Goal: Task Accomplishment & Management: Manage account settings

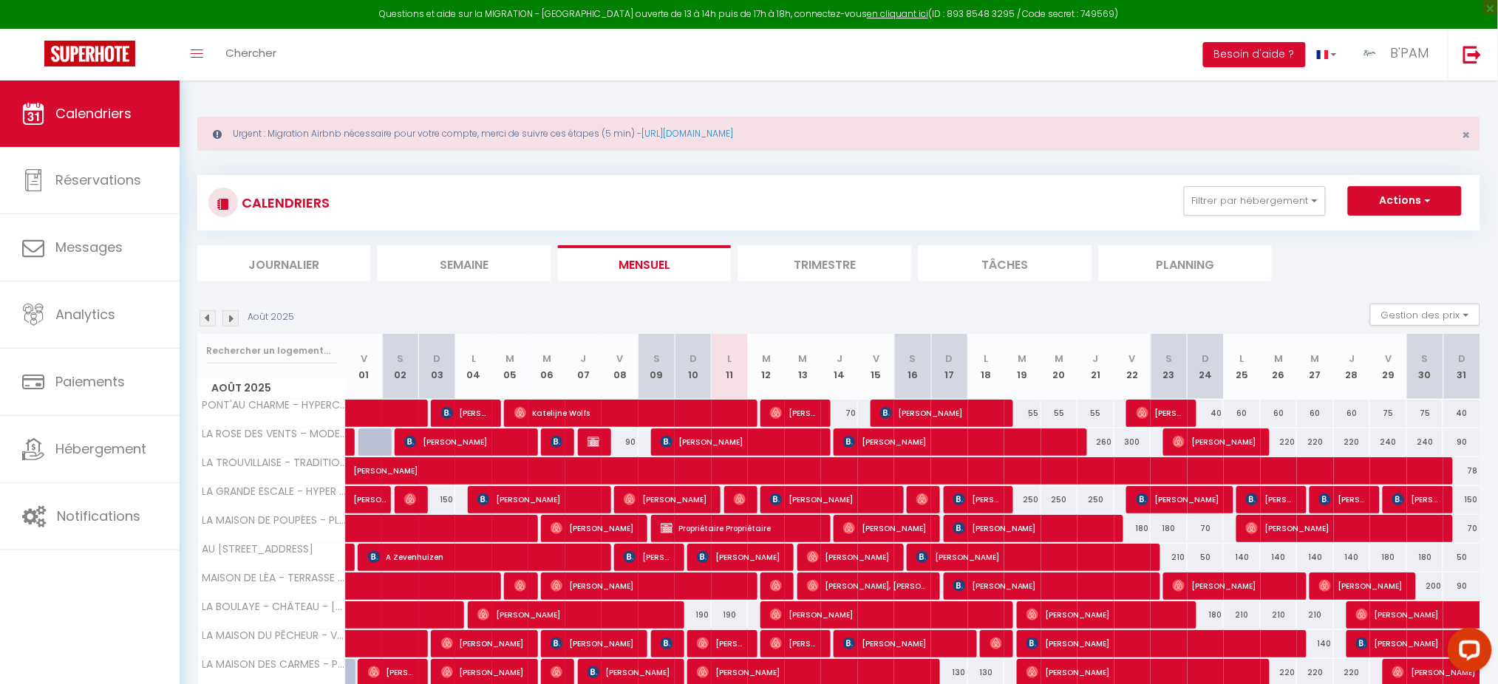
scroll to position [101, 0]
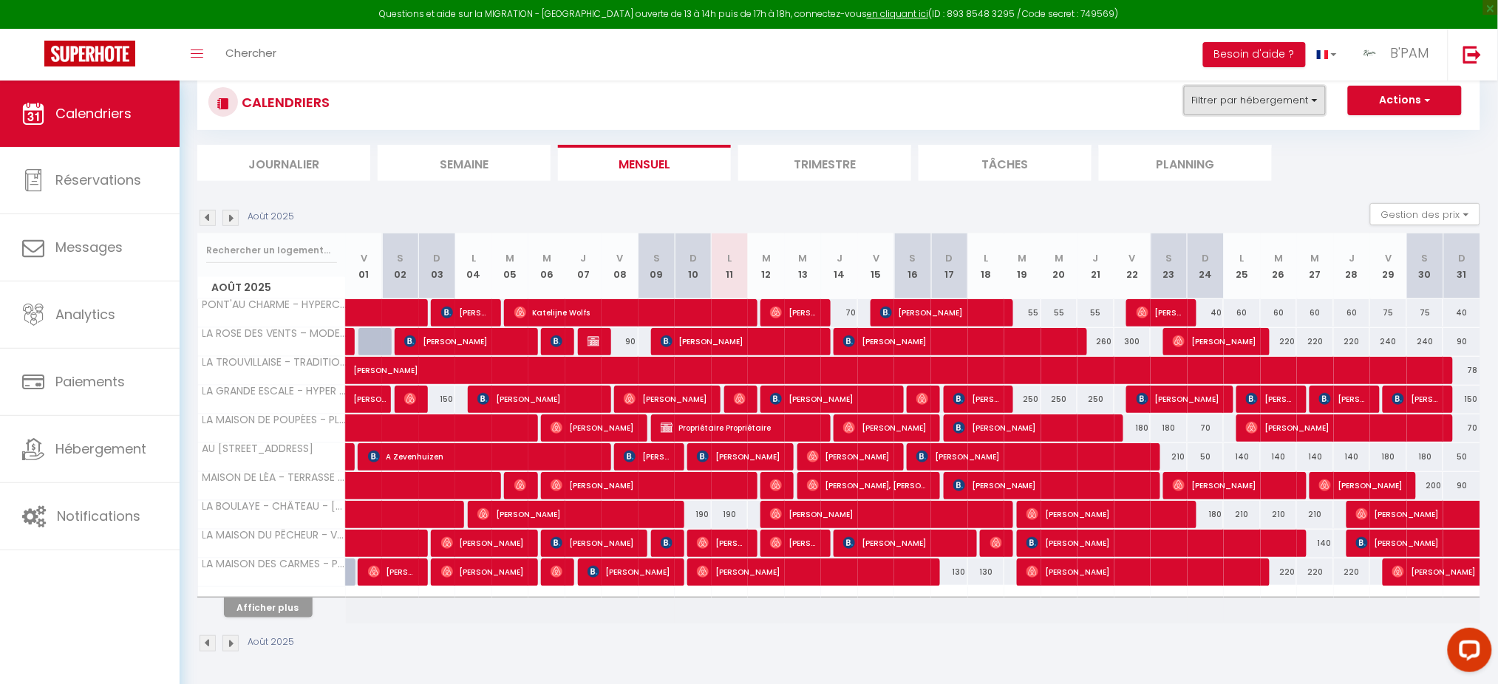
click at [1236, 95] on button "Filtrer par hébergement" at bounding box center [1255, 101] width 142 height 30
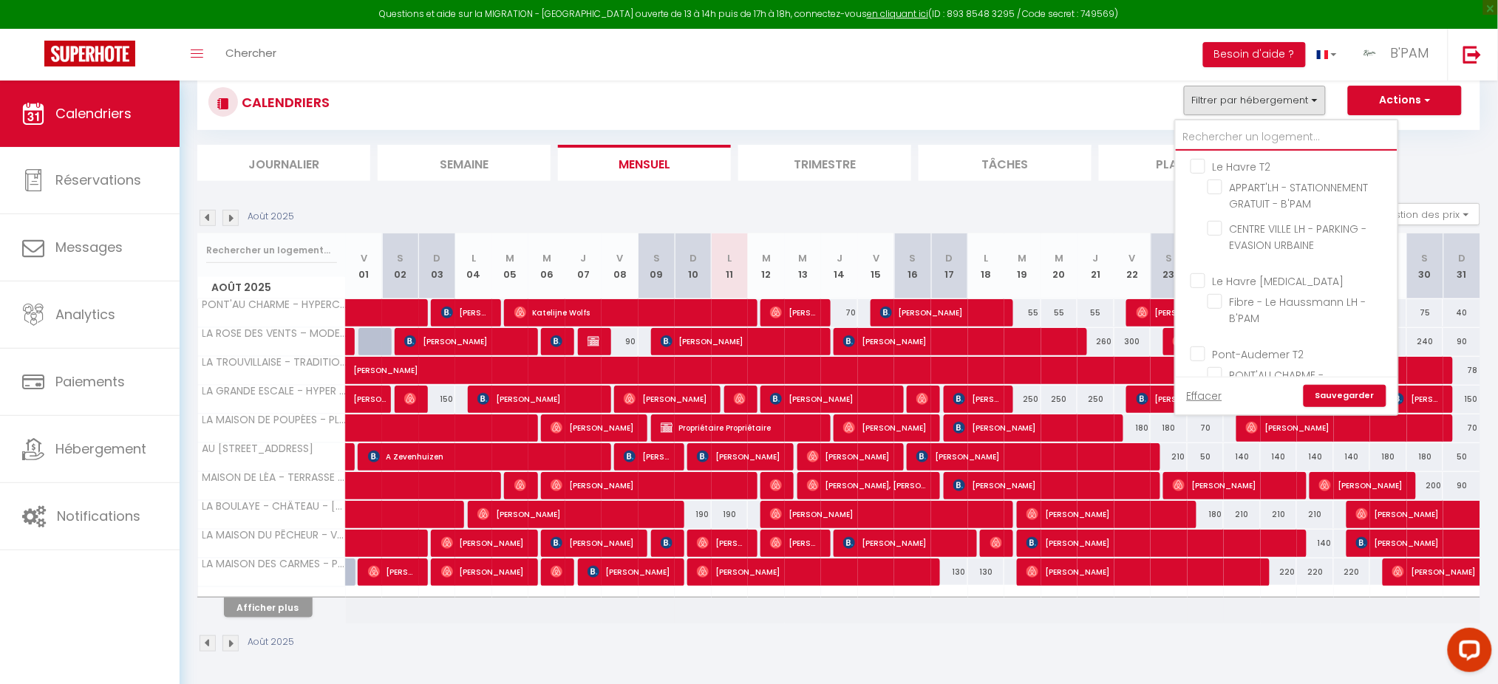
click at [1247, 132] on input "text" at bounding box center [1287, 137] width 222 height 27
type input "la"
checkbox input "false"
type input "la p"
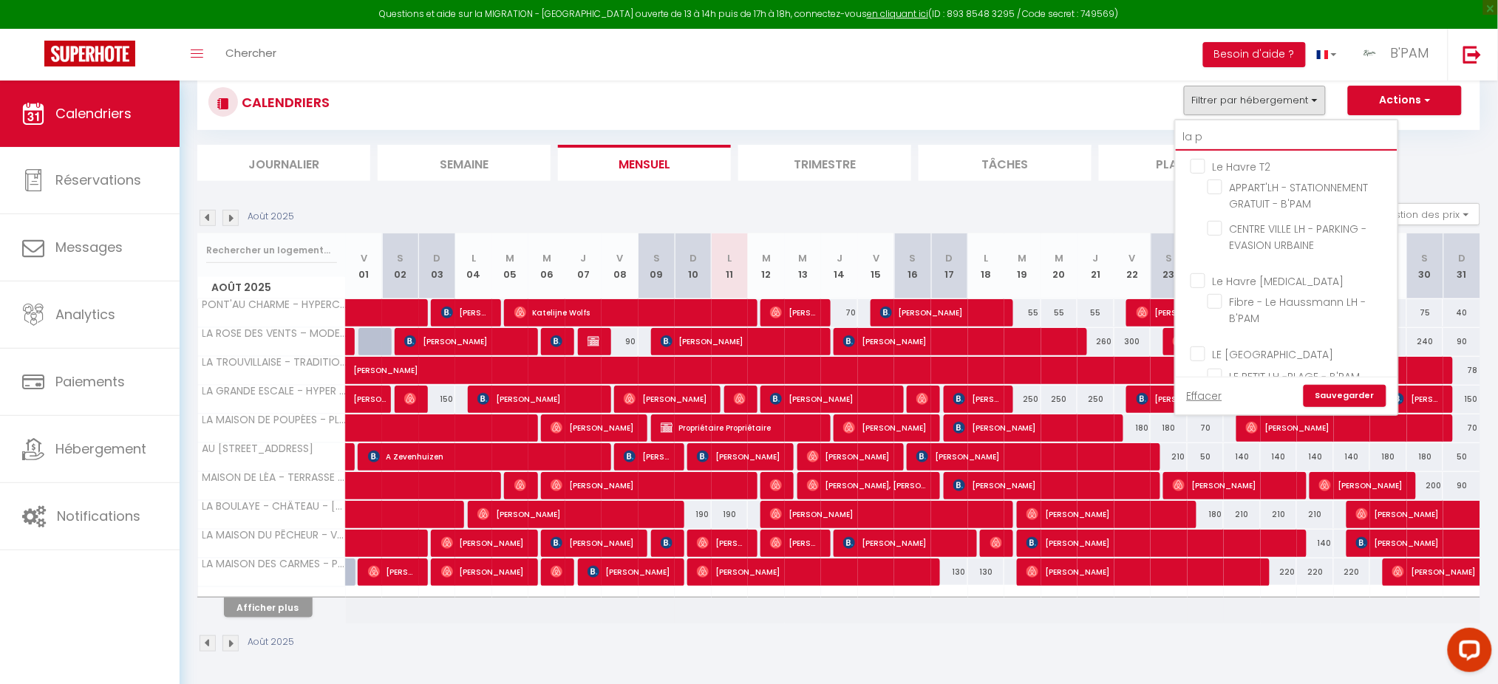
checkbox input "false"
type input "la pe"
checkbox input "false"
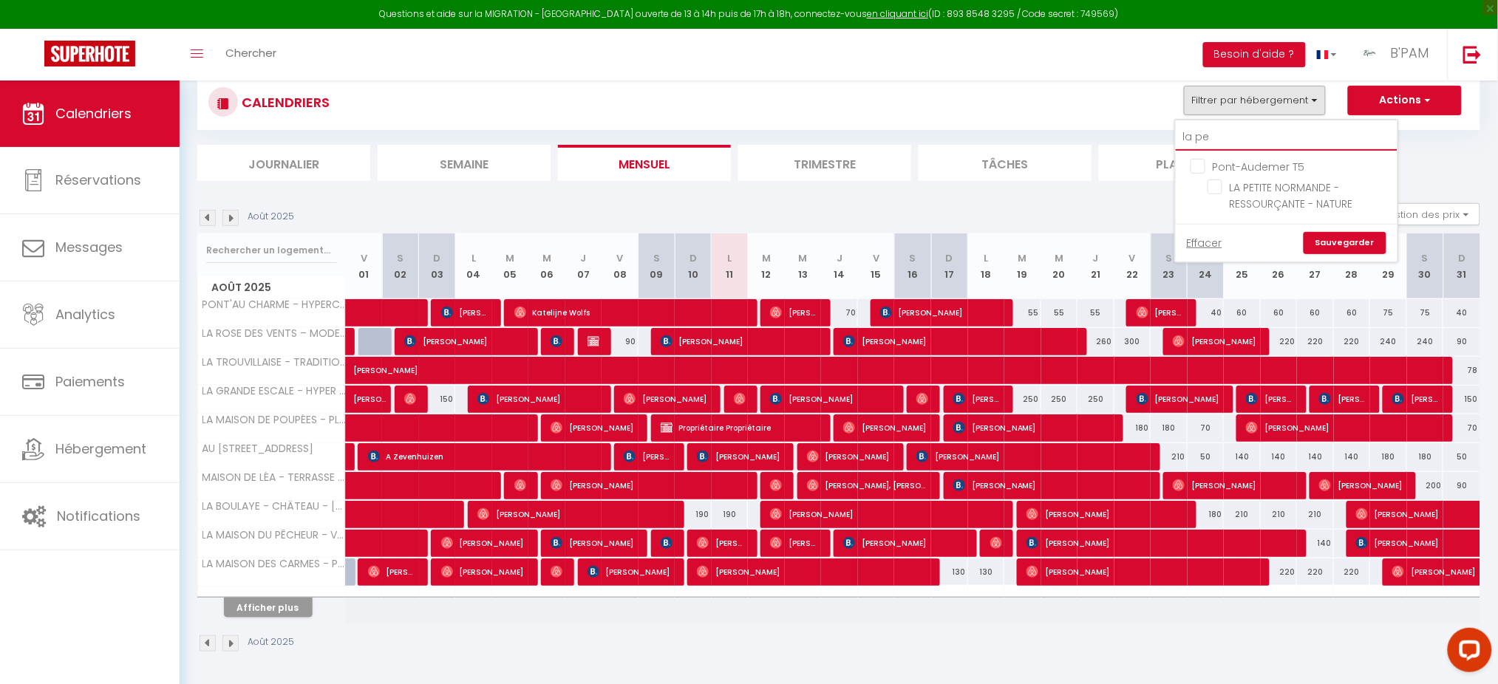
checkbox input "false"
type input "la peti"
checkbox input "false"
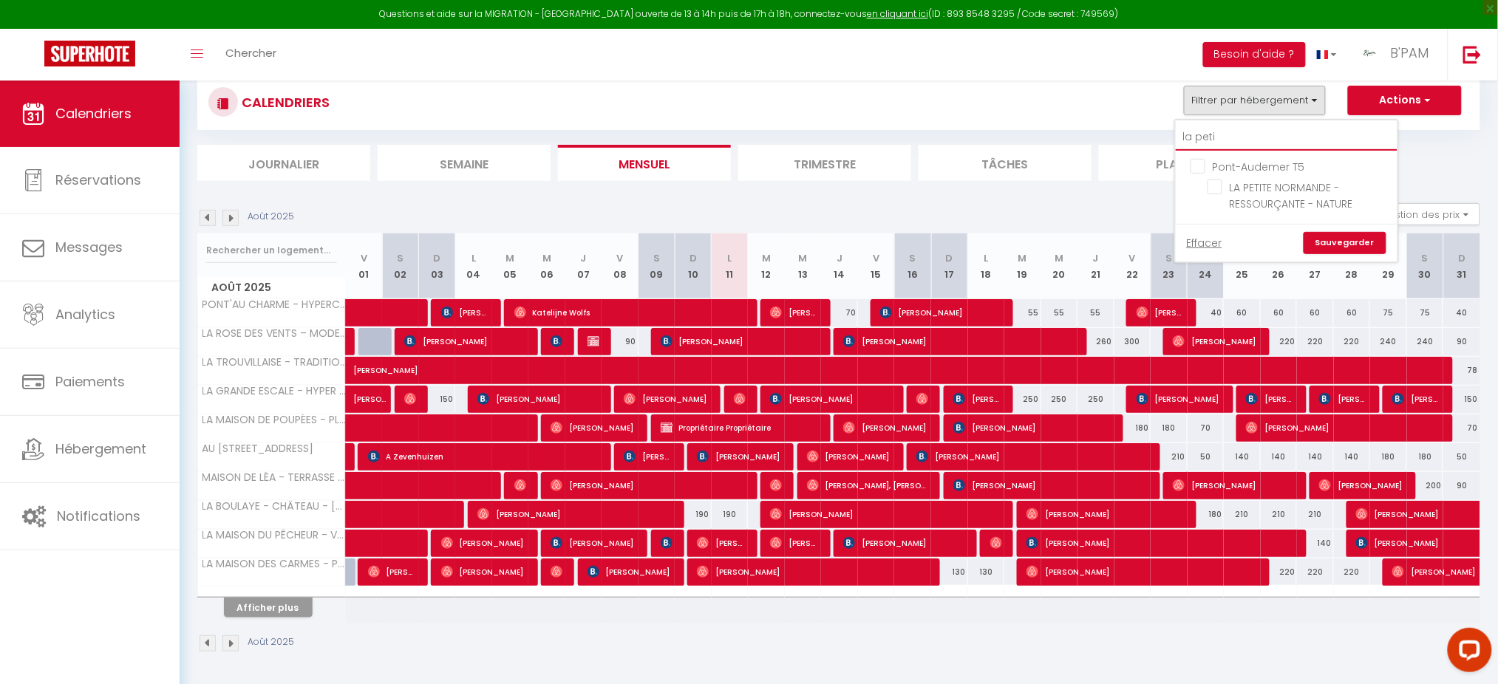
type input "la petit"
checkbox input "false"
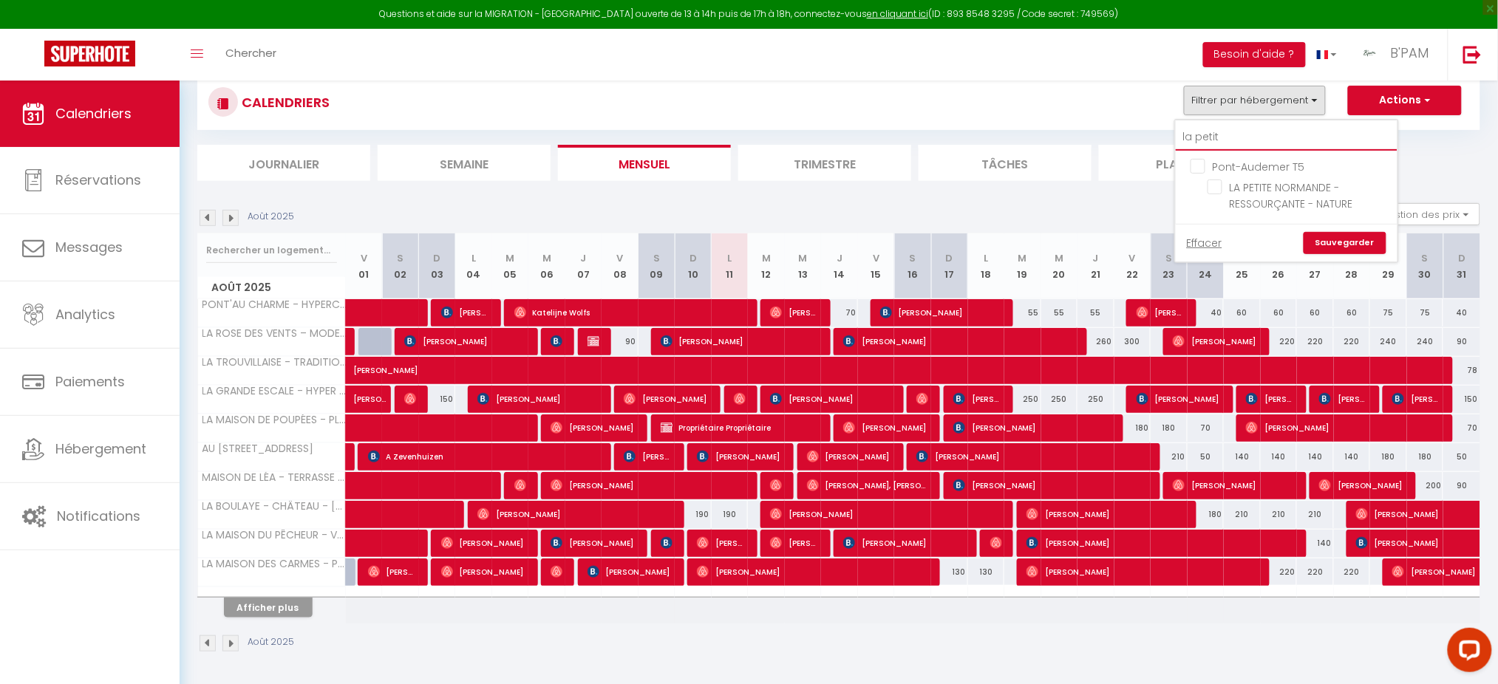
type input "la petite"
checkbox input "false"
type input "la petite"
click at [1219, 193] on input "LA PETITE NORMANDE - RESSOURÇANTE - NATURE" at bounding box center [1300, 187] width 185 height 15
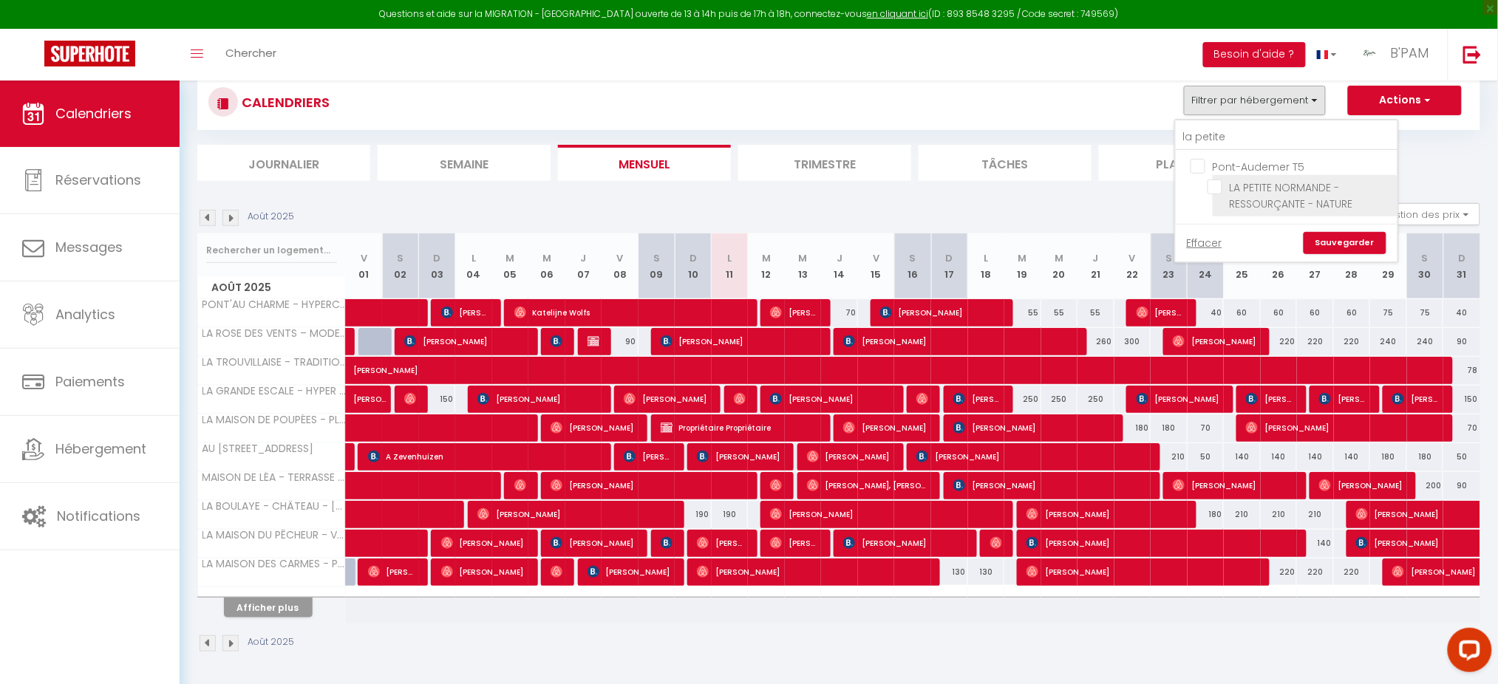
checkbox input "true"
click at [1338, 242] on link "Sauvegarder" at bounding box center [1345, 243] width 83 height 22
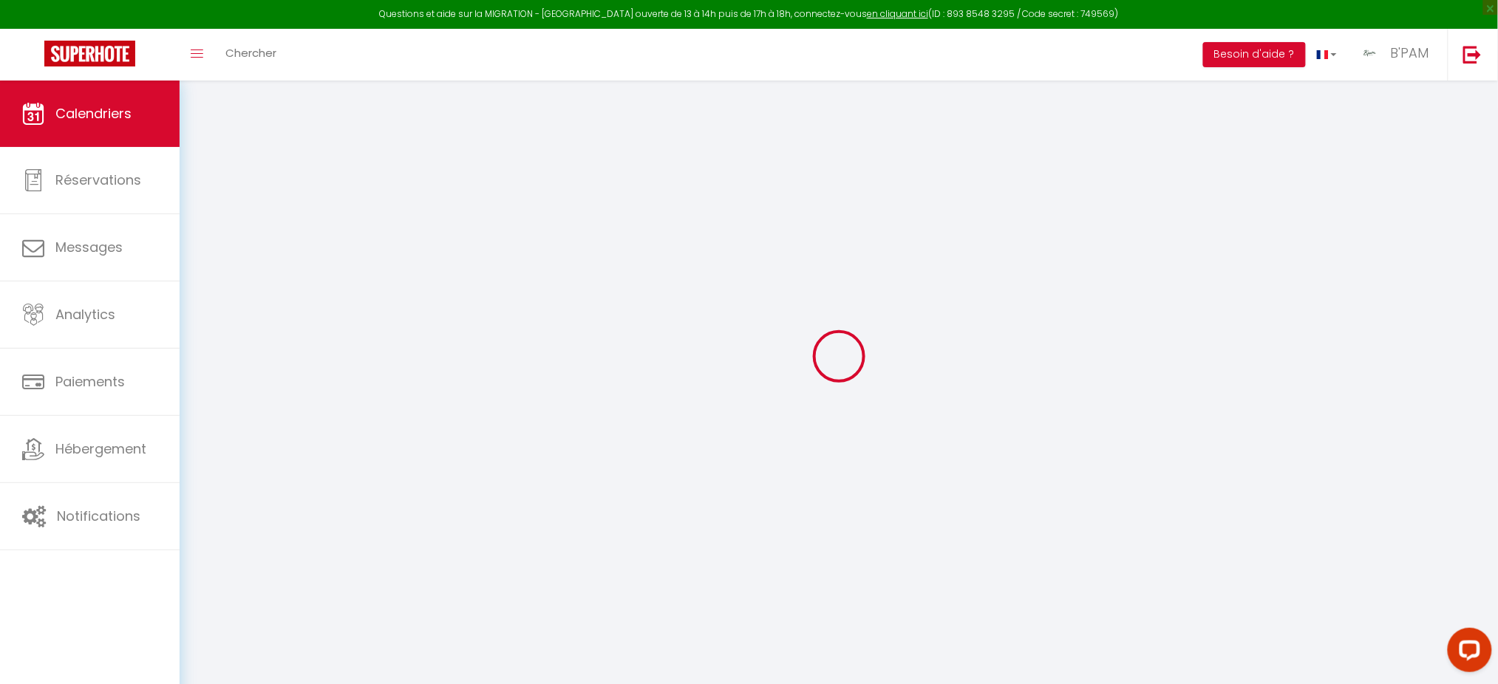
scroll to position [80, 0]
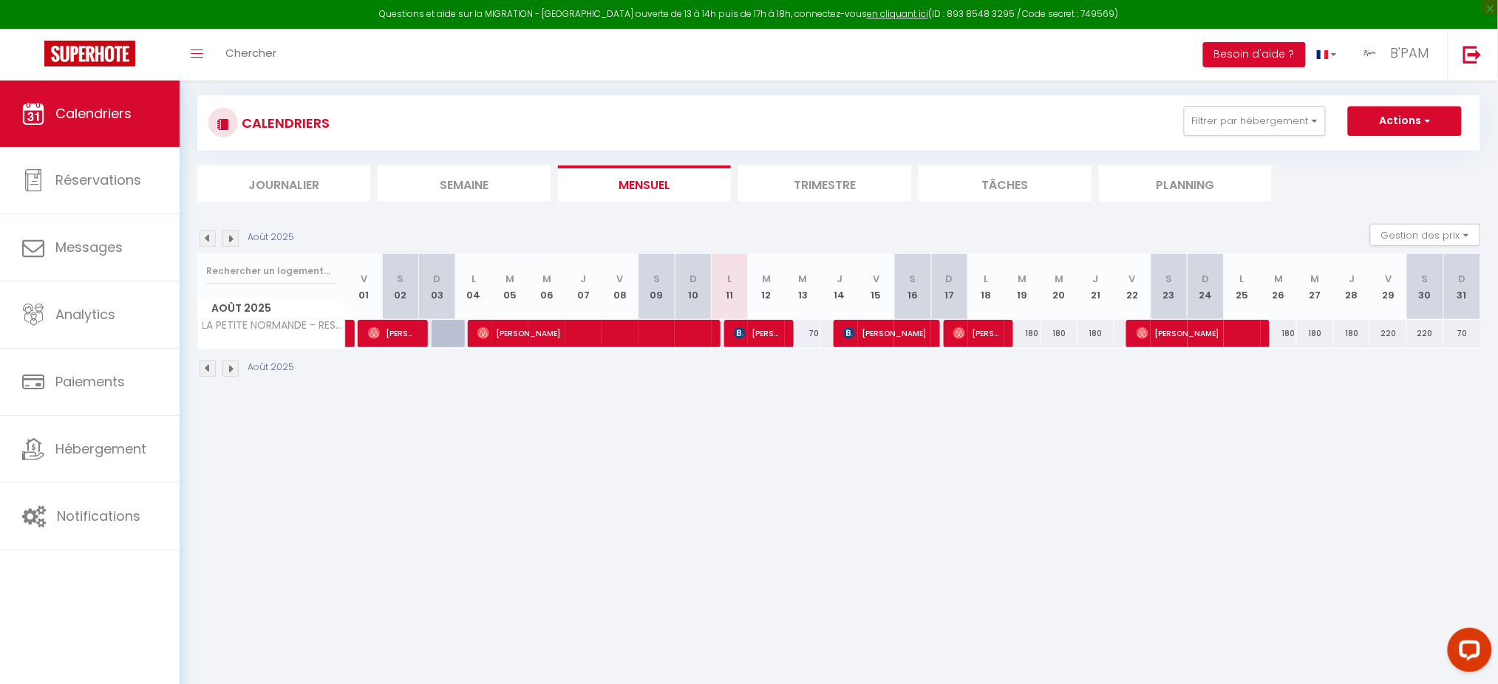
click at [767, 175] on li "Trimestre" at bounding box center [824, 184] width 173 height 36
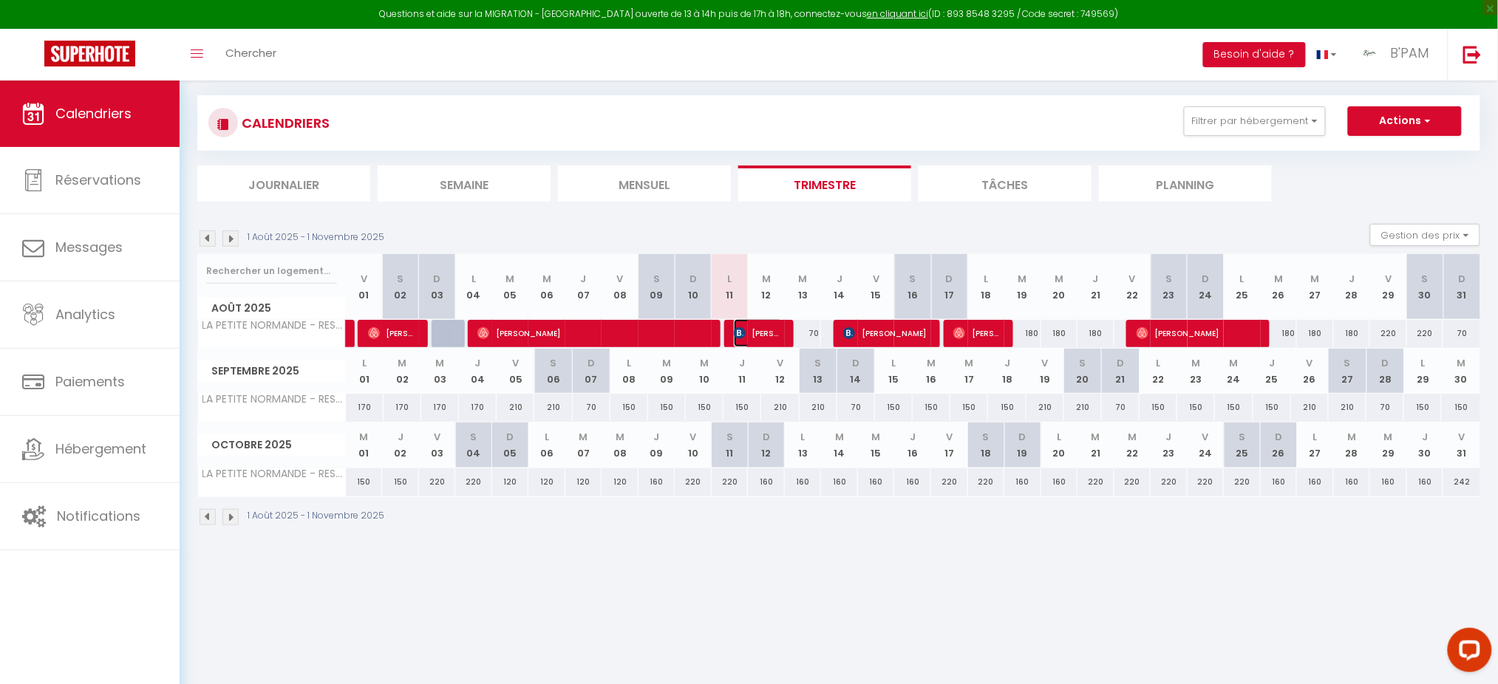
click at [758, 335] on span "[PERSON_NAME]" at bounding box center [759, 333] width 50 height 28
select select "OK"
select select "1"
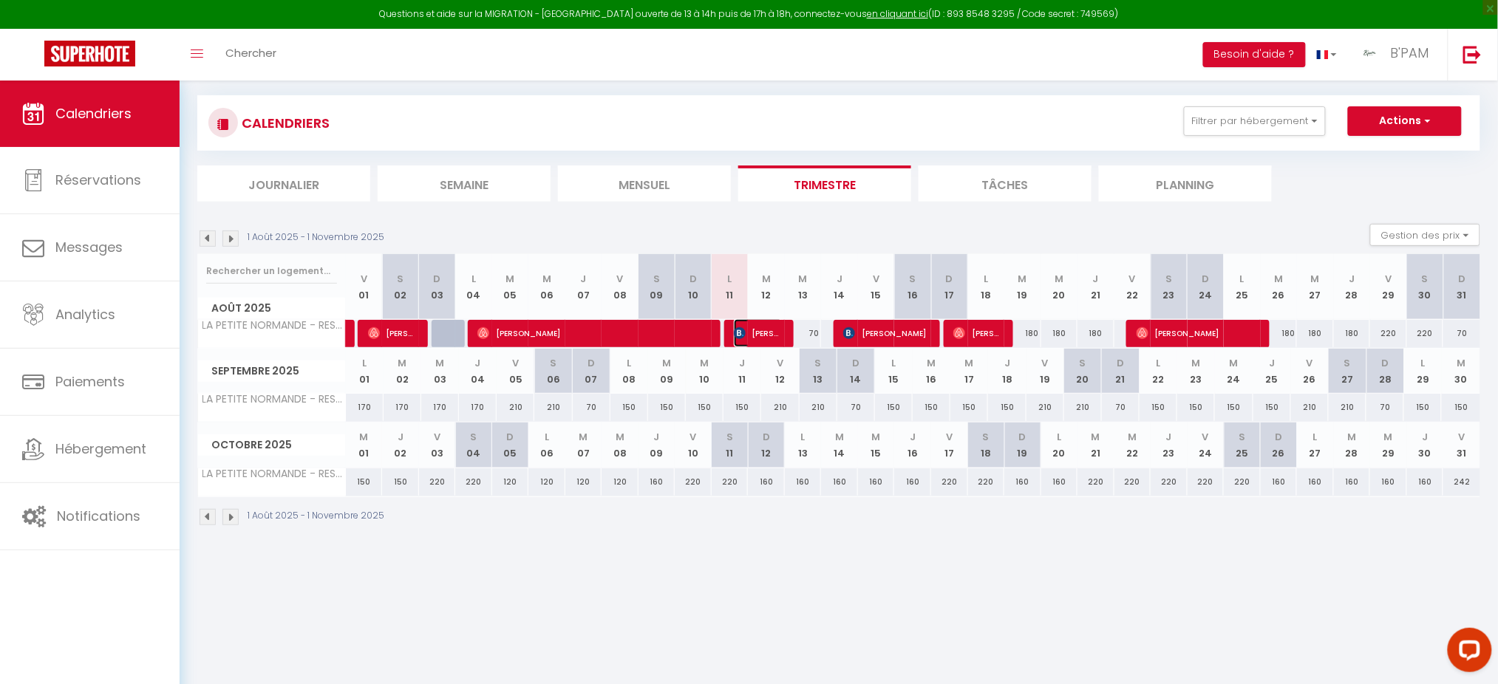
select select "1"
select select
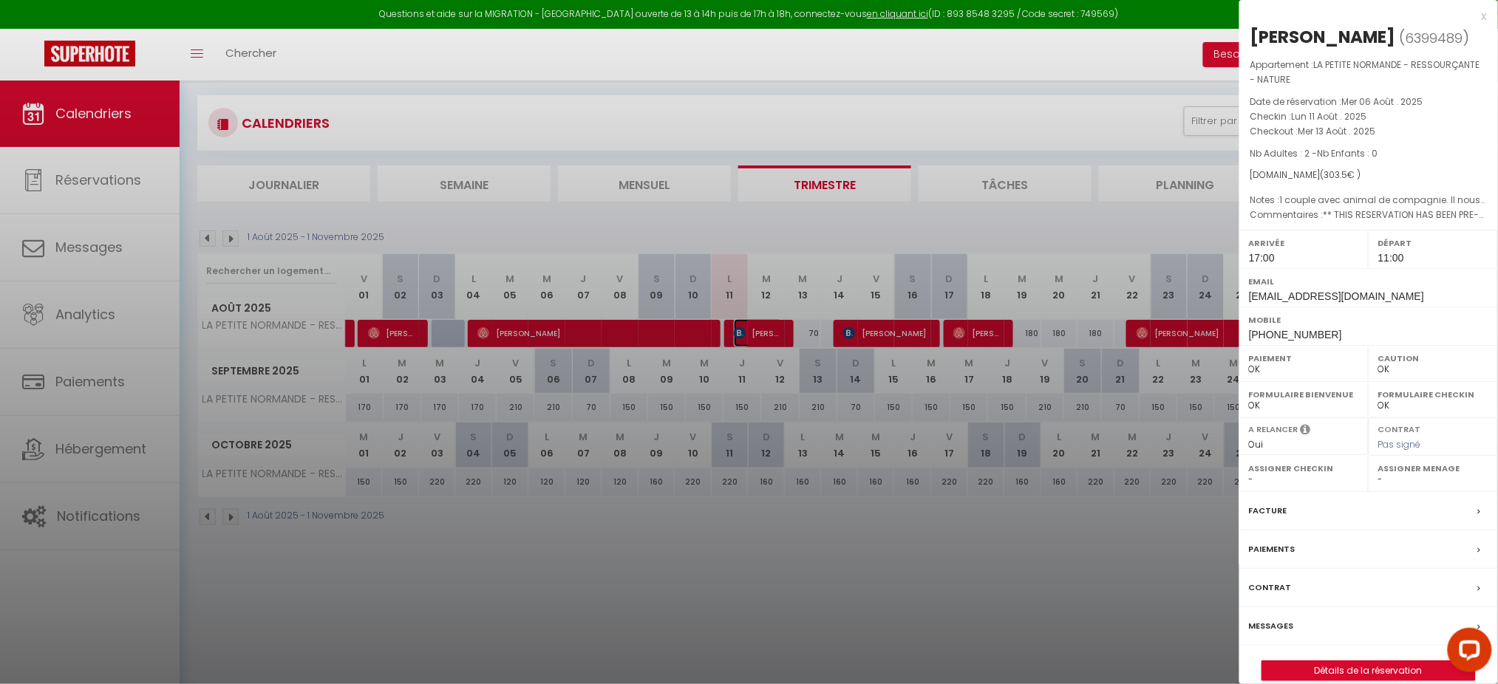
select select "45105"
click at [1411, 31] on span "6399489" at bounding box center [1435, 38] width 58 height 18
copy span "6399489"
click at [1358, 666] on link "Détails de la réservation" at bounding box center [1368, 670] width 213 height 19
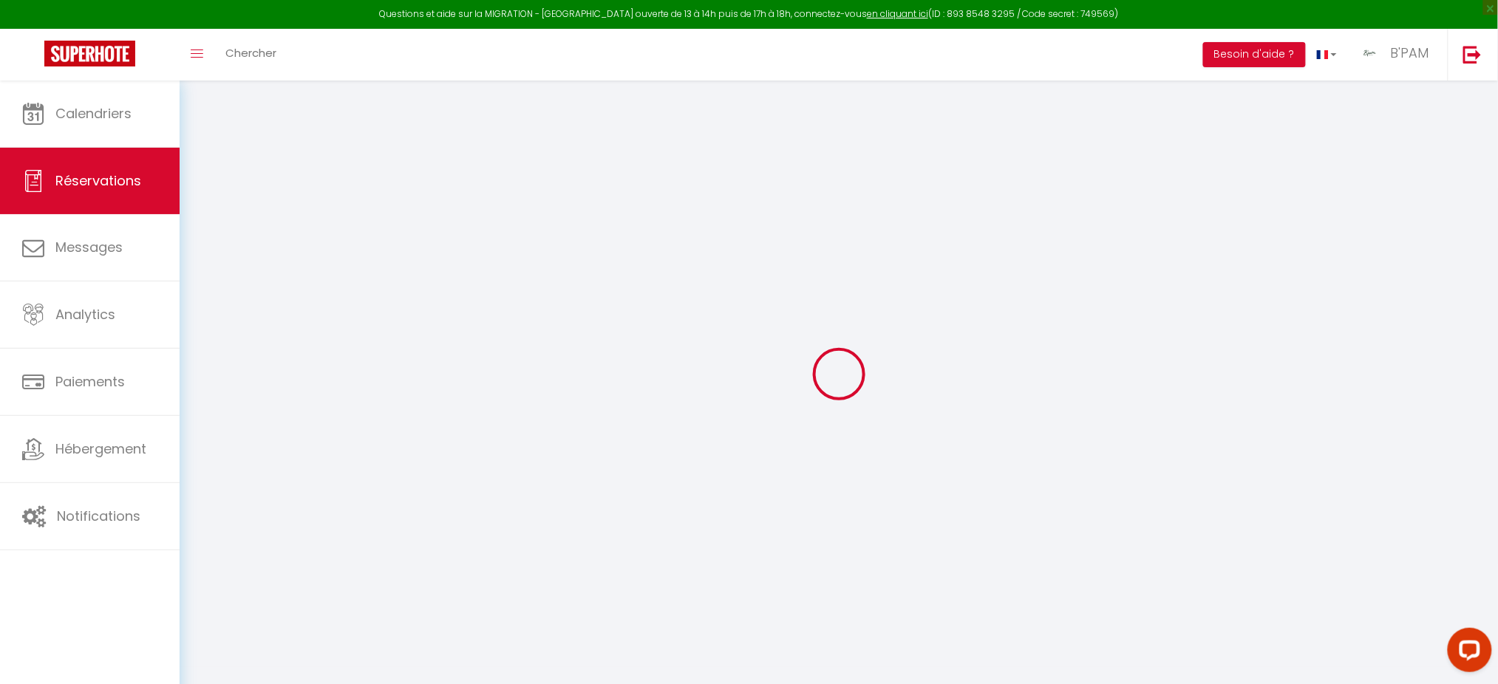
select select
checkbox input "false"
select select
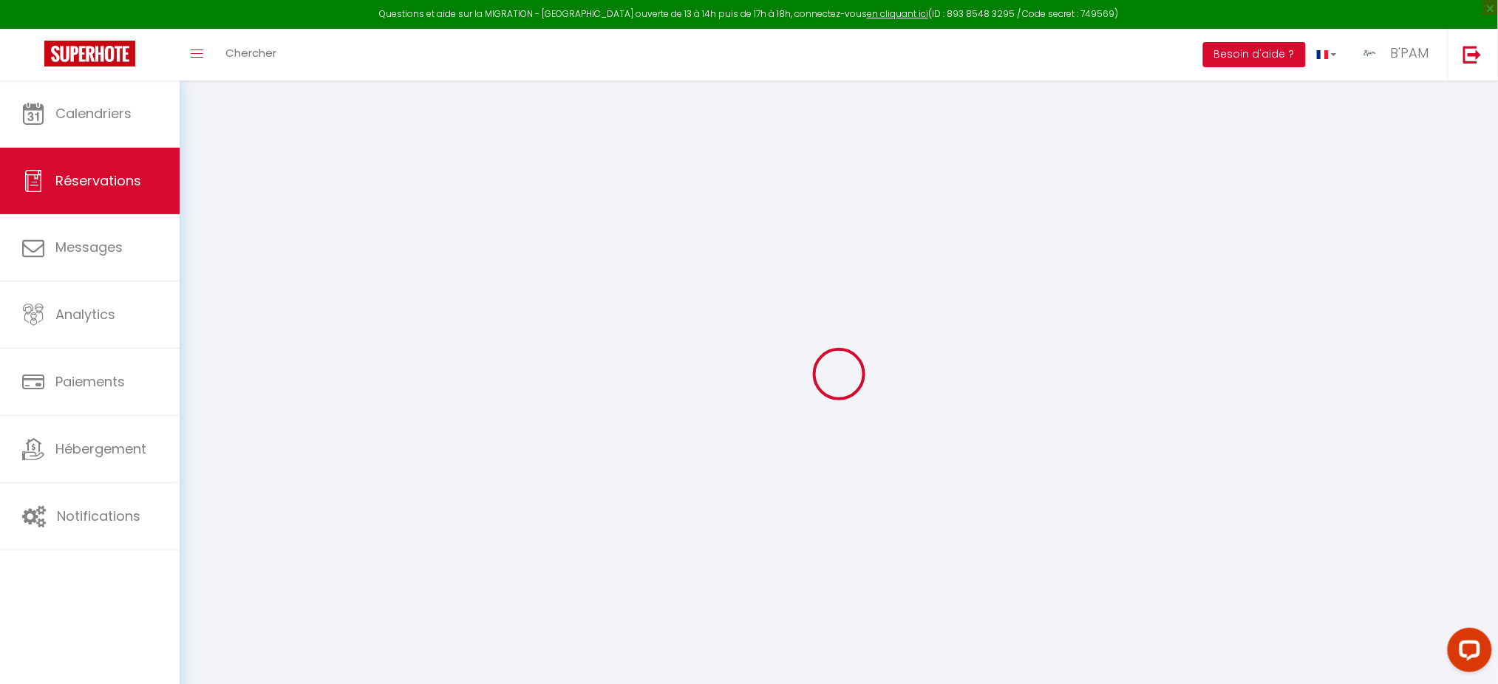
checkbox input "false"
select select
checkbox input "false"
type 😊0 "1 couple avec animal de compagnie. Il nous faudrait une chambre fermable"
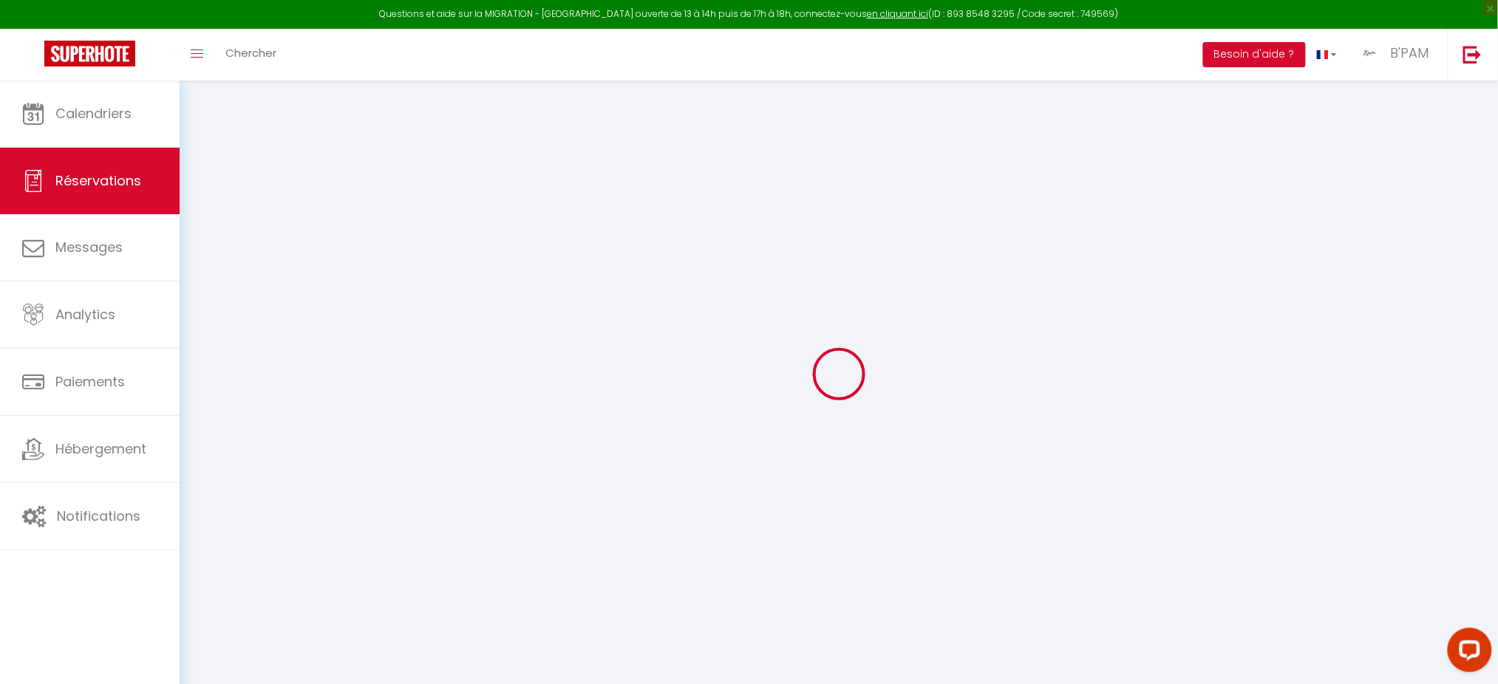
type 🌟1 "** THIS RESERVATION HAS BEEN PRE-PAID ** Reservation has a cancellation grace p…"
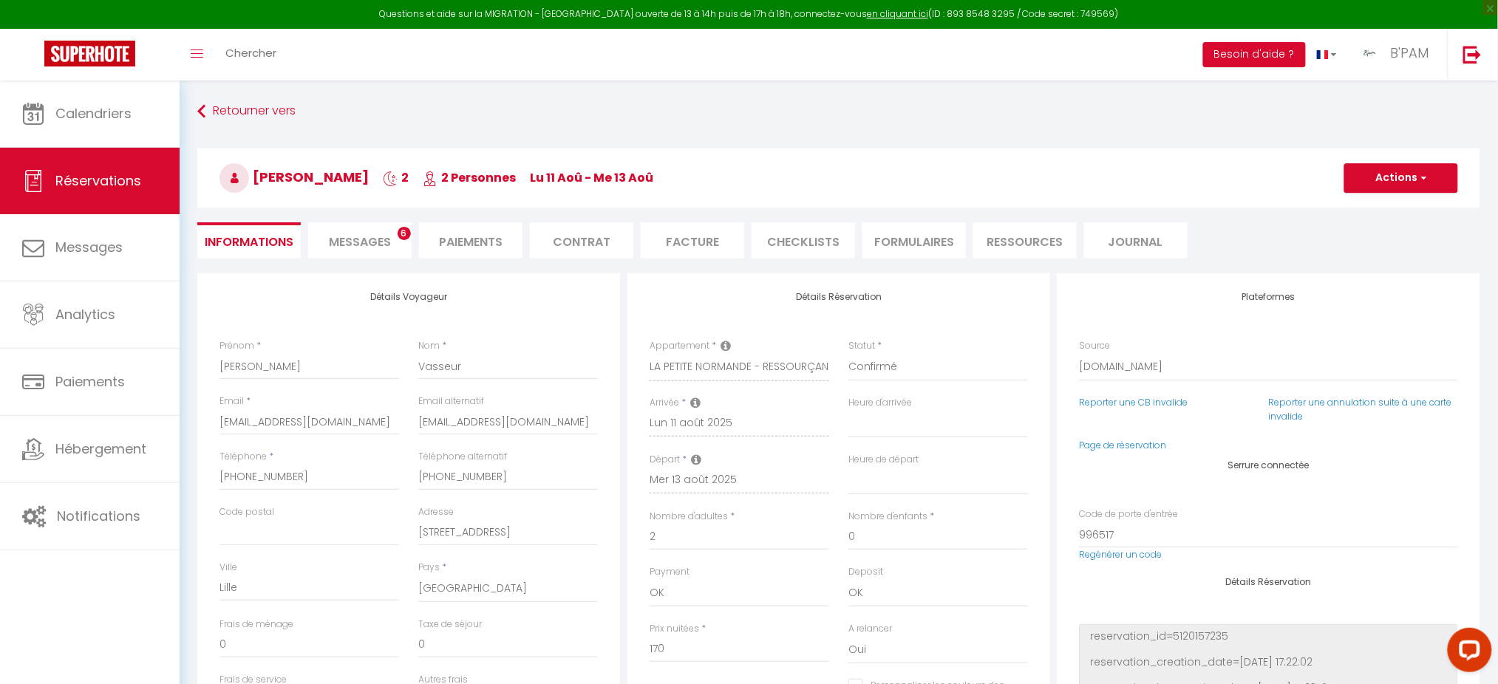
type input "125"
type input "8.5"
select select
checkbox input "false"
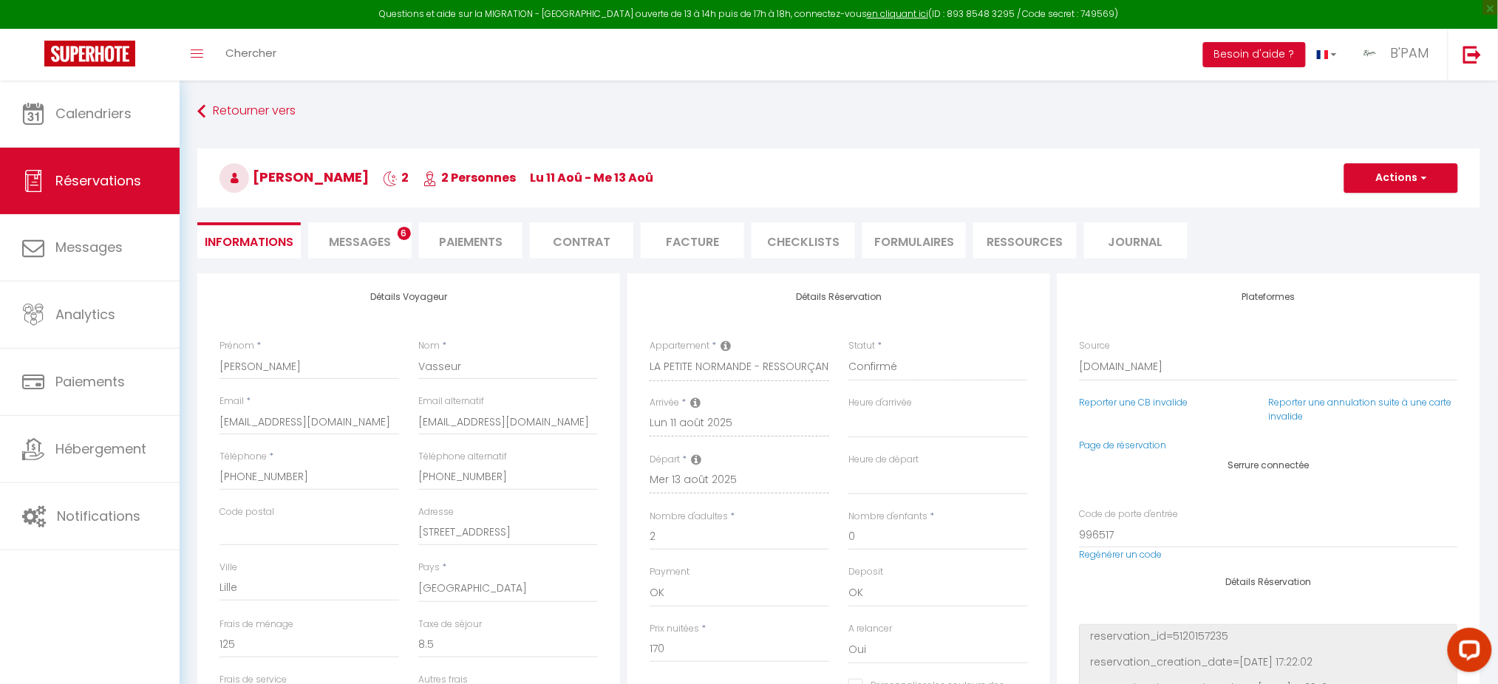
select select "17:00"
select select "11:00"
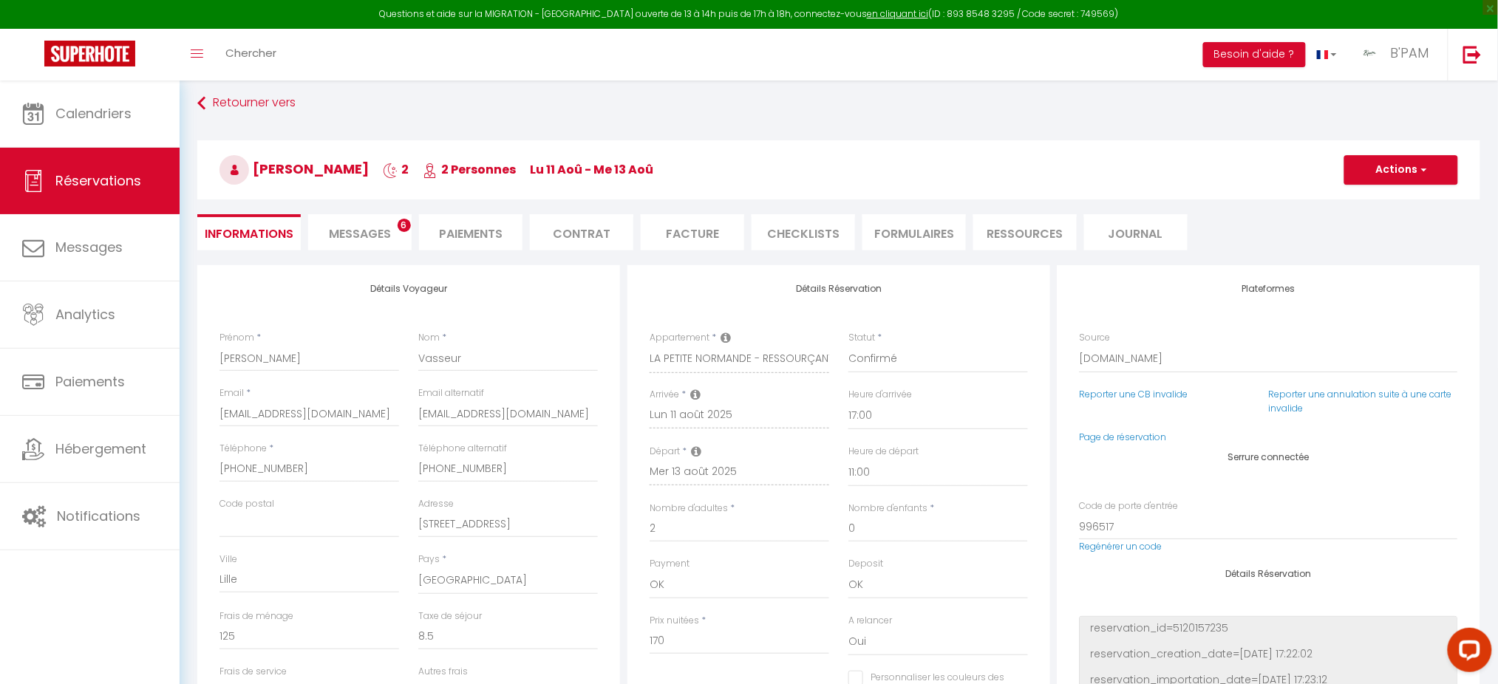
scroll to position [6, 0]
drag, startPoint x: 367, startPoint y: 166, endPoint x: 254, endPoint y: 171, distance: 112.4
click at [254, 171] on h3 "Pierre Vasseur 2 2 Personnes lu 11 Aoû - me 13 Aoû" at bounding box center [838, 172] width 1283 height 59
copy h3 "Pierre Vasseur"
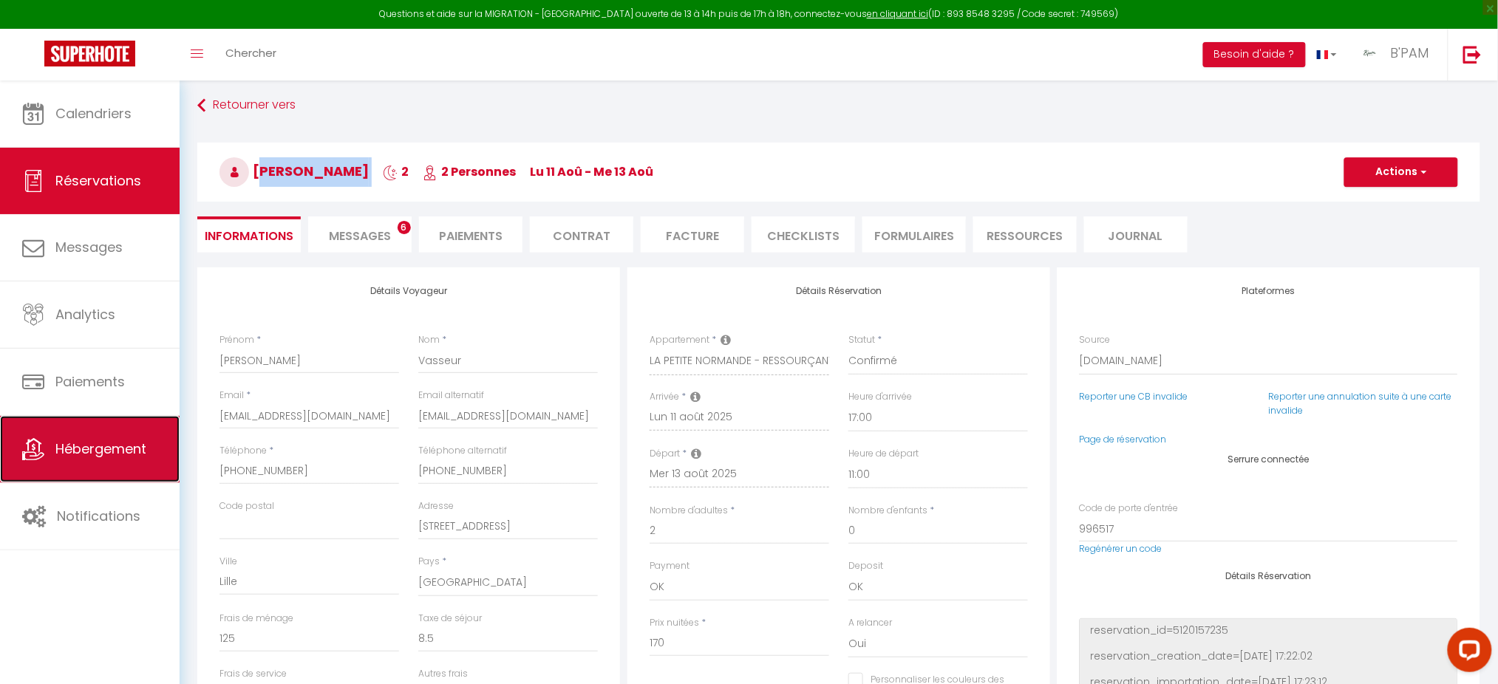
click at [61, 458] on span "Hébergement" at bounding box center [100, 449] width 91 height 18
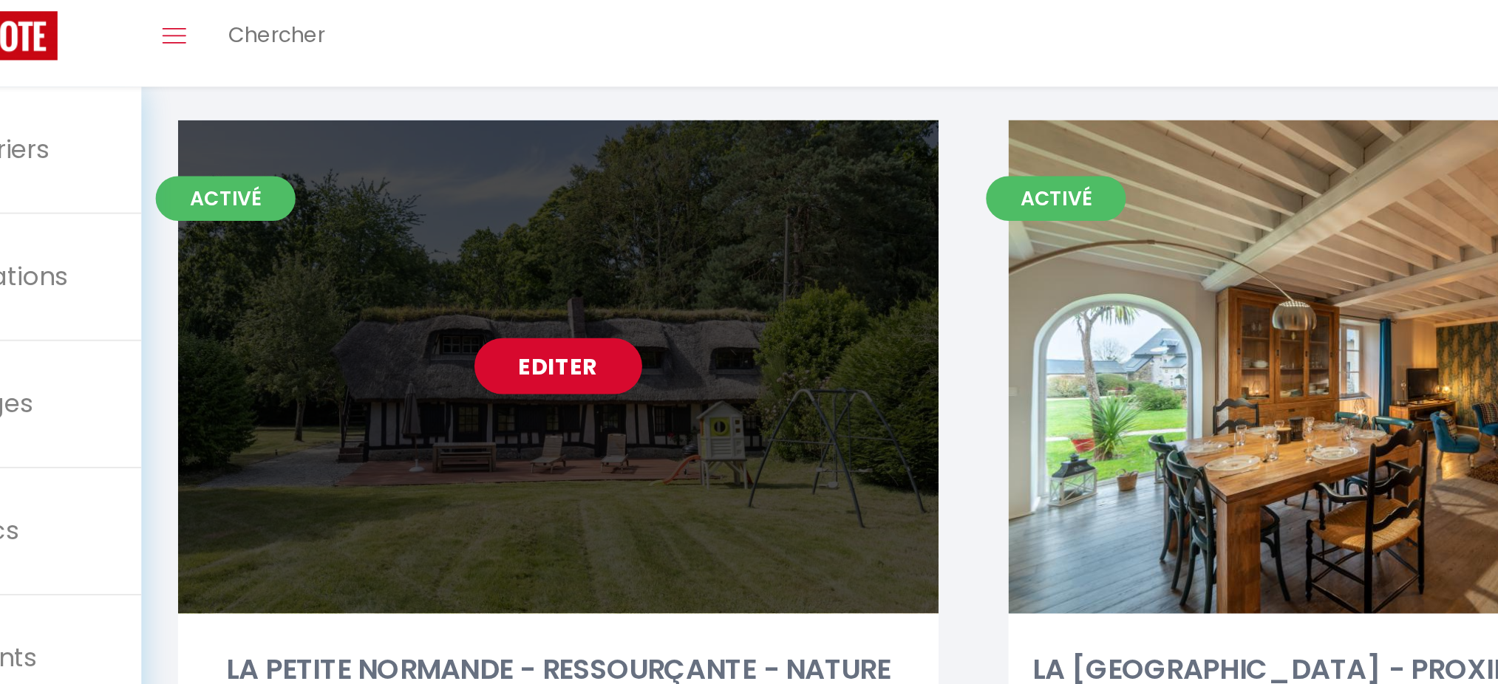
scroll to position [1658, 0]
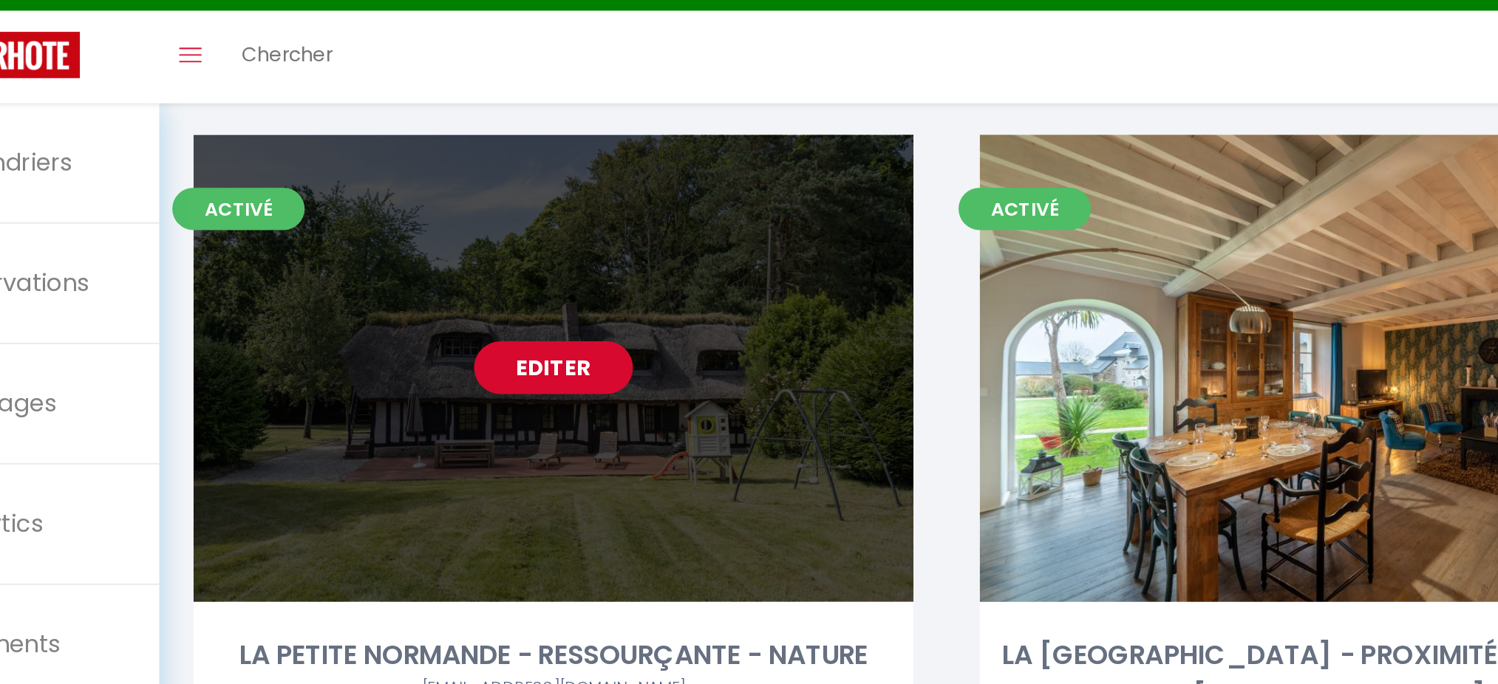
click at [399, 214] on link "Editer" at bounding box center [399, 229] width 89 height 30
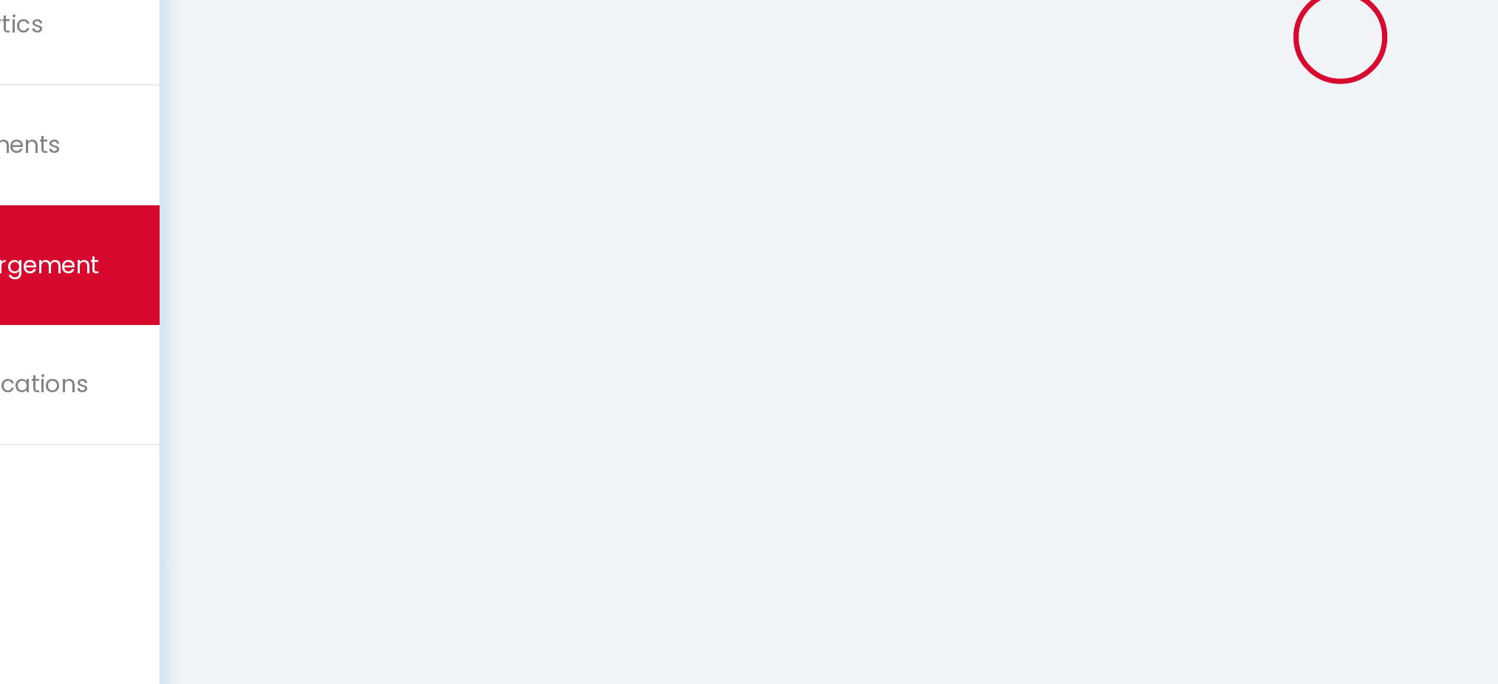
scroll to position [80, 0]
type input "LA PETITE NORMANDE - RESSOURÇANTE - NATURE"
type input "[PERSON_NAME]"
type input "[STREET_ADDRESS][PERSON_NAME]"
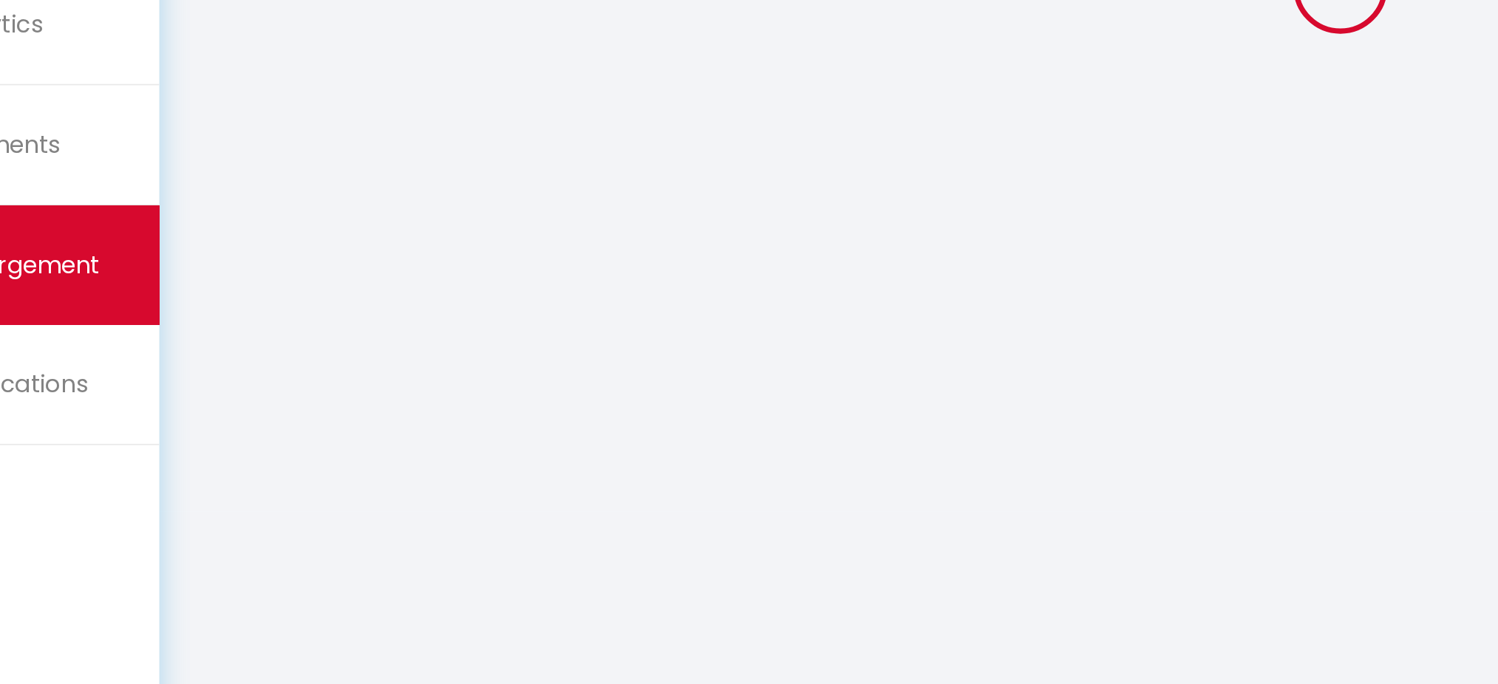
type input "94210"
type input "[GEOGRAPHIC_DATA]"
select select "houses"
select select "7"
select select "4"
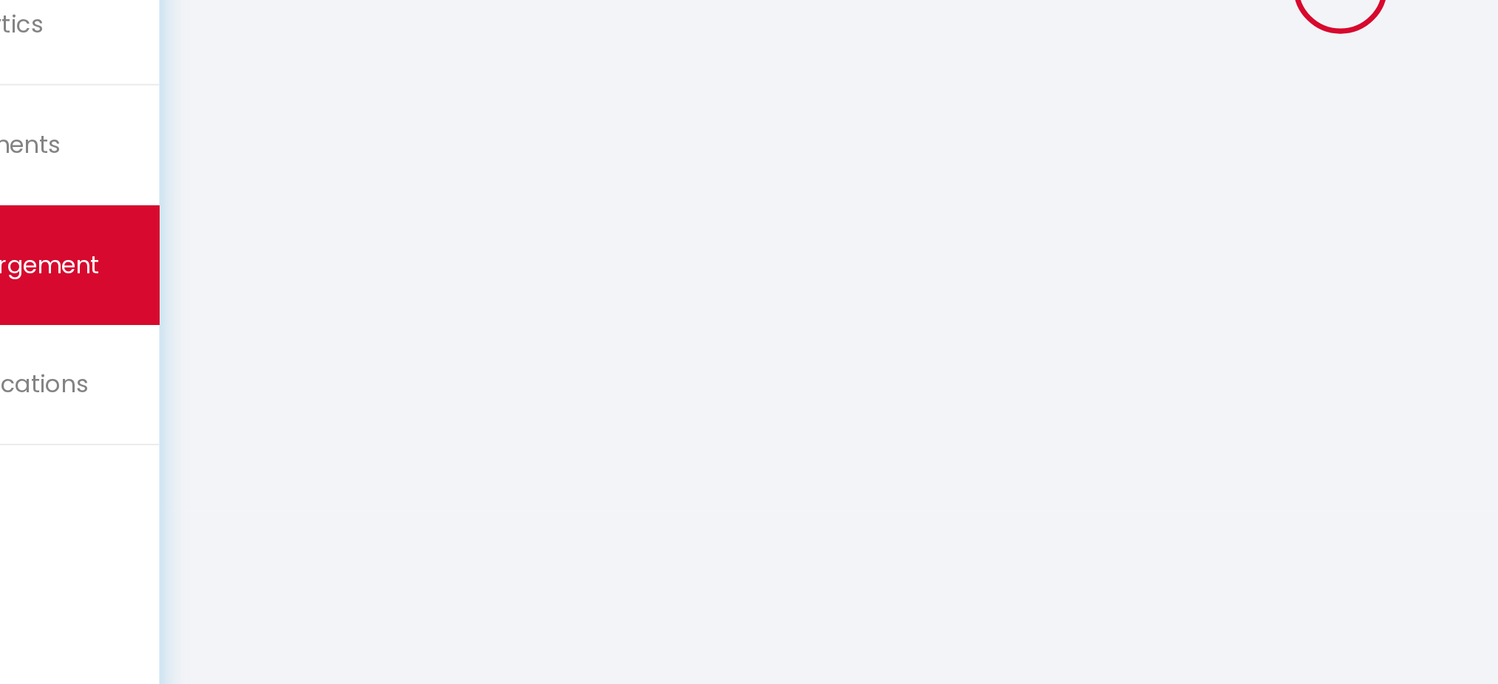
select select "3"
type input "70"
type input "12"
type input "125"
type input "800"
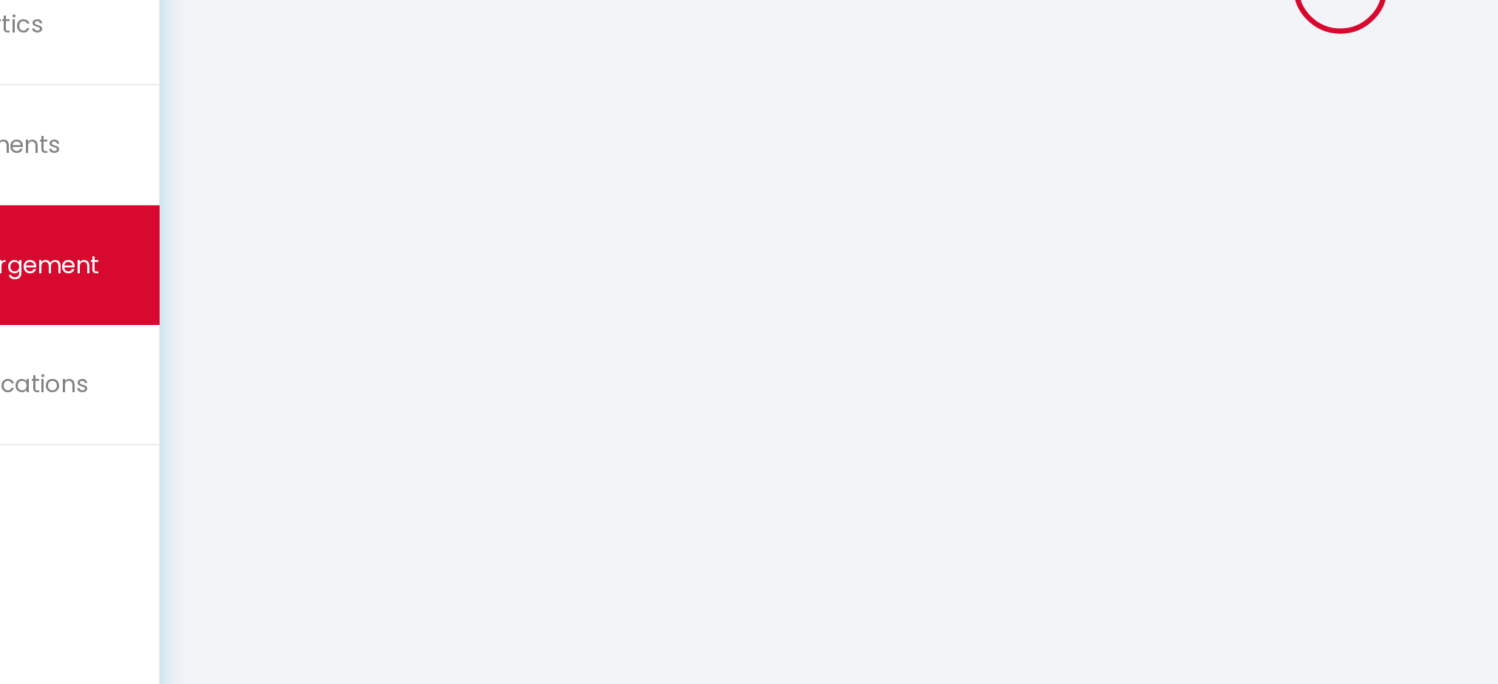
select select
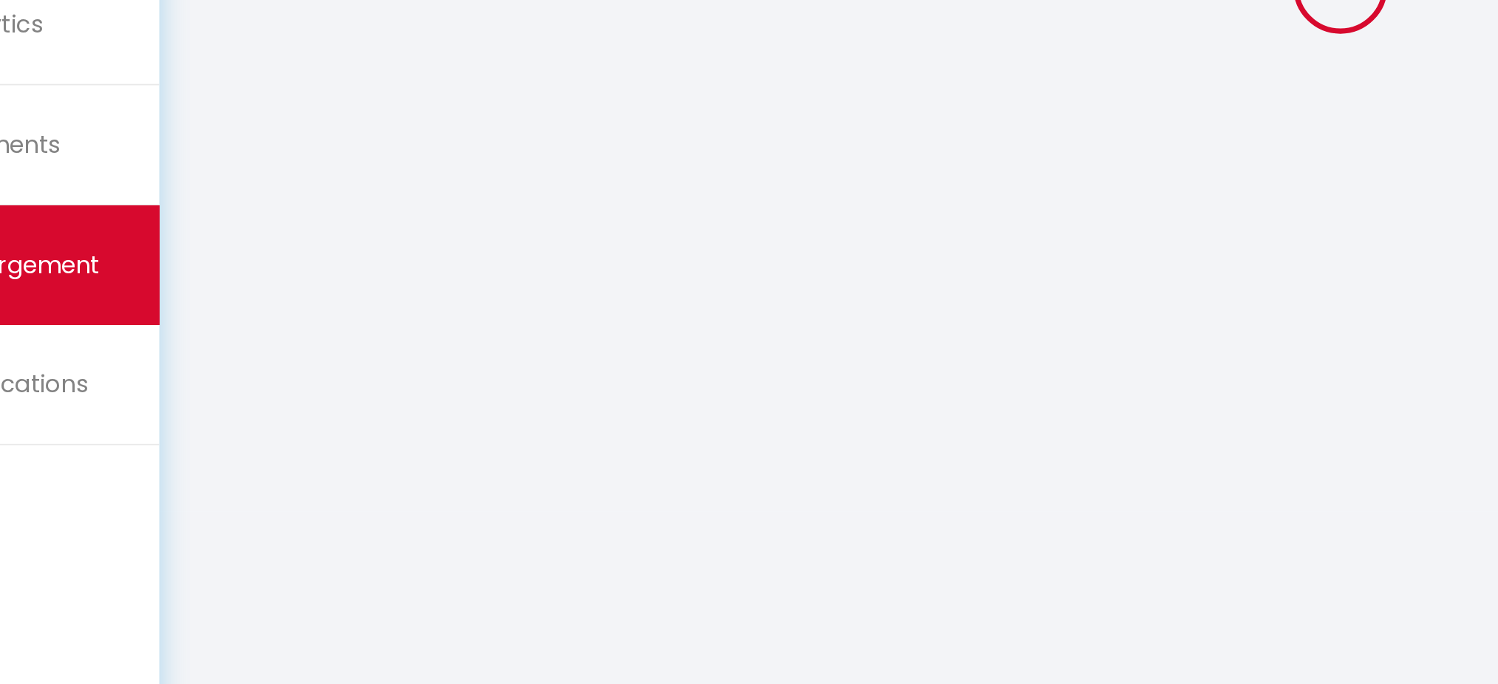
type input "[STREET_ADDRESS][PERSON_NAME]"
type input "27210"
type input "Foulbec"
type input "[EMAIL_ADDRESS][DOMAIN_NAME]"
select select "8901"
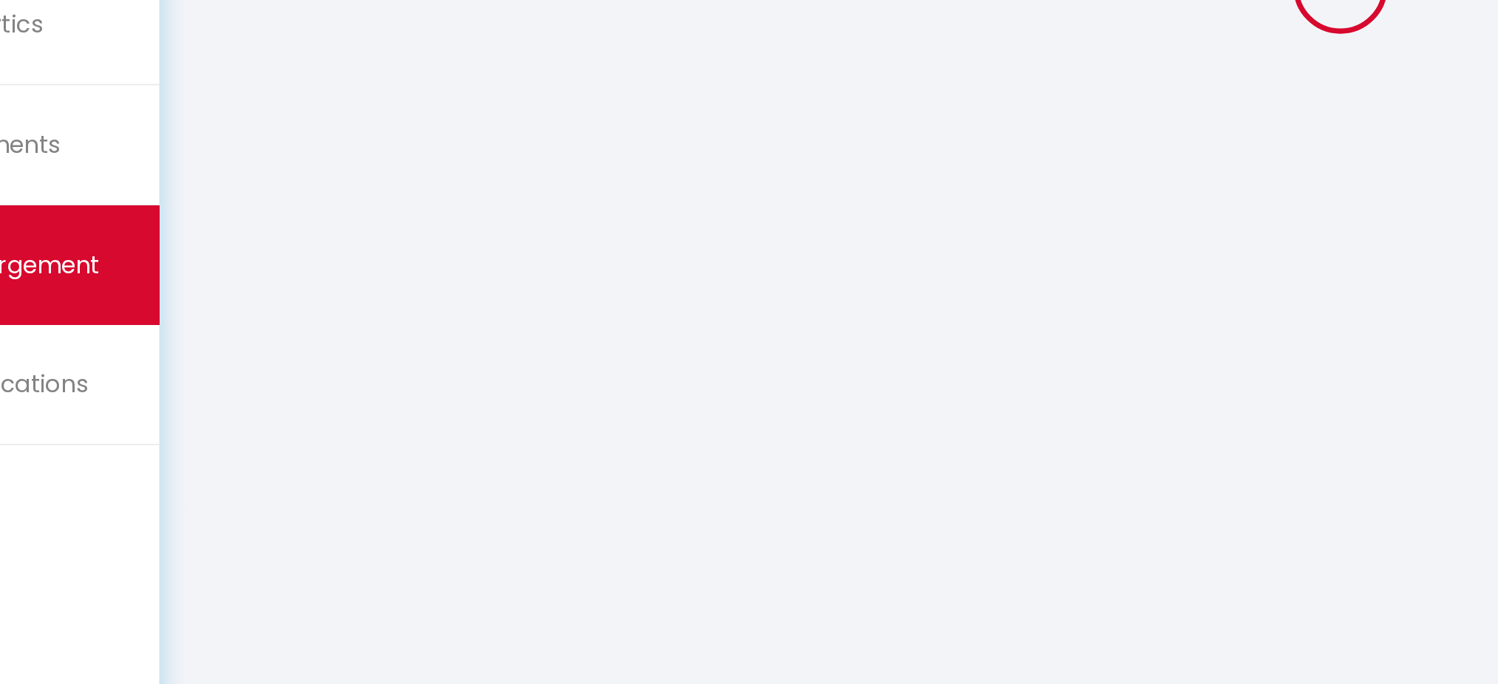
checkbox input "false"
checkbox input "true"
type input "25"
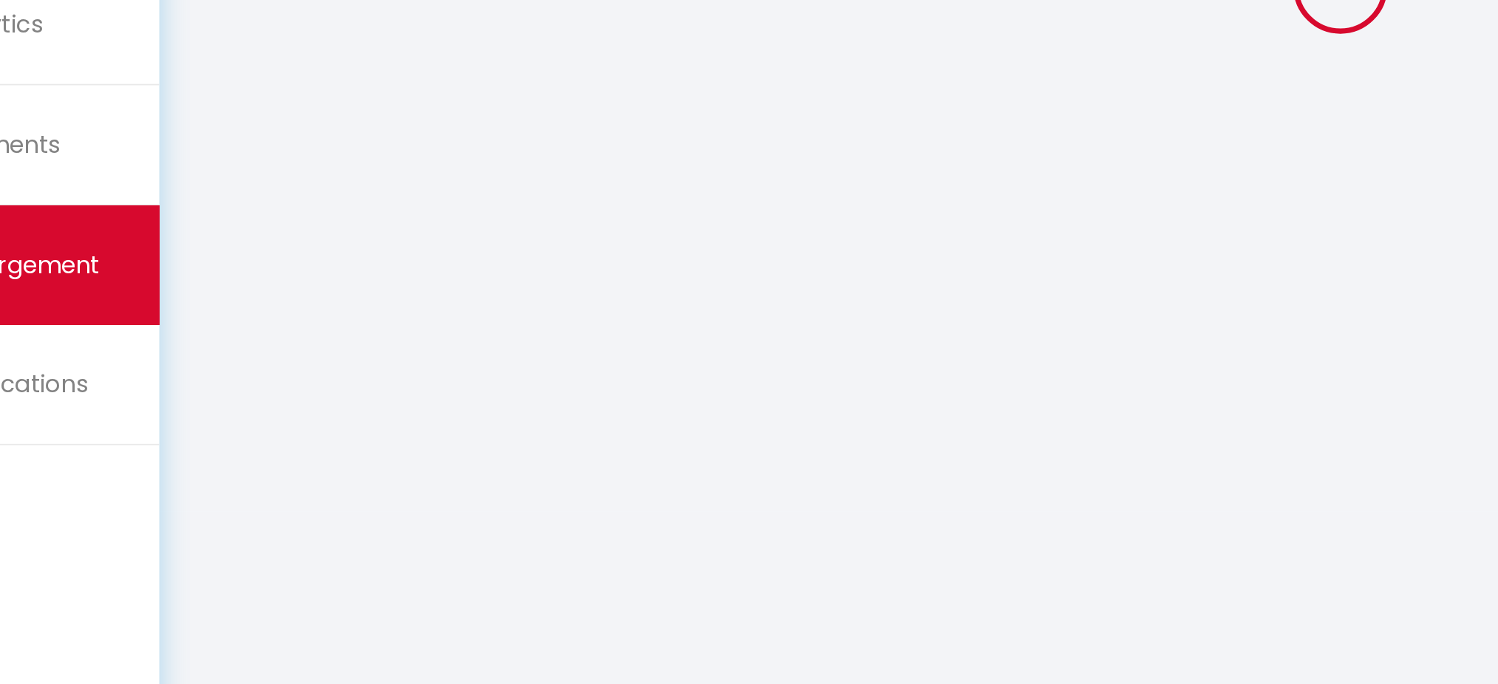
type input "125"
type input "0"
select select "45105"
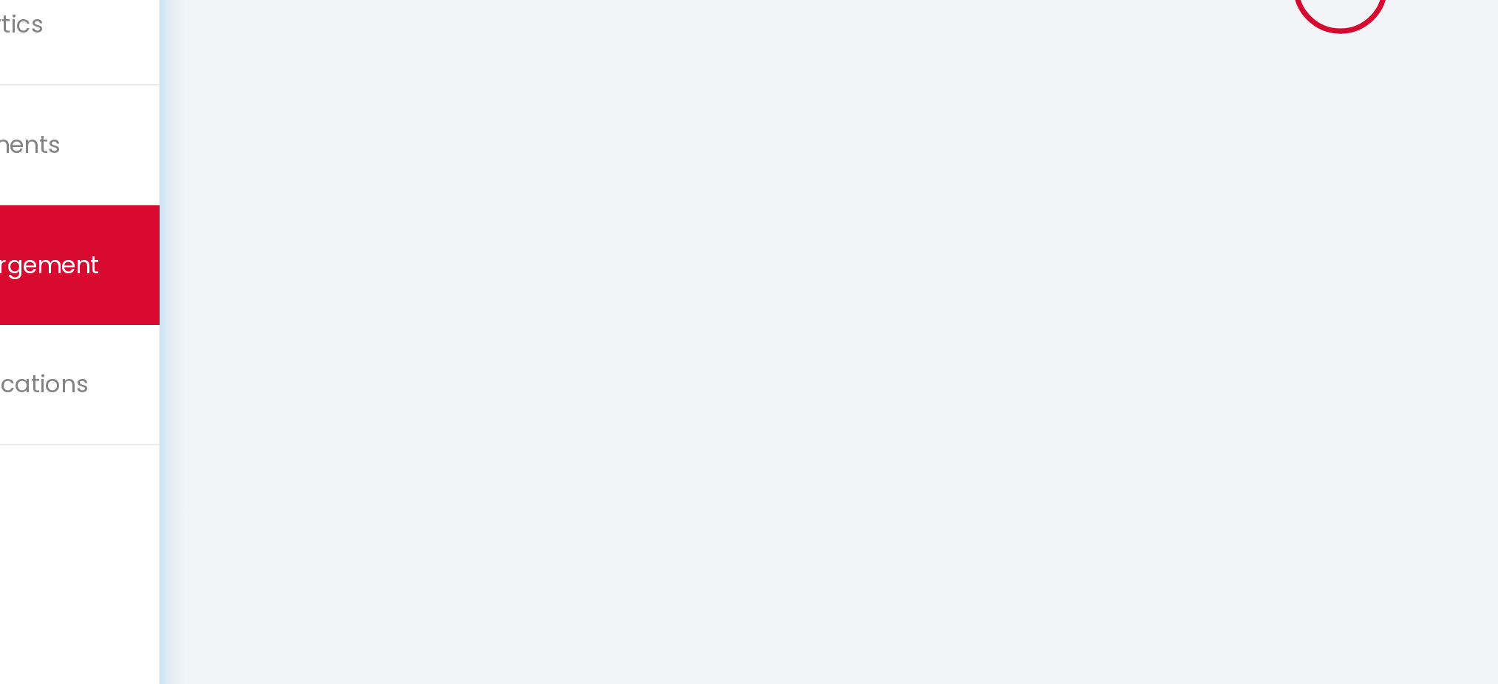
select select
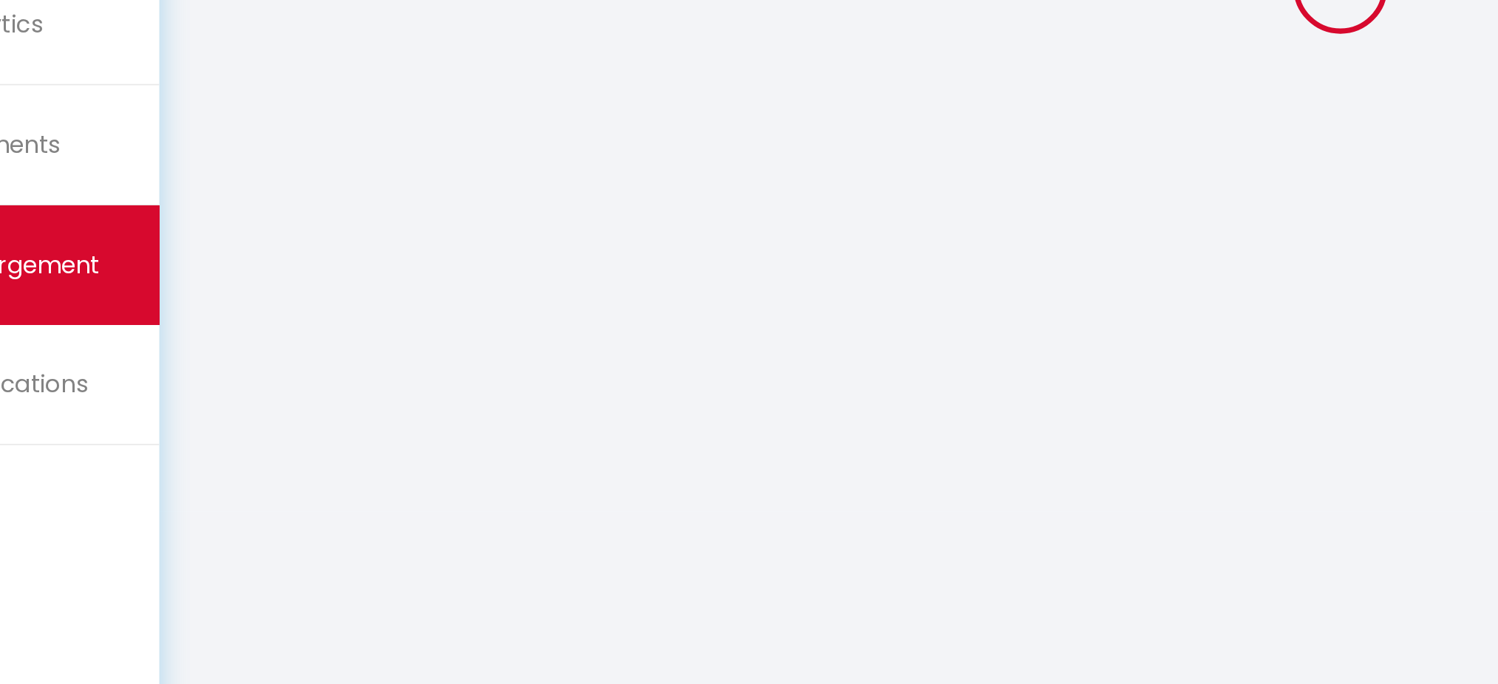
checkbox input "false"
checkbox input "true"
select select
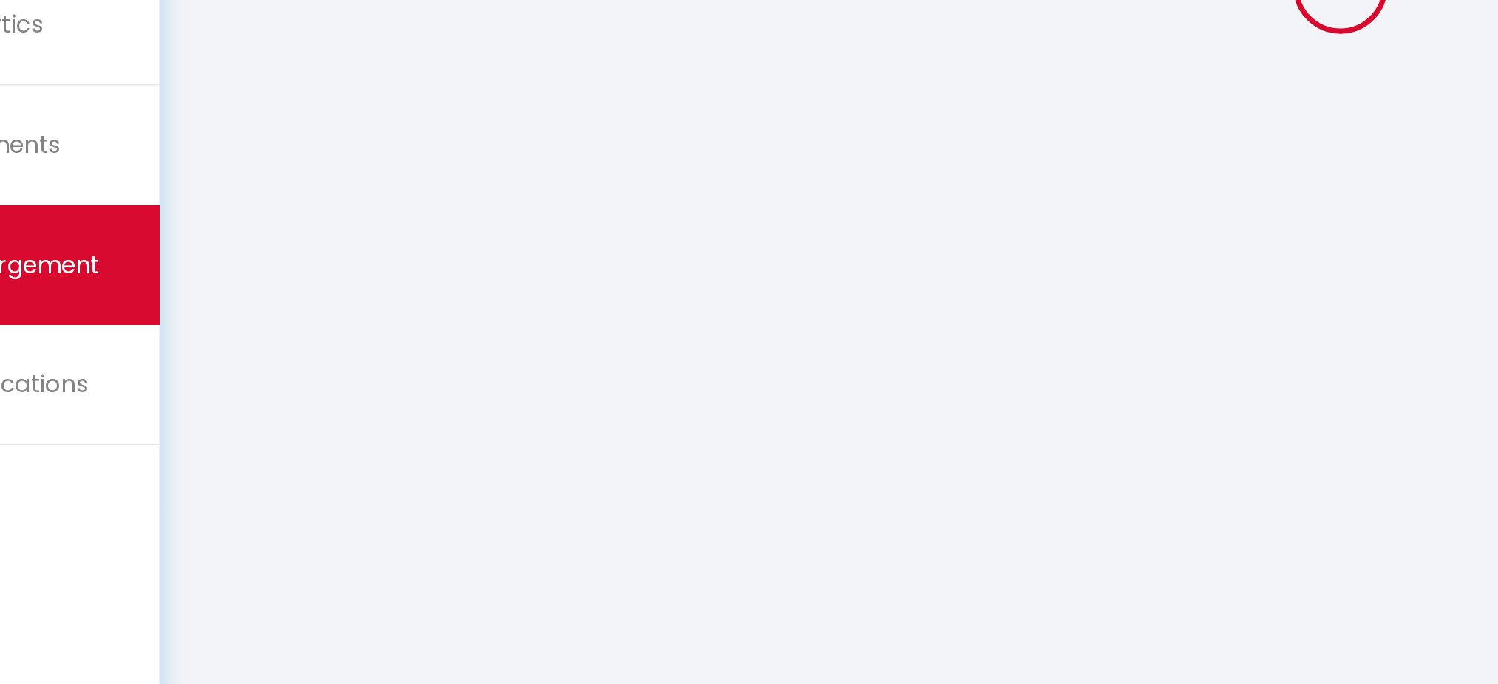
select select
checkbox input "false"
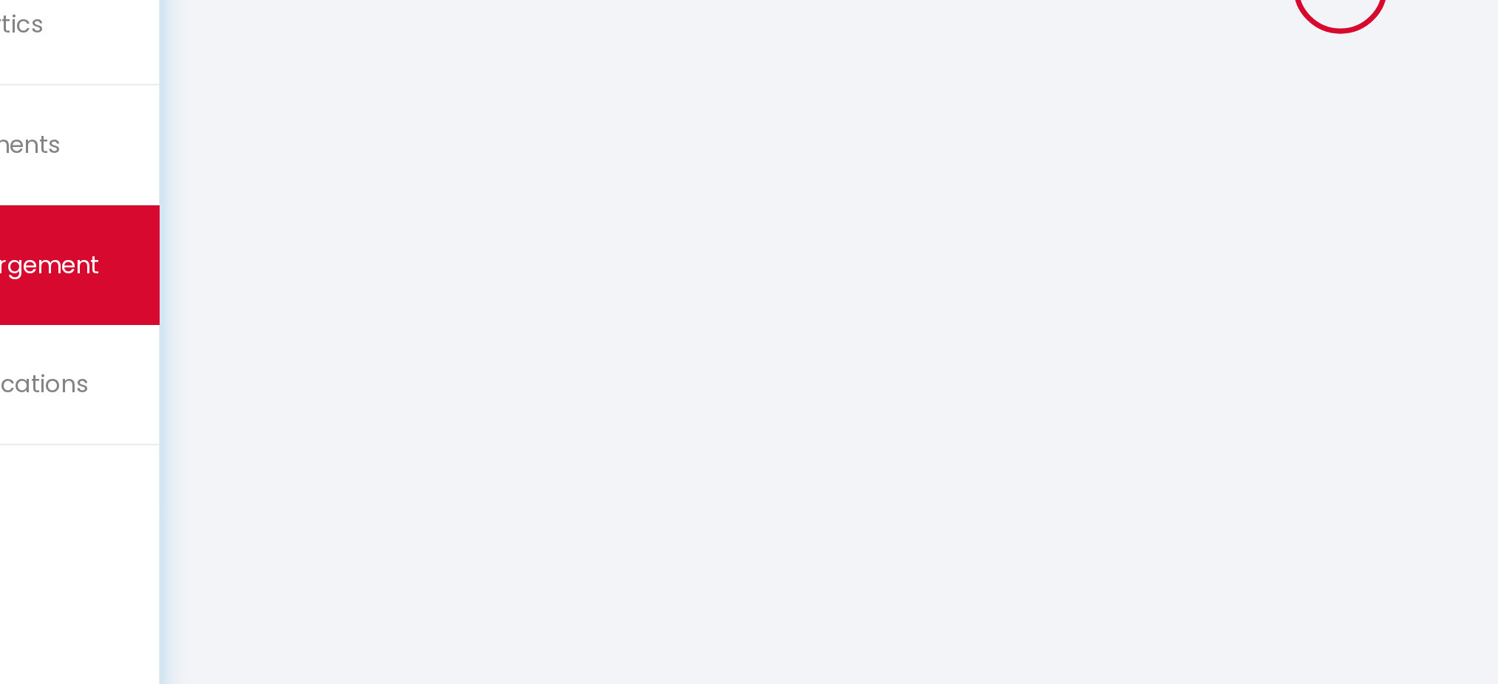
checkbox input "true"
checkbox input "false"
checkbox input "true"
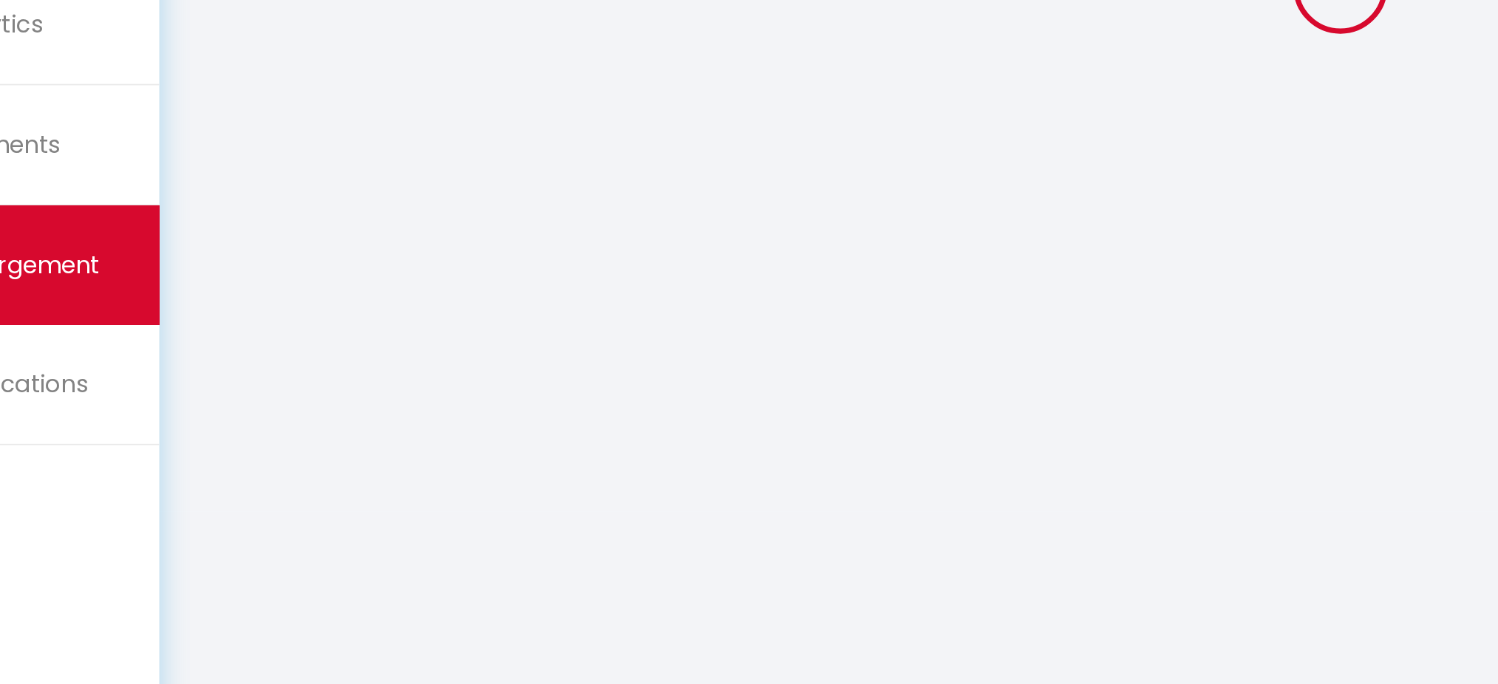
checkbox input "true"
select select "17:00"
select select "23:45"
select select "11:00"
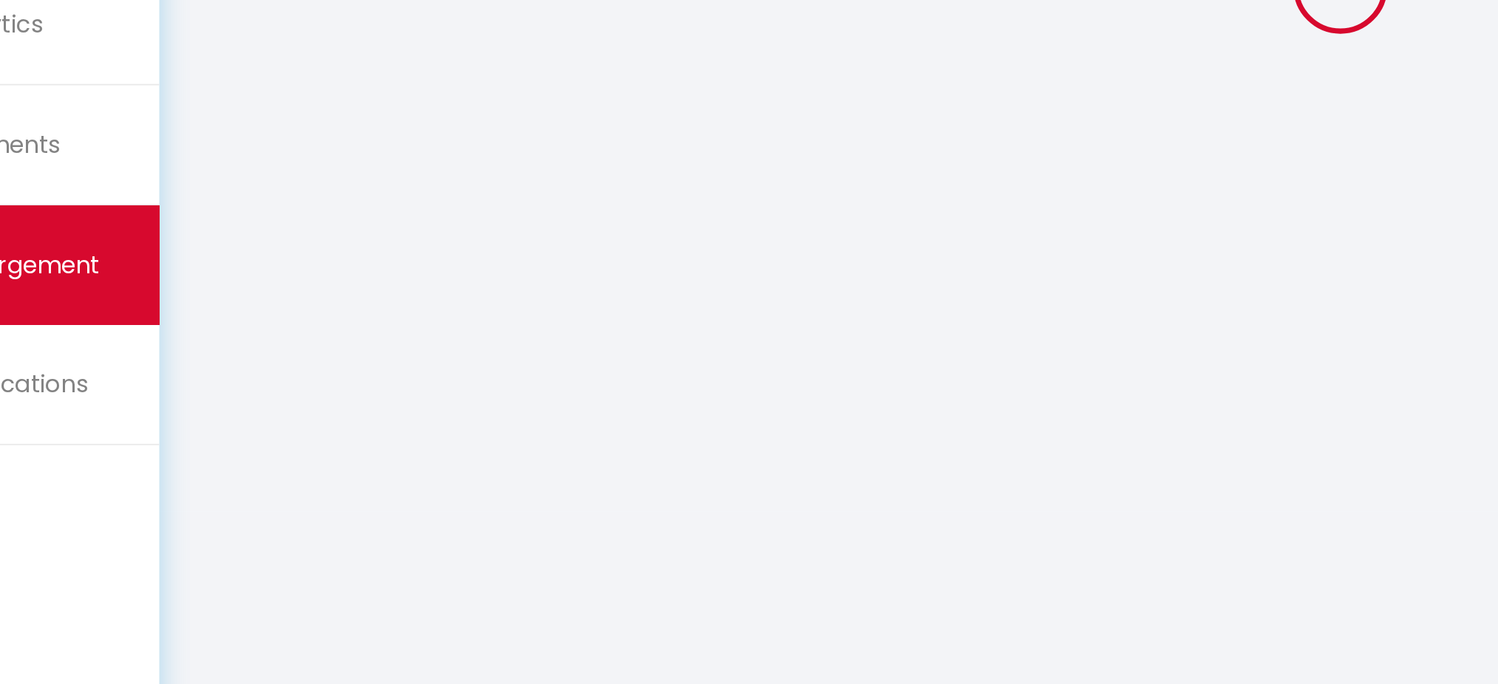
select select "30"
select select "120"
checkbox input "false"
checkbox input "true"
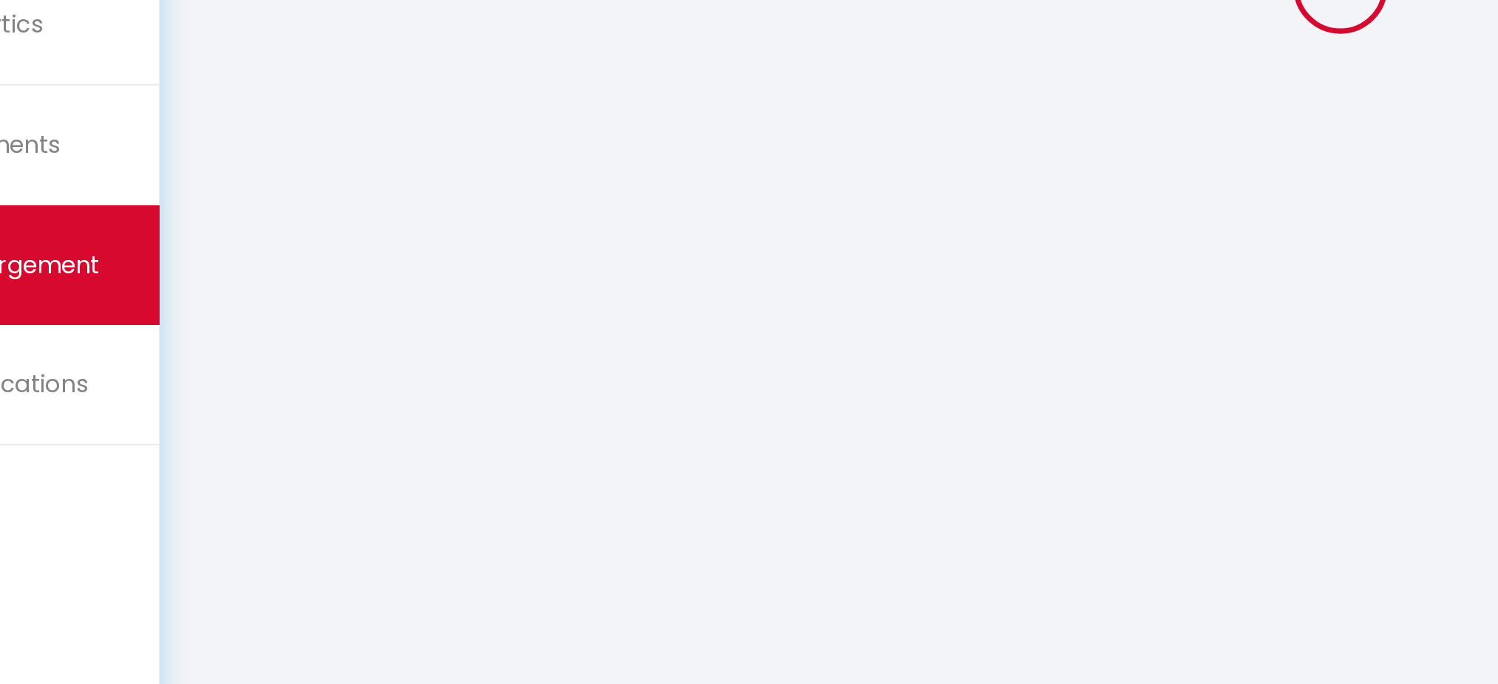
checkbox input "true"
checkbox input "false"
checkbox input "true"
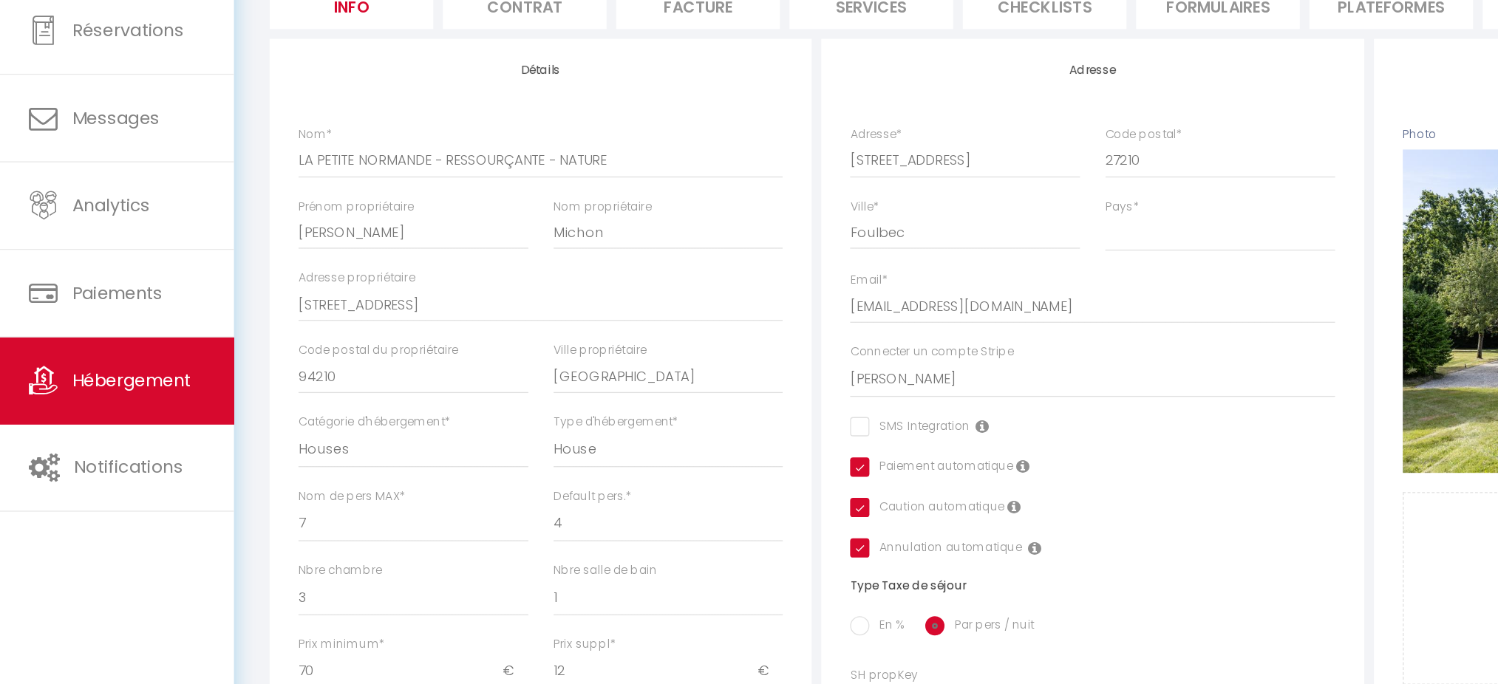
scroll to position [77, 0]
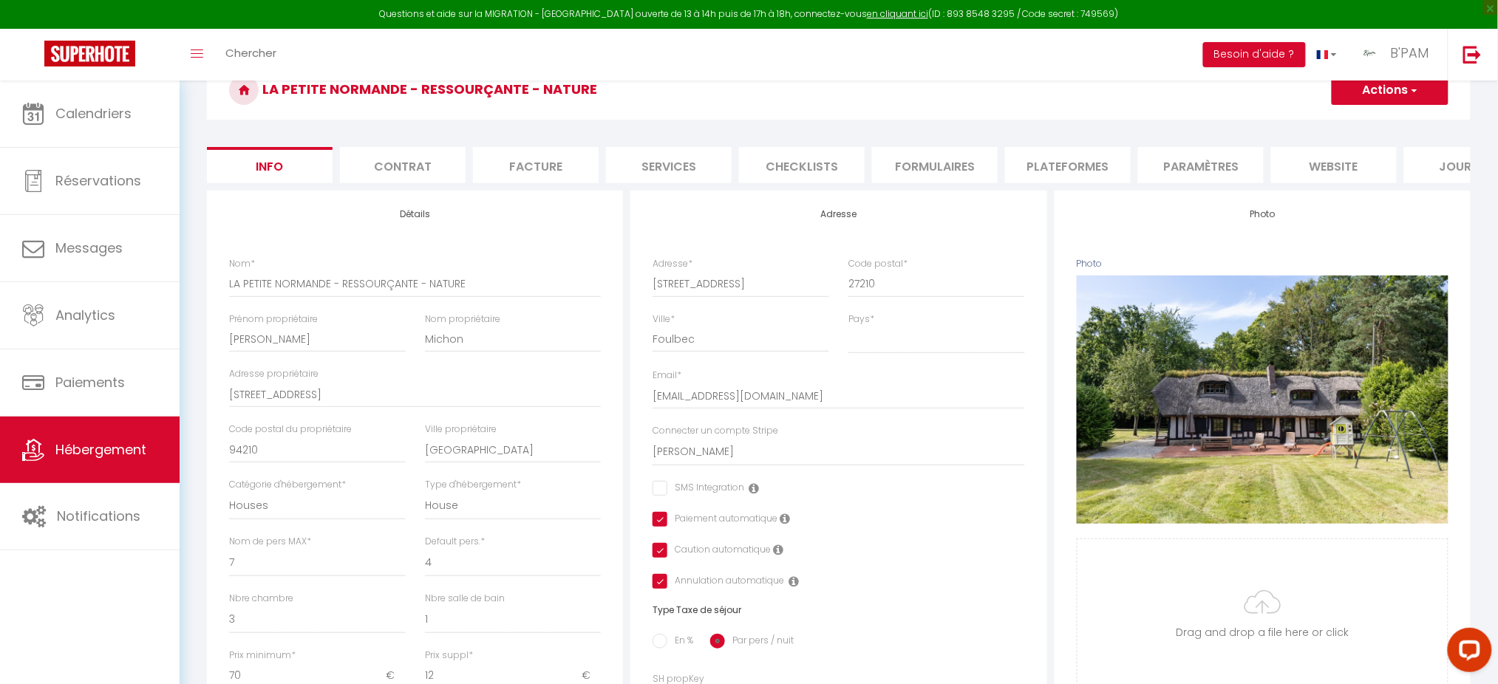
click at [690, 166] on li "Services" at bounding box center [669, 165] width 126 height 36
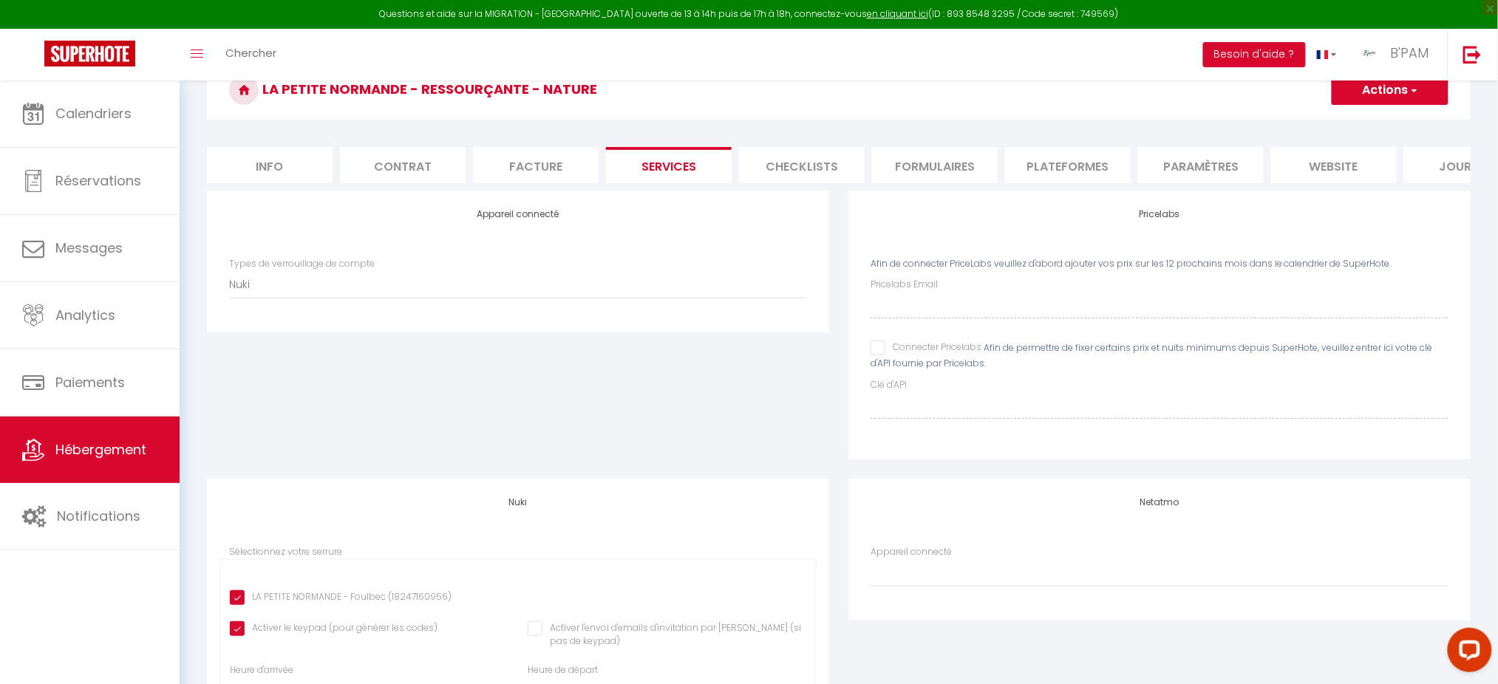
checkbox input "true"
checkbox input "false"
checkbox input "true"
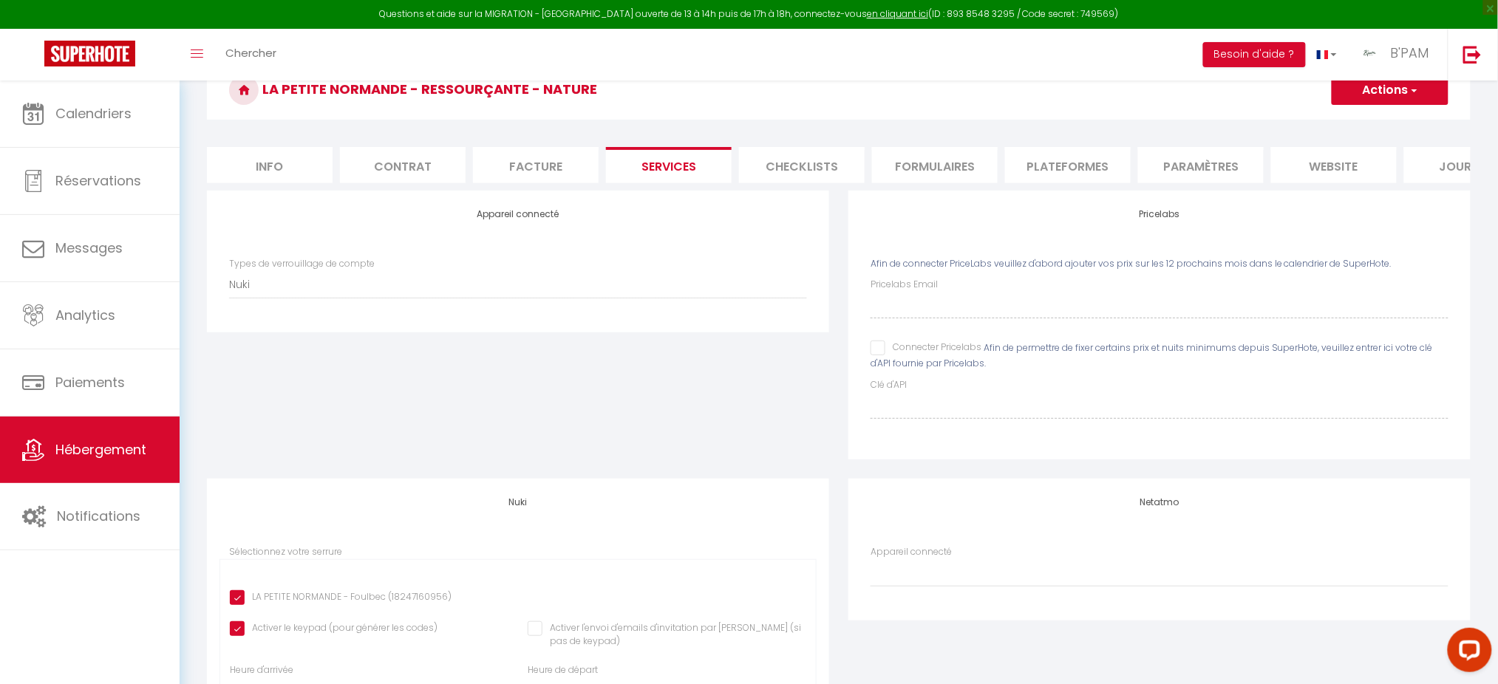
checkbox input "true"
checkbox input "false"
checkbox input "true"
click at [1046, 160] on li "Plateformes" at bounding box center [1068, 165] width 126 height 36
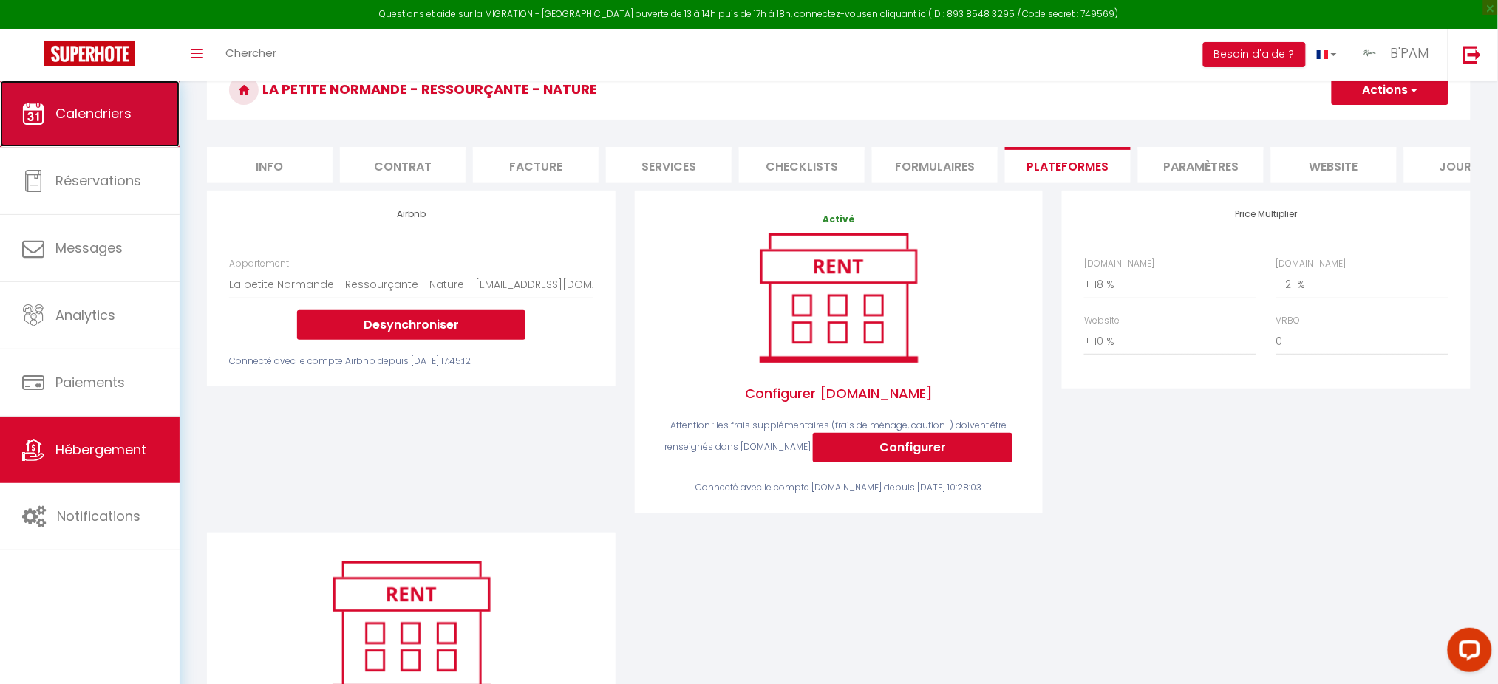
click at [126, 83] on link "Calendriers" at bounding box center [90, 114] width 180 height 67
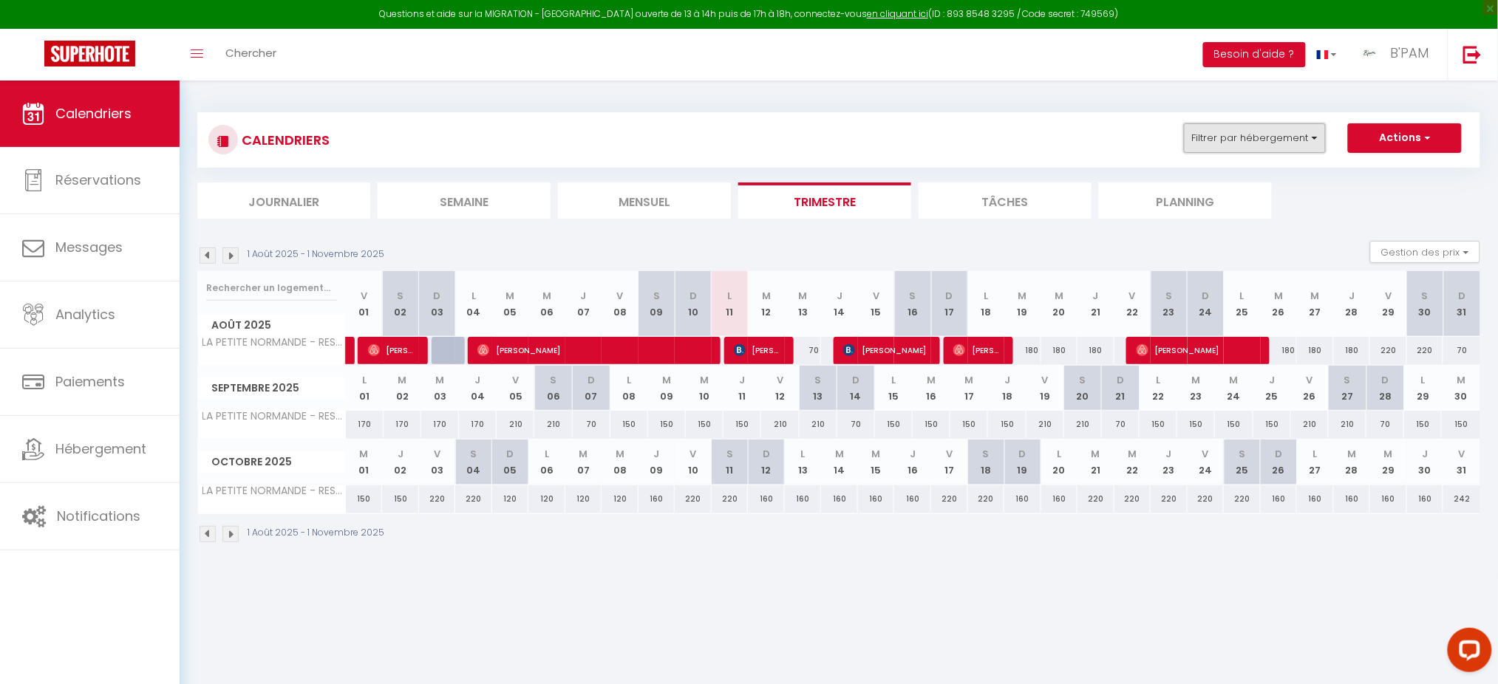
click at [1260, 137] on button "Filtrer par hébergement" at bounding box center [1255, 138] width 142 height 30
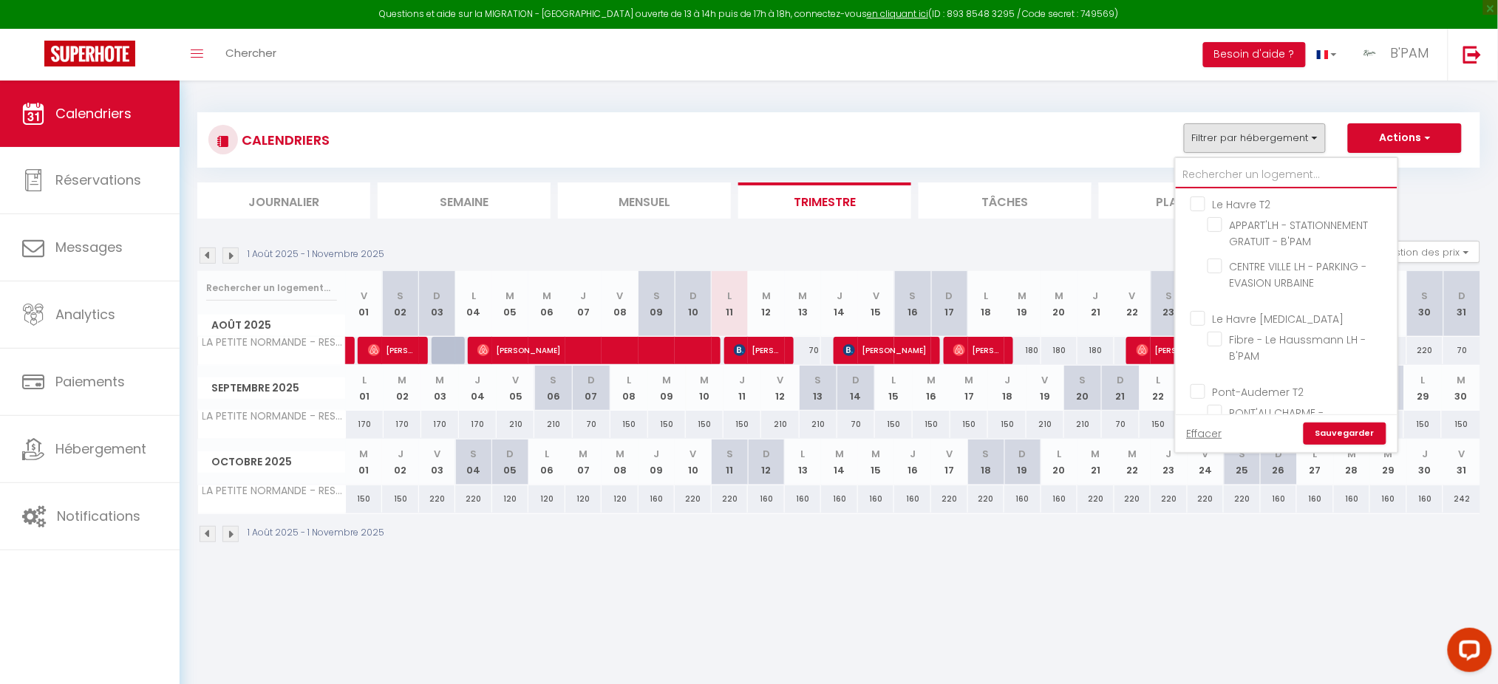
click at [1267, 173] on input "text" at bounding box center [1287, 175] width 222 height 27
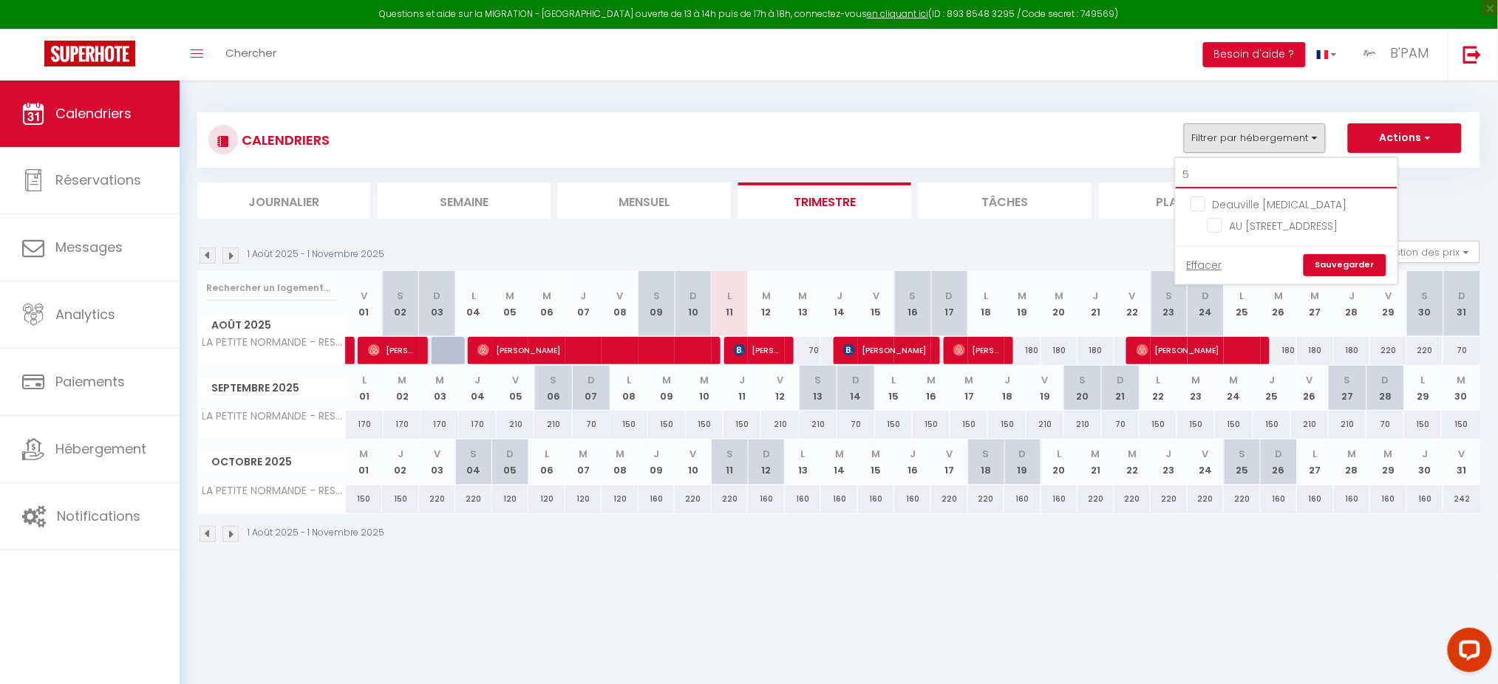
type input "56"
checkbox input "false"
type input "56"
click at [1213, 221] on input "AU [STREET_ADDRESS][PERSON_NAME]" at bounding box center [1300, 224] width 185 height 15
checkbox input "true"
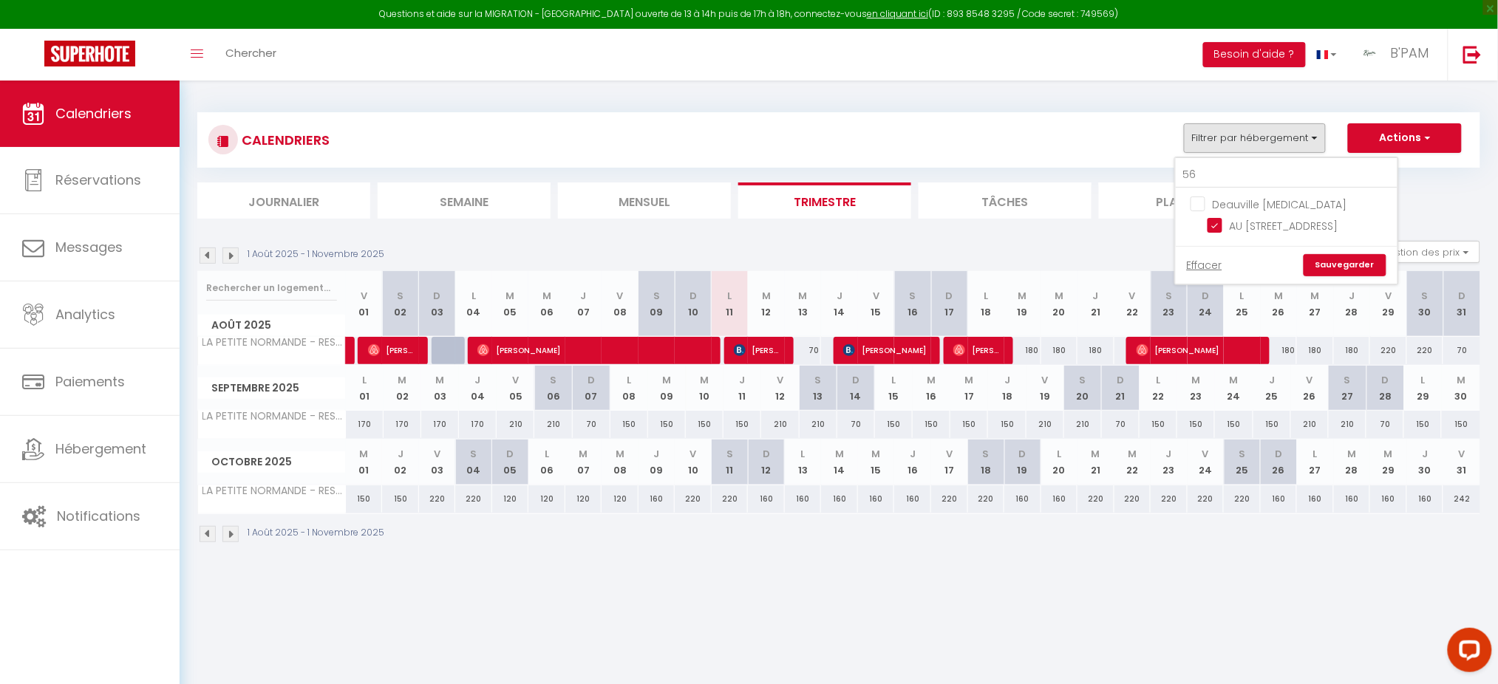
click at [1341, 276] on link "Sauvegarder" at bounding box center [1345, 265] width 83 height 22
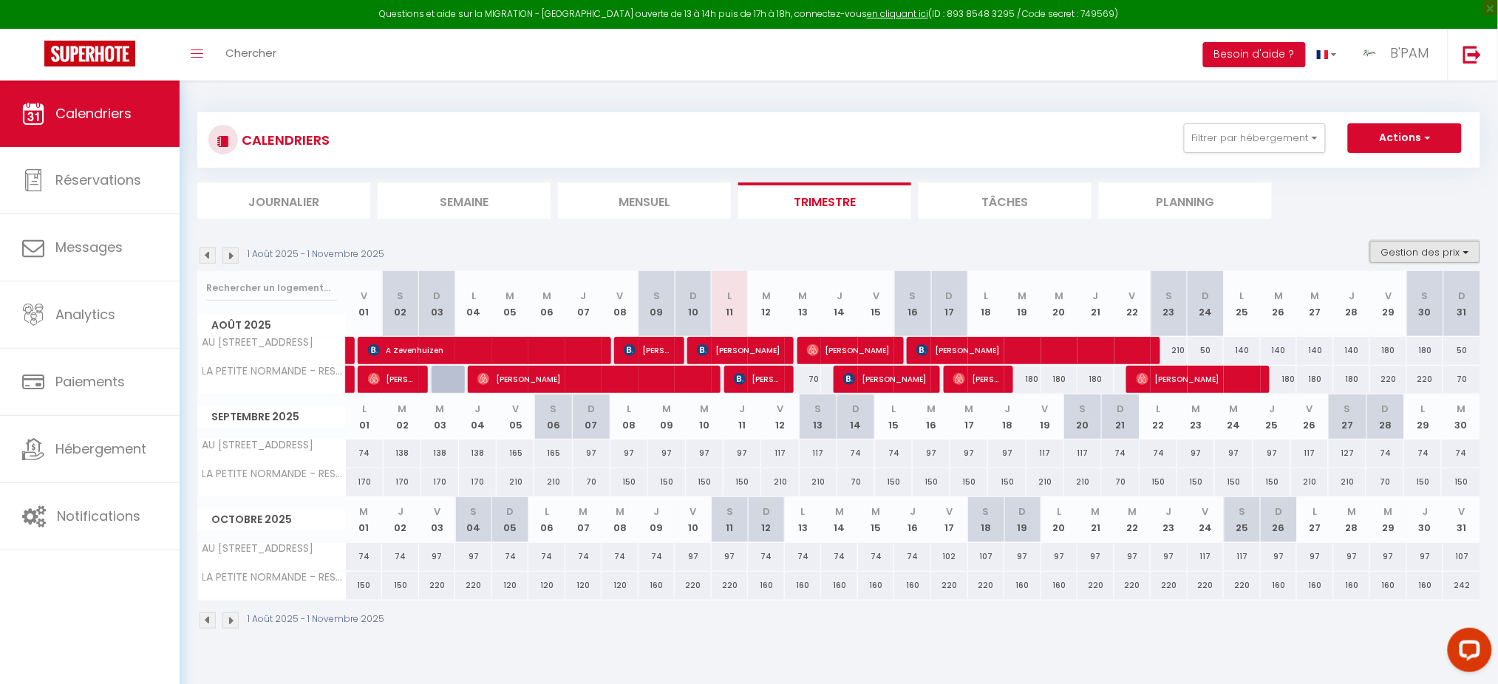
click at [1459, 249] on button "Gestion des prix" at bounding box center [1425, 252] width 110 height 22
click at [1423, 290] on input "Nb Nuits minimum" at bounding box center [1412, 297] width 133 height 15
checkbox input "true"
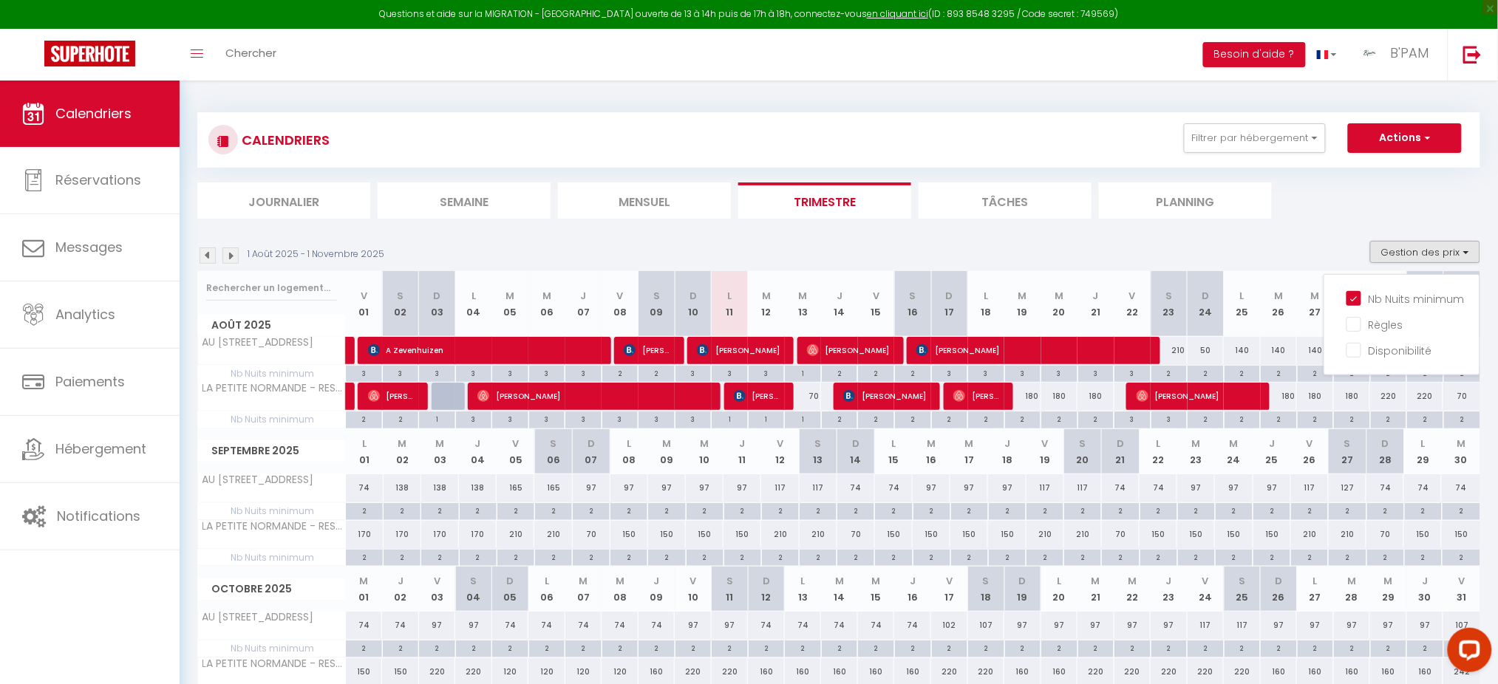
click at [1403, 196] on ul "Journalier Semaine Mensuel Trimestre Tâches Planning" at bounding box center [838, 201] width 1283 height 36
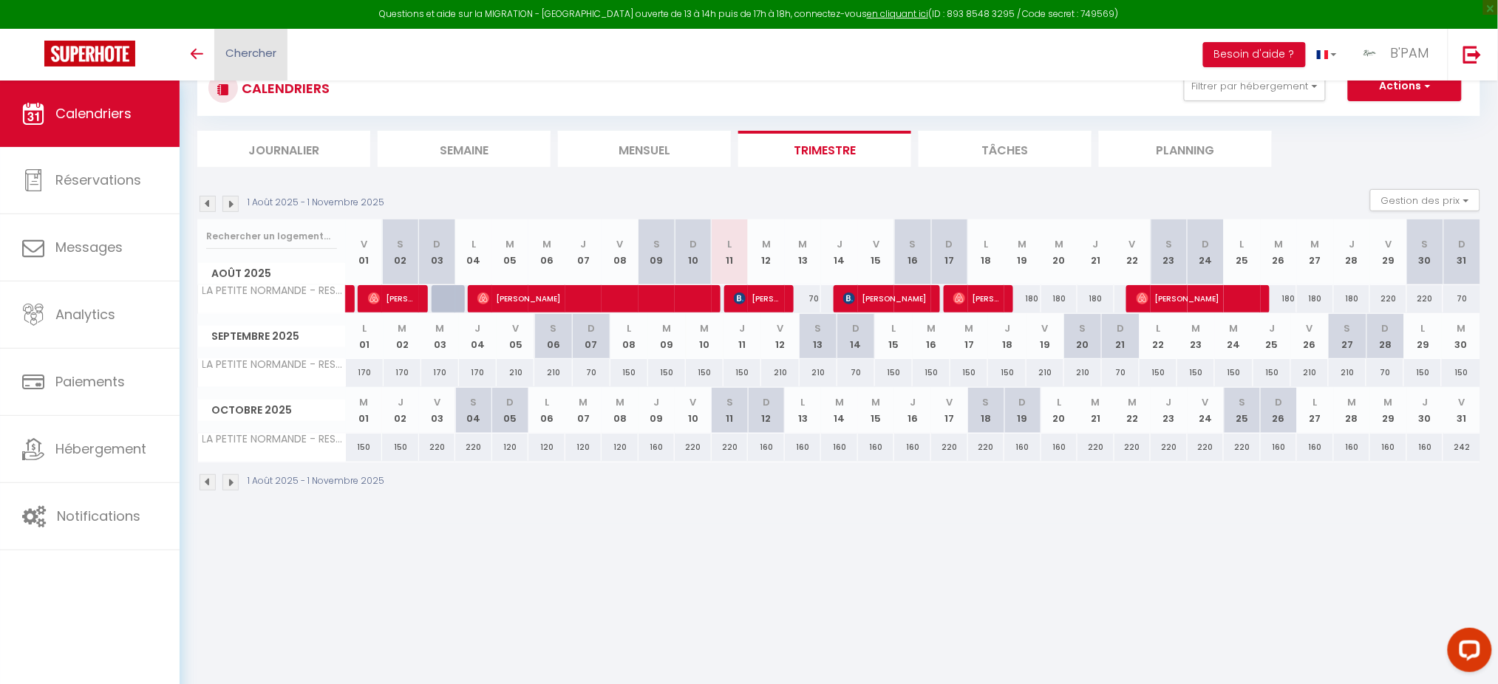
click at [231, 43] on link "Chercher" at bounding box center [250, 55] width 73 height 52
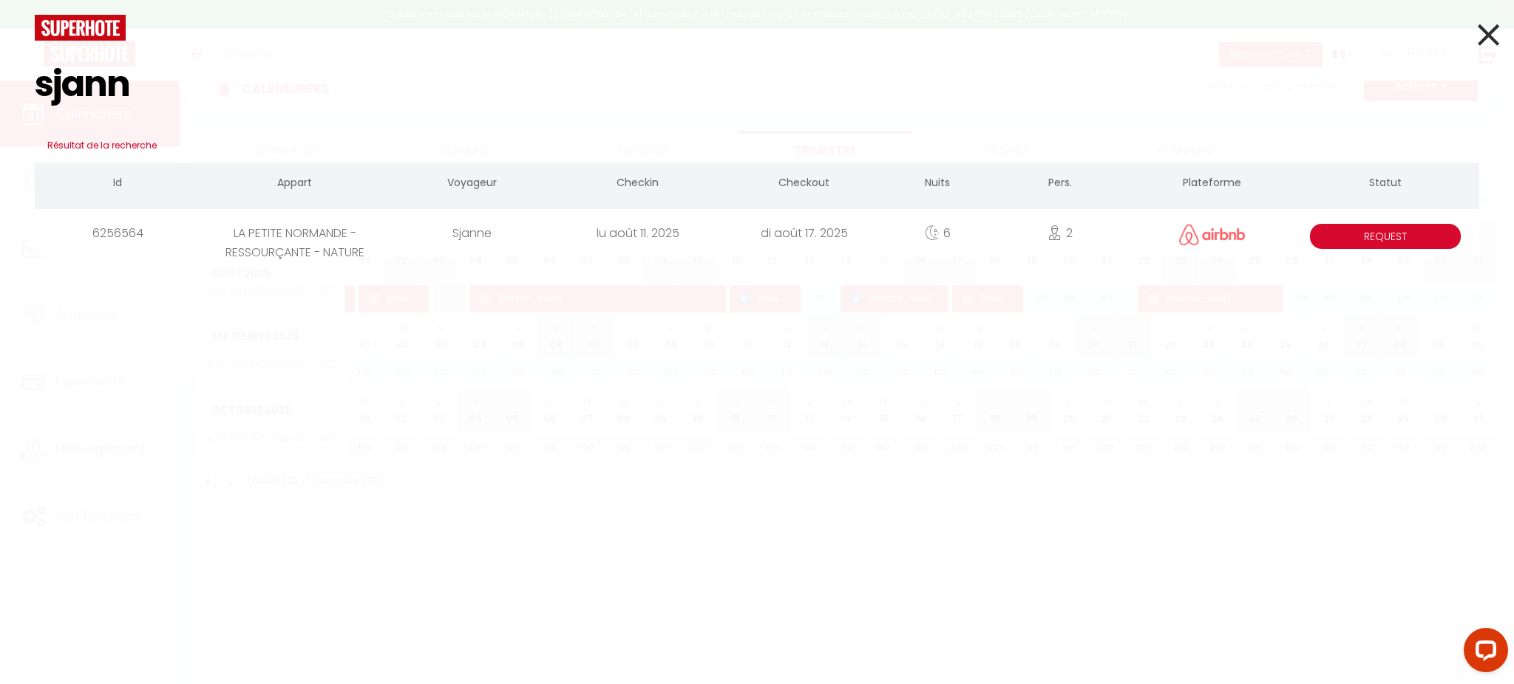
type input "sjann"
click at [302, 234] on div "LA PETITE NORMANDE - RESSOURÇANTE - NATURE" at bounding box center [295, 233] width 188 height 48
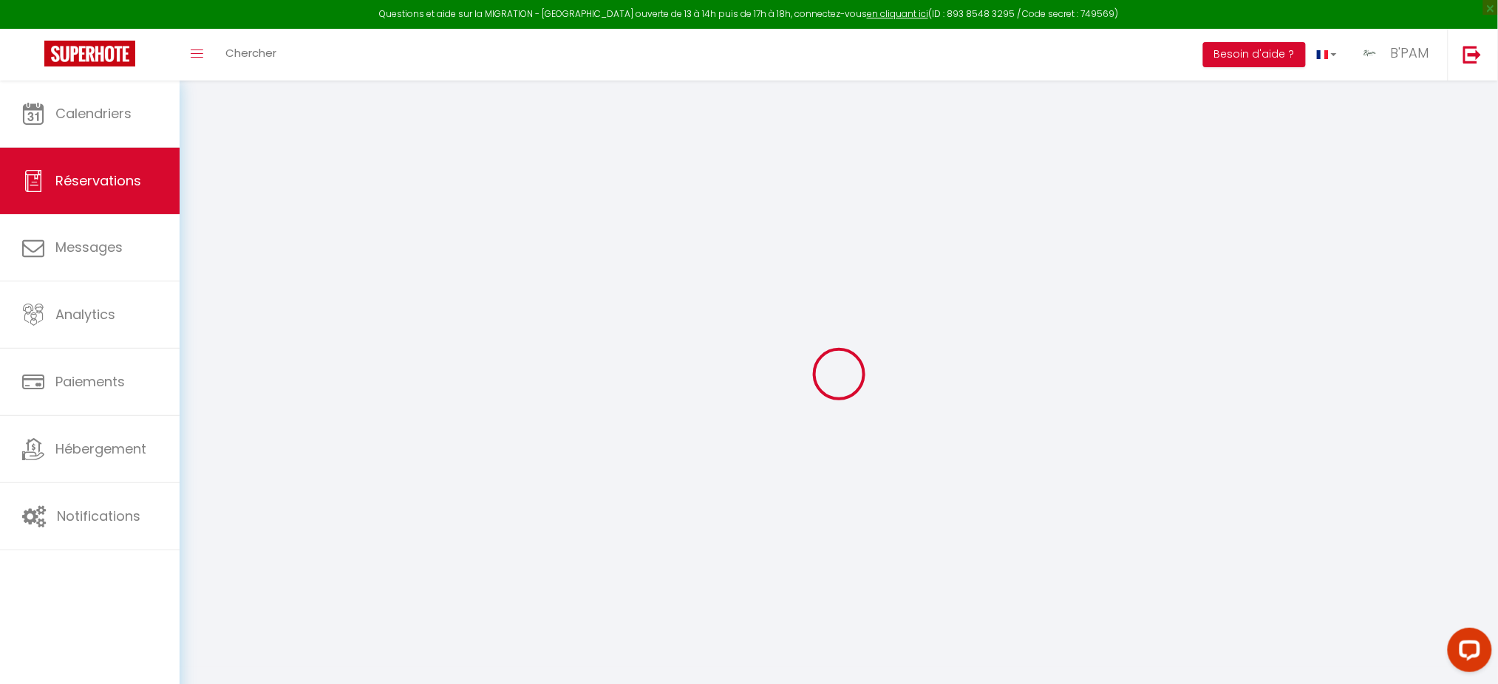
type input "Sjanne"
type input "[EMAIL_ADDRESS][DOMAIN_NAME]"
select select
type input "318.42"
select select "45800"
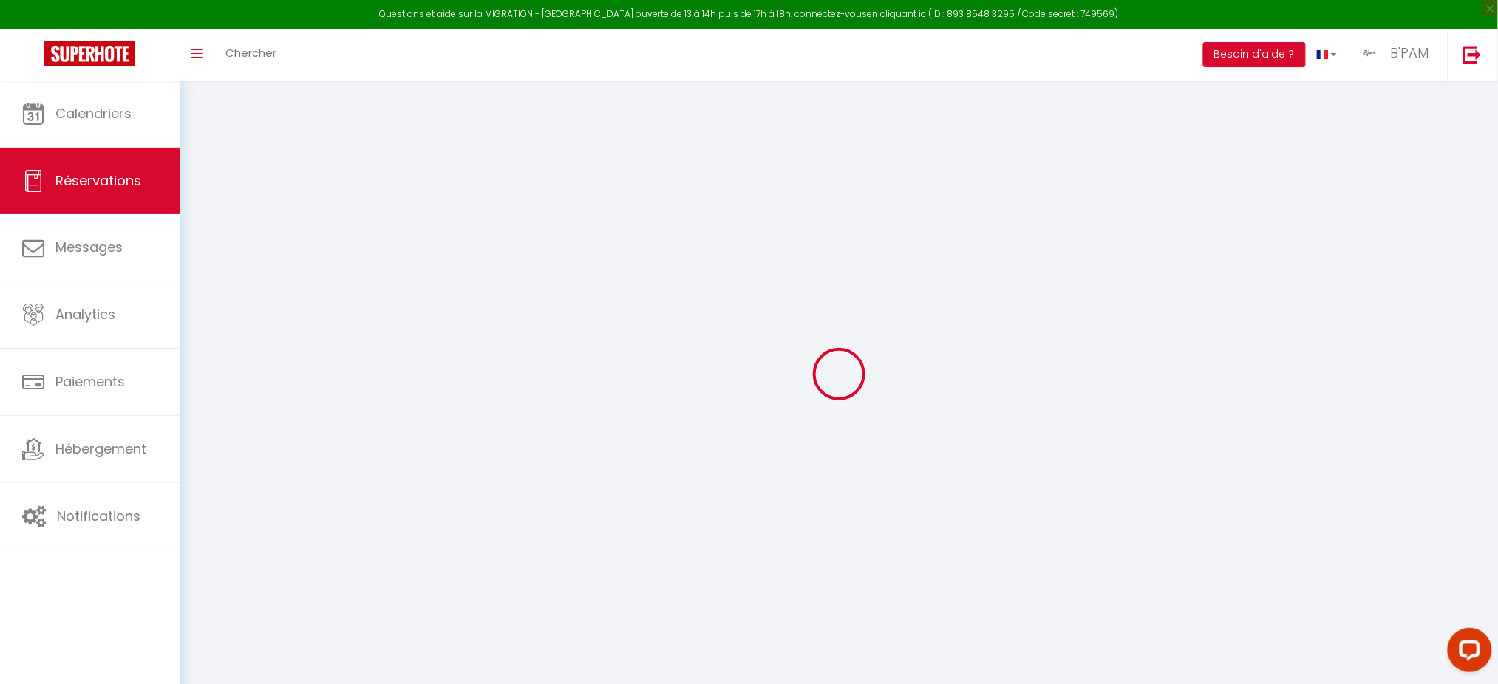
select select "4"
select select
type input "2"
type input "1"
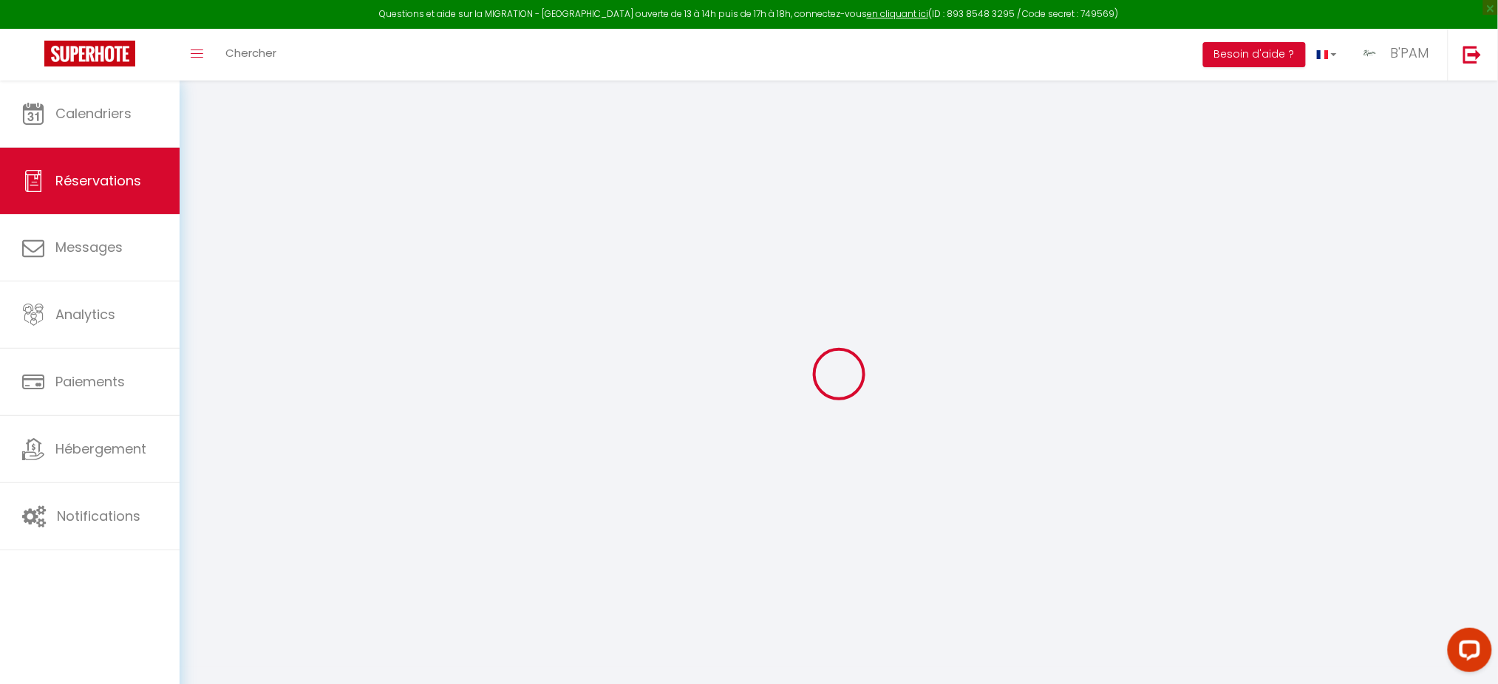
select select "10"
select select
type input "1644"
checkbox input "false"
type input "0"
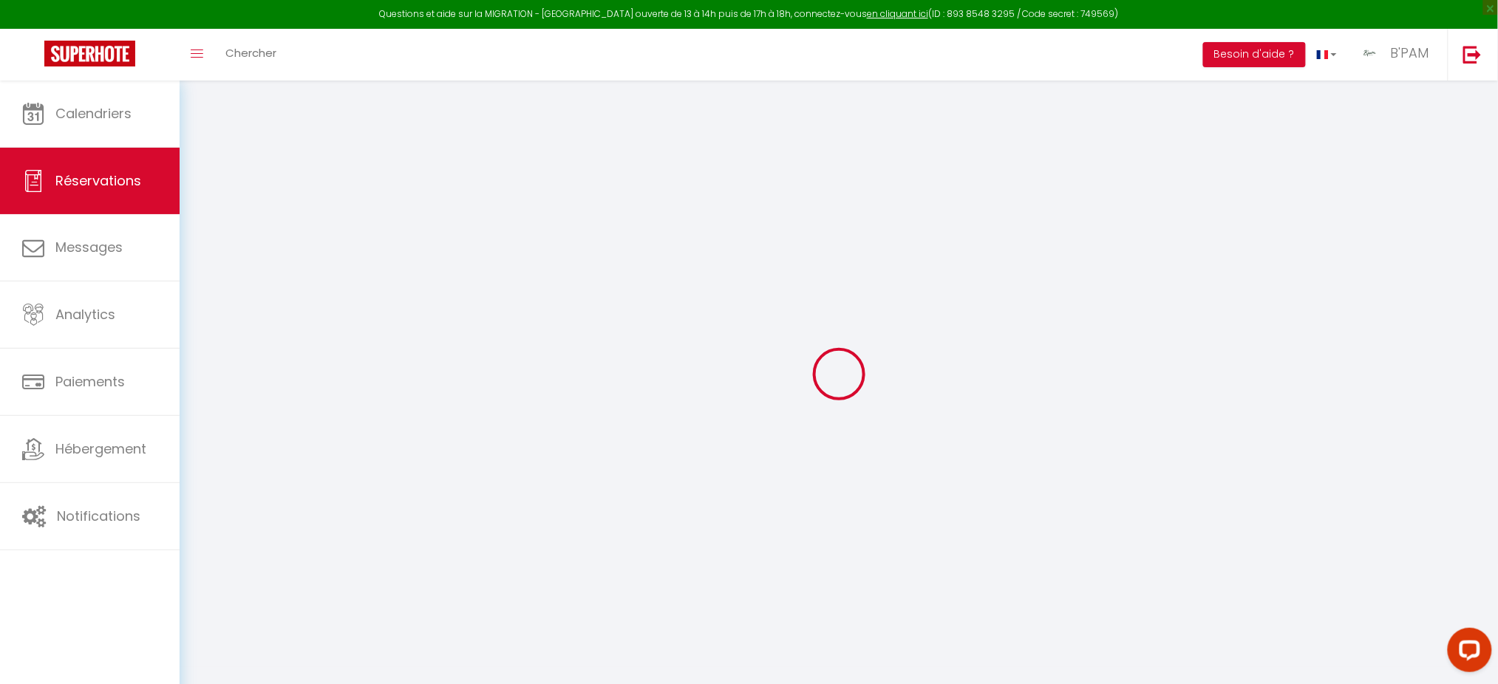
select select "1"
type input "125"
type input "0"
select select
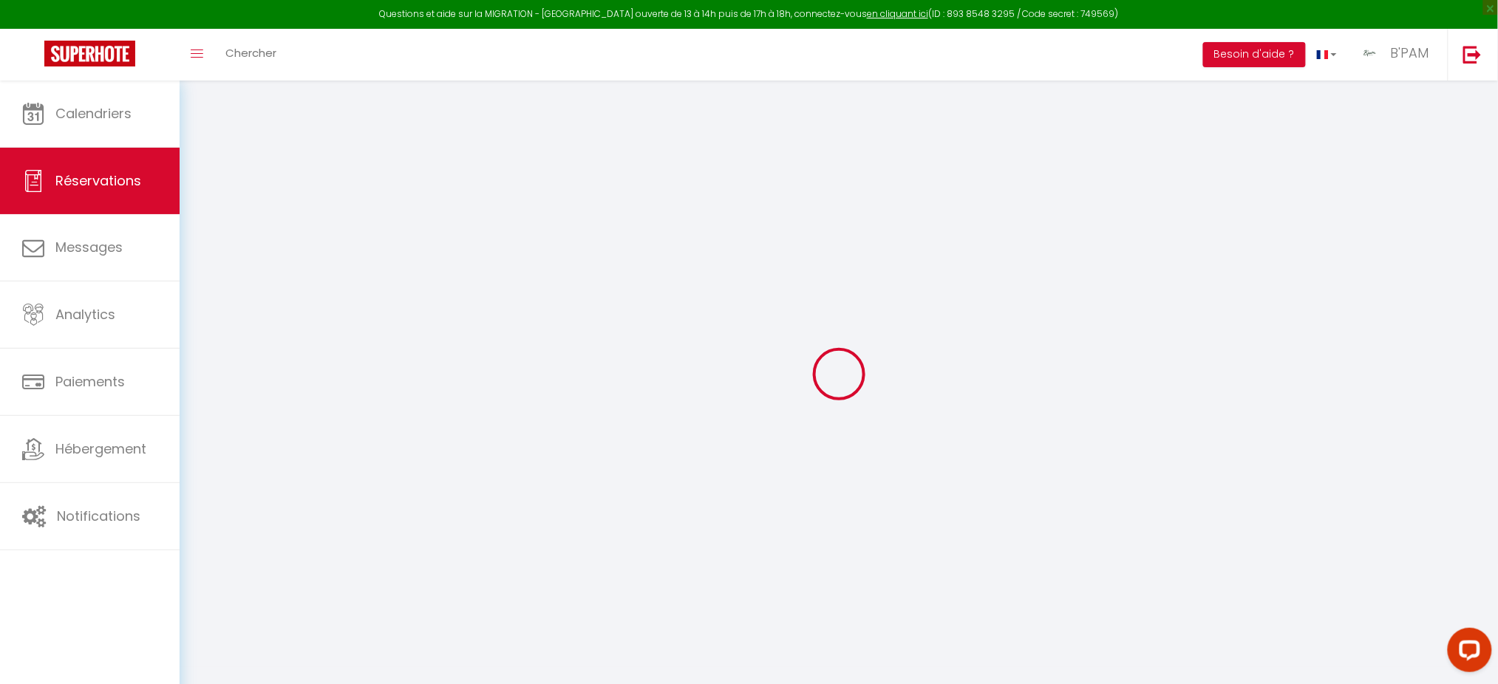
select select
select select "15"
checkbox input "false"
select select
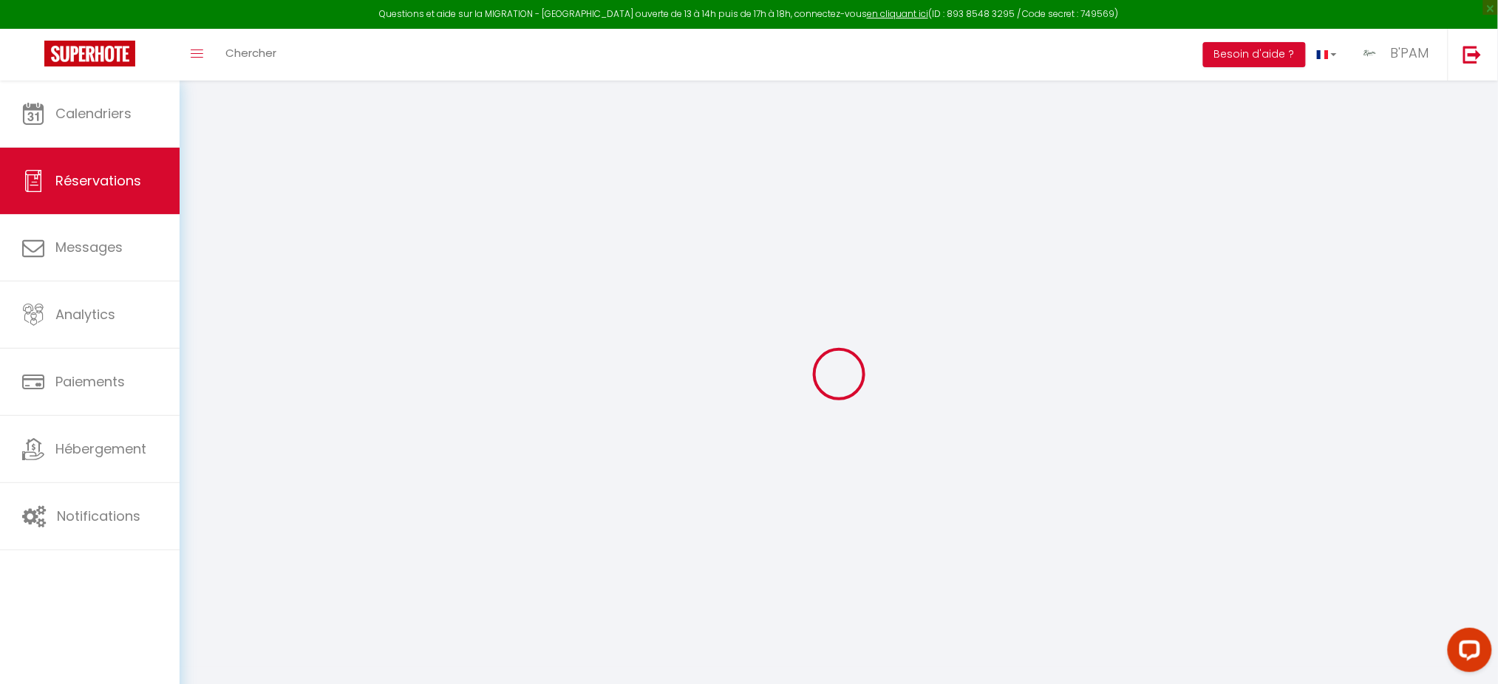
select select
checkbox input "false"
select select
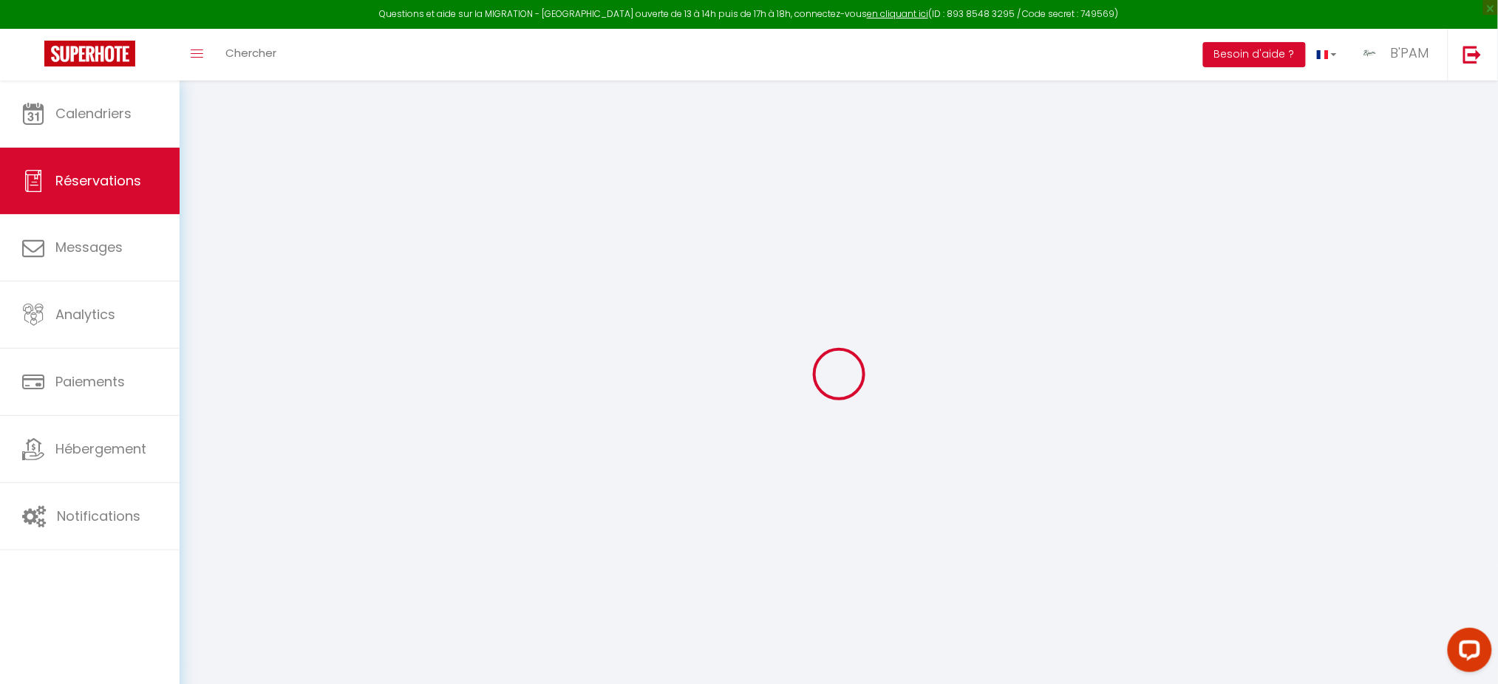
select select
checkbox input "false"
select select
type input "125"
type input "48"
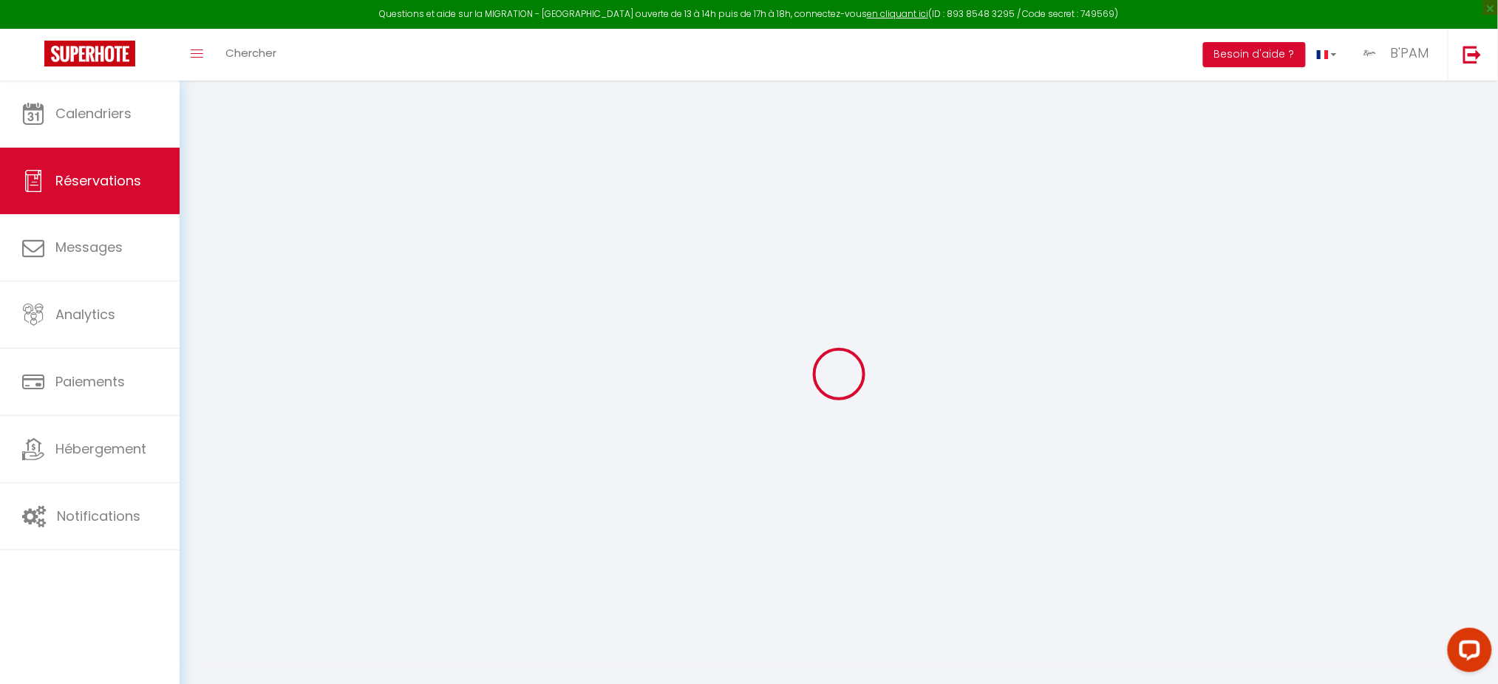
select select
checkbox input "false"
select select
checkbox input "false"
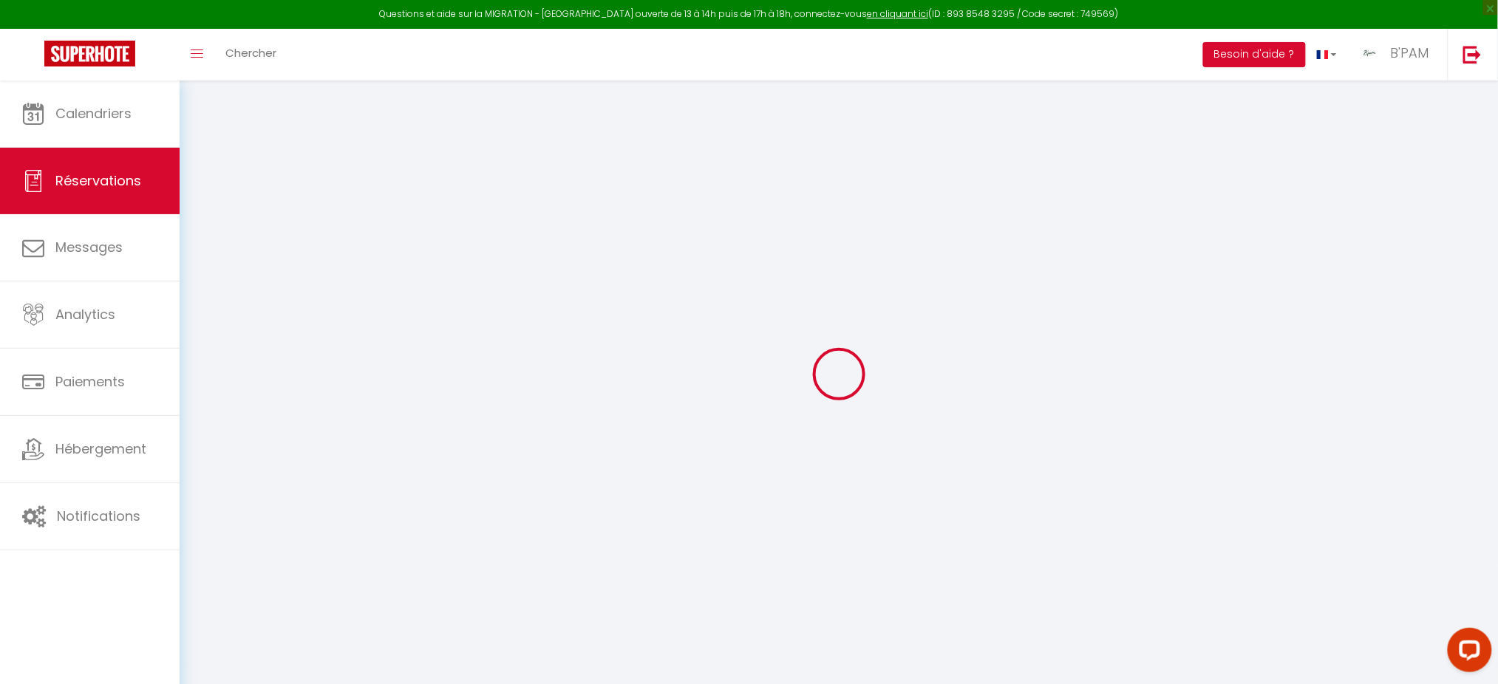
select select
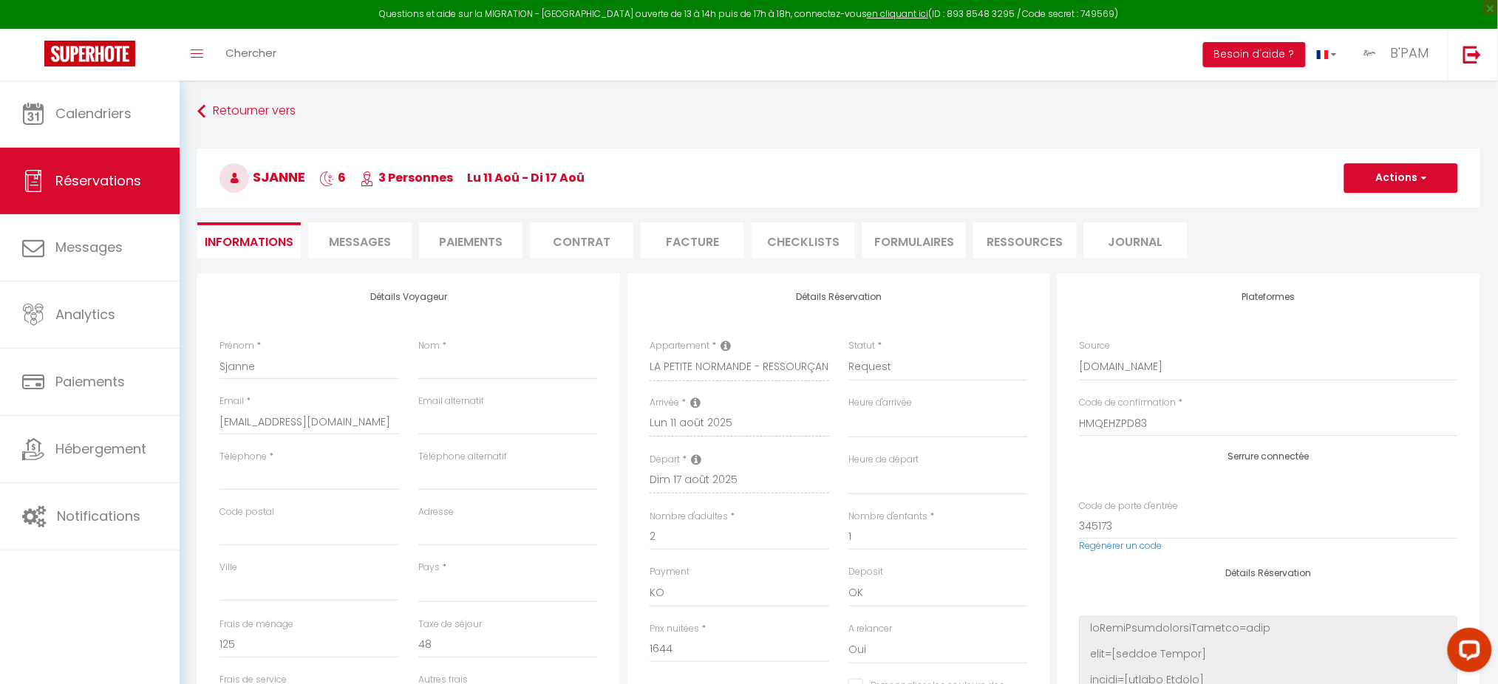
click at [363, 240] on span "Messages" at bounding box center [360, 242] width 62 height 17
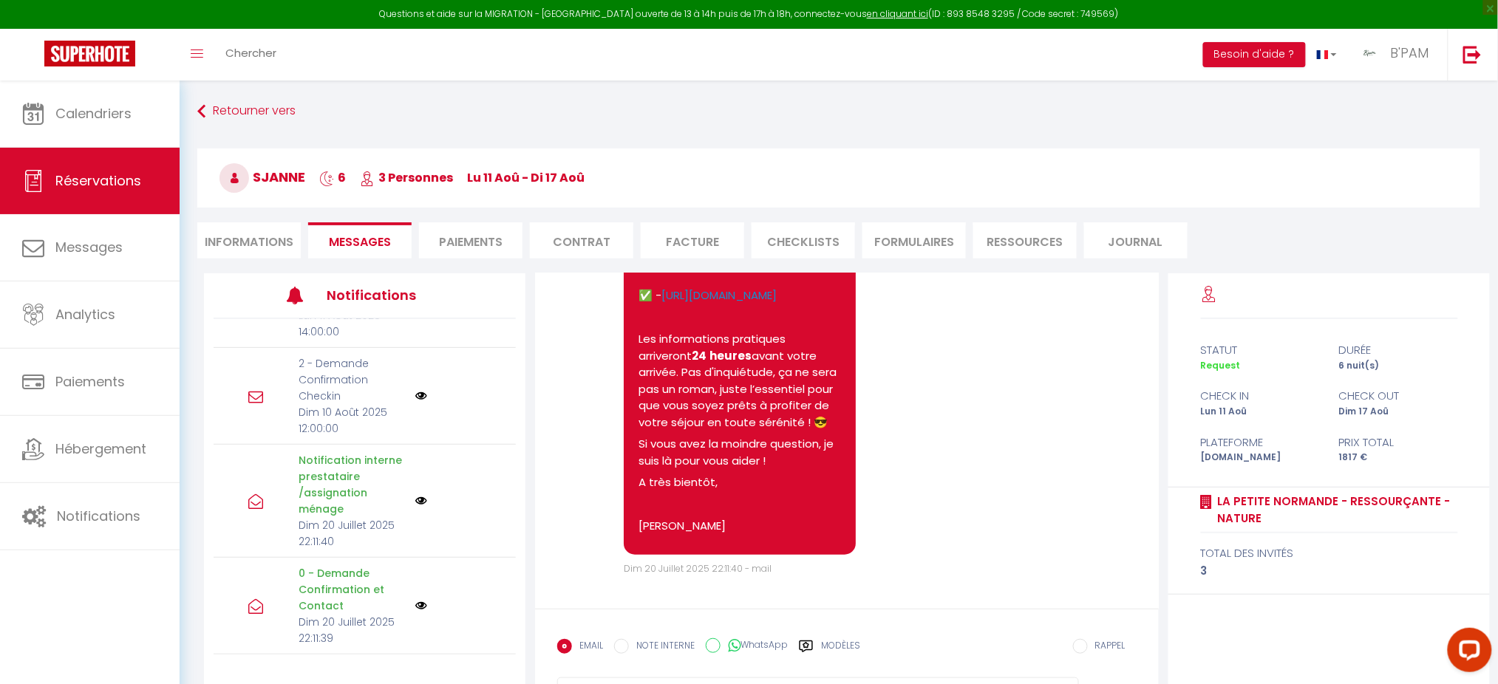
scroll to position [80, 0]
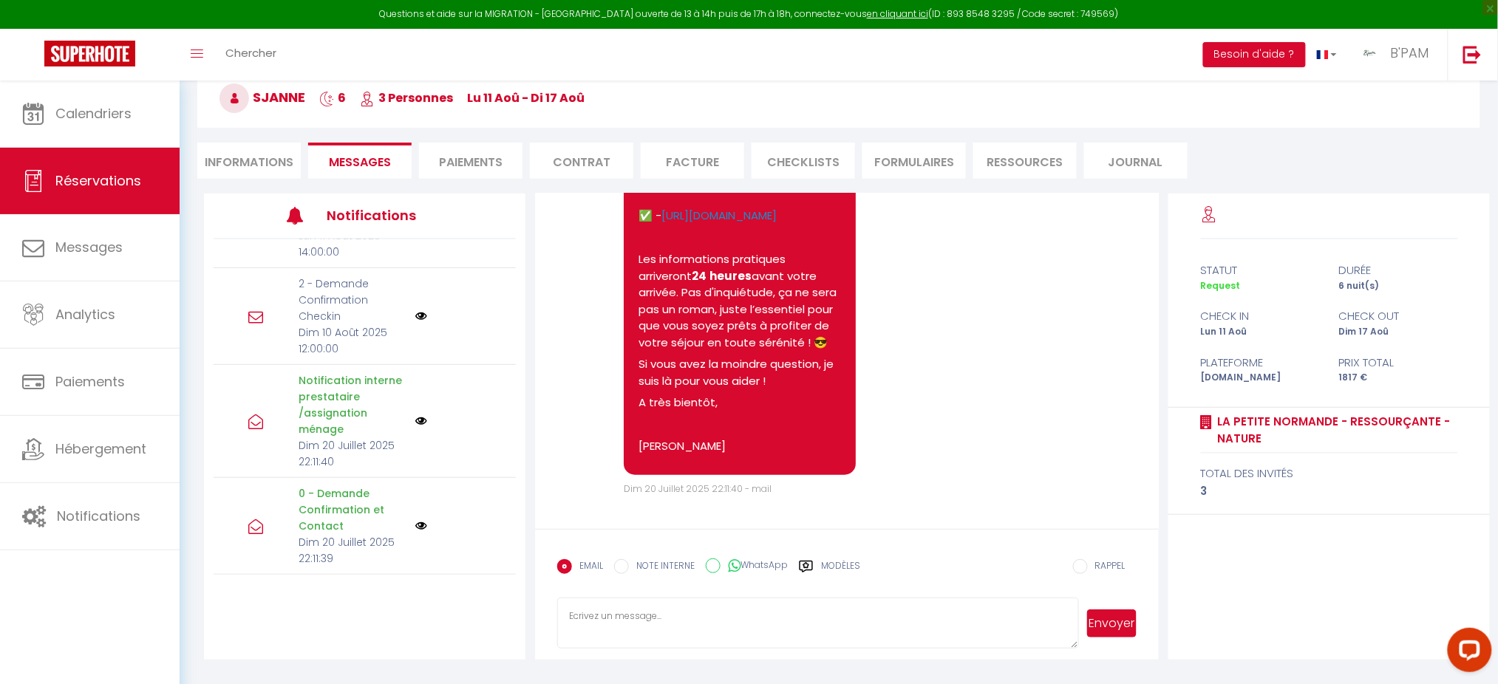
click at [739, 490] on span "Dim 20 Juillet 2025 22:11:40 - mail" at bounding box center [698, 489] width 148 height 13
copy div "Dim 20 Juillet 2025 22:11:40 - mail"
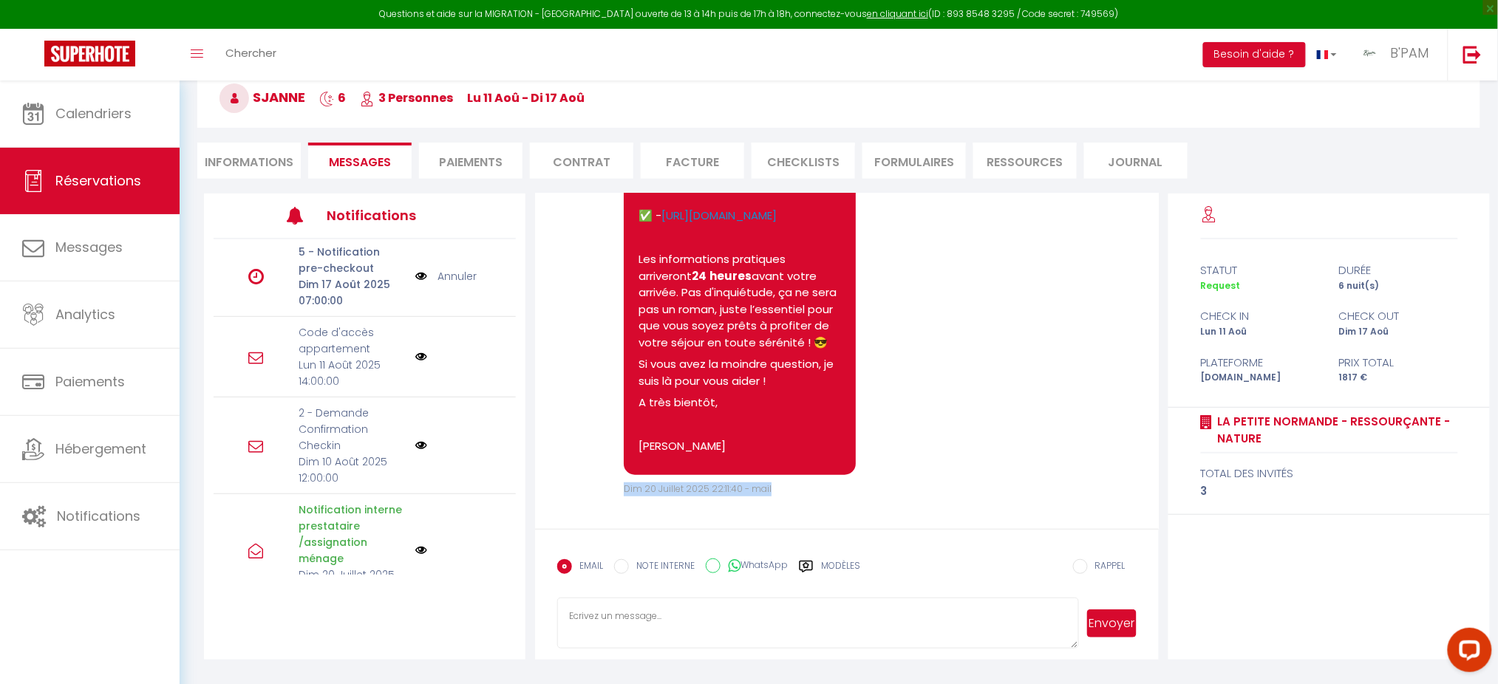
scroll to position [123, 0]
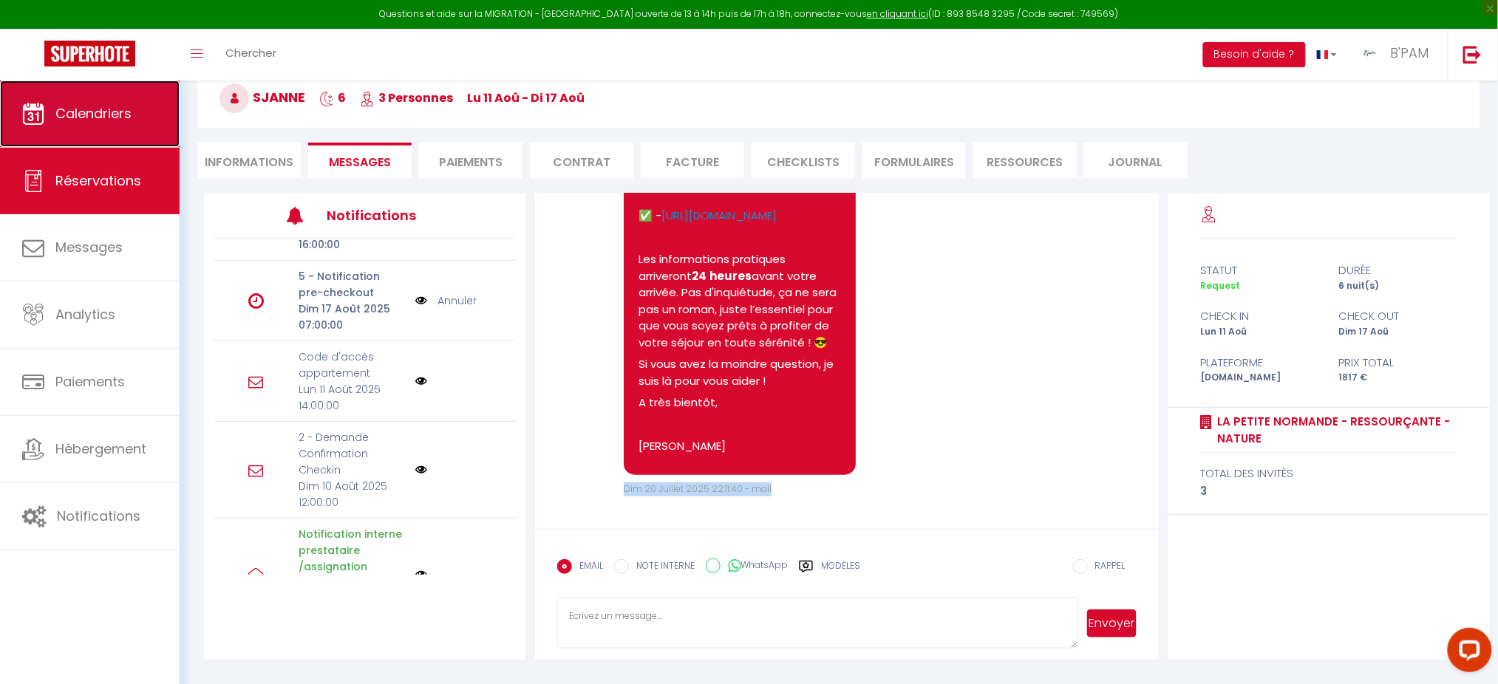
click at [157, 96] on link "Calendriers" at bounding box center [90, 114] width 180 height 67
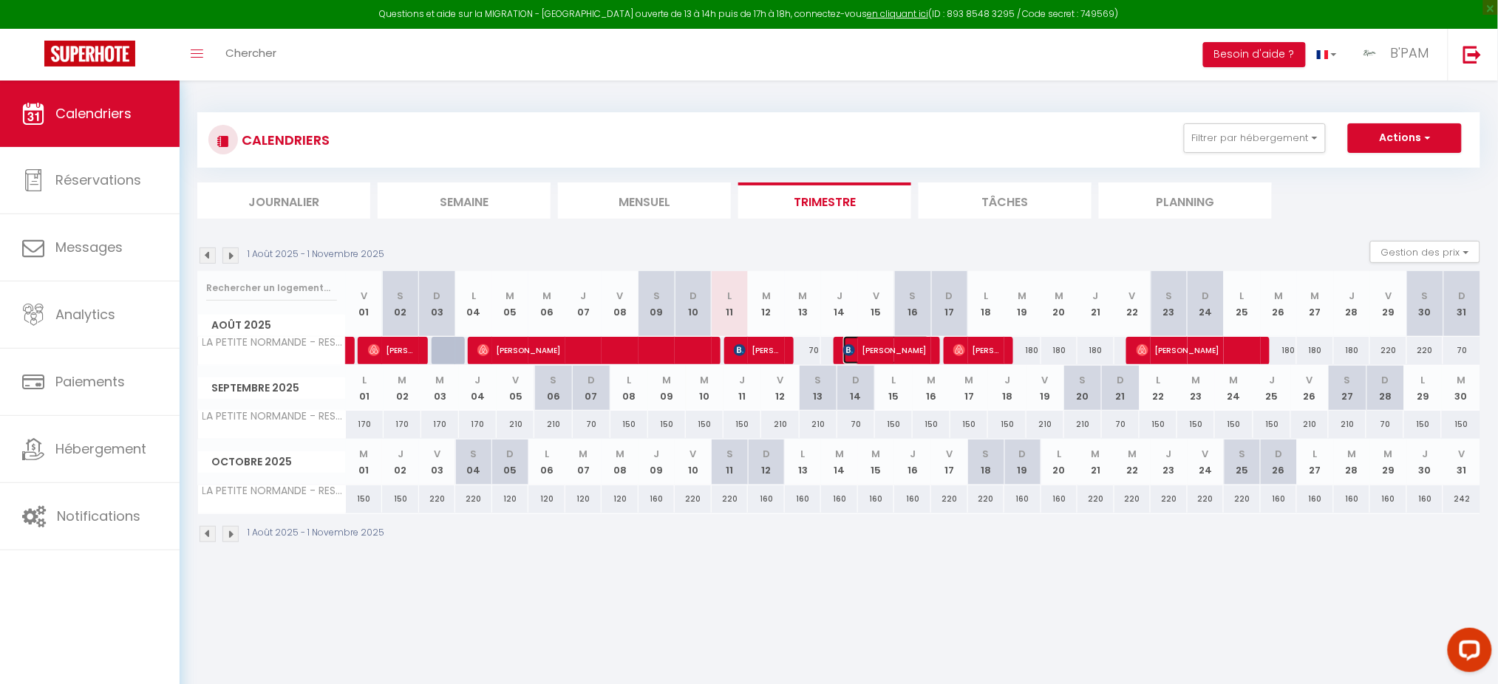
click at [868, 348] on span "[PERSON_NAME]" at bounding box center [886, 350] width 86 height 28
select select "OK"
select select "KO"
select select "1"
select select "0"
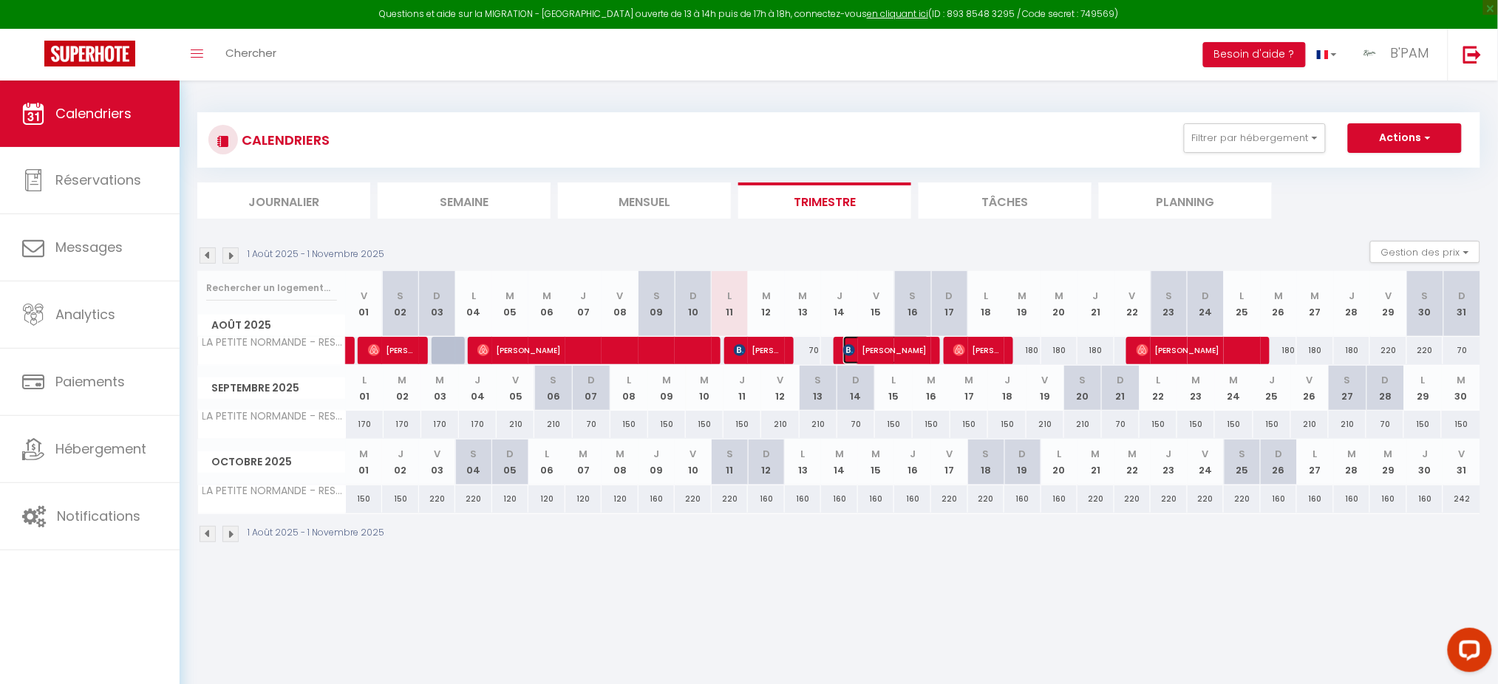
select select "1"
select select
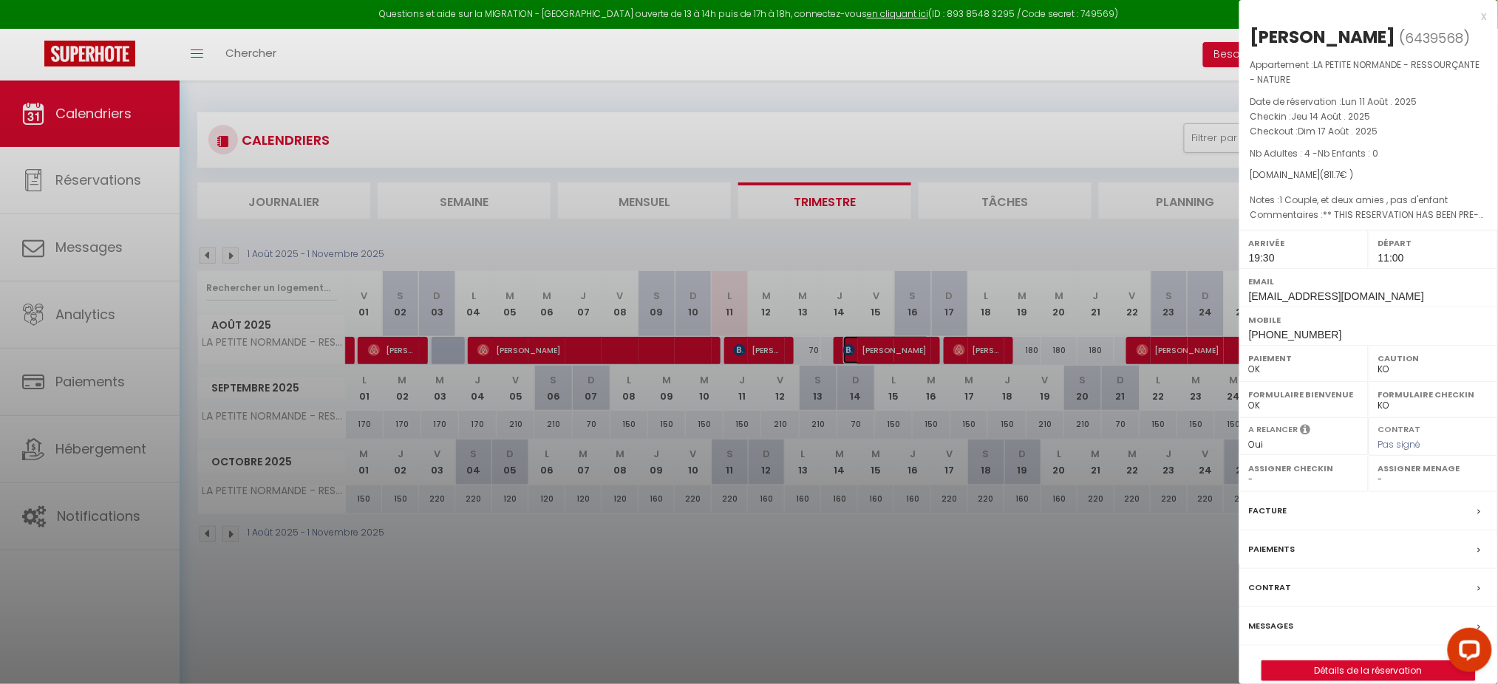
select select "45105"
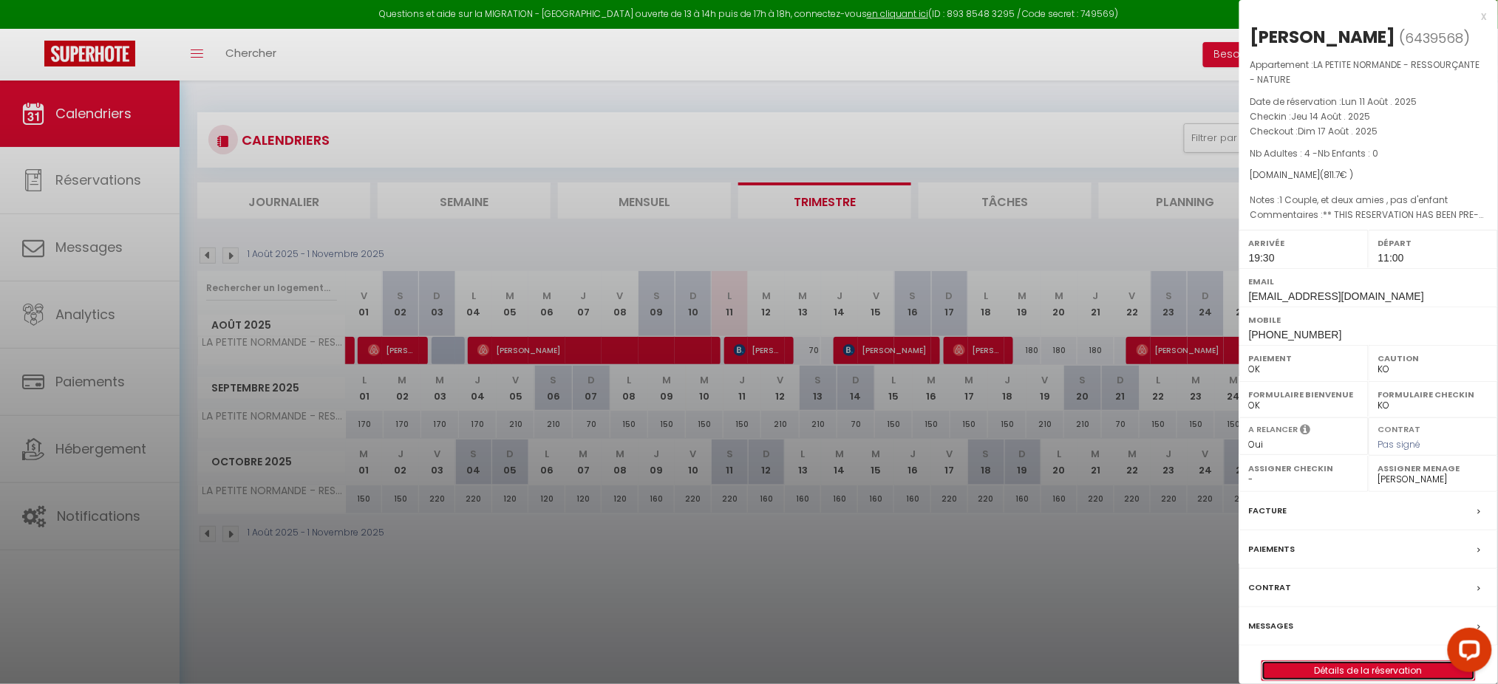
click at [1323, 669] on link "Détails de la réservation" at bounding box center [1368, 670] width 213 height 19
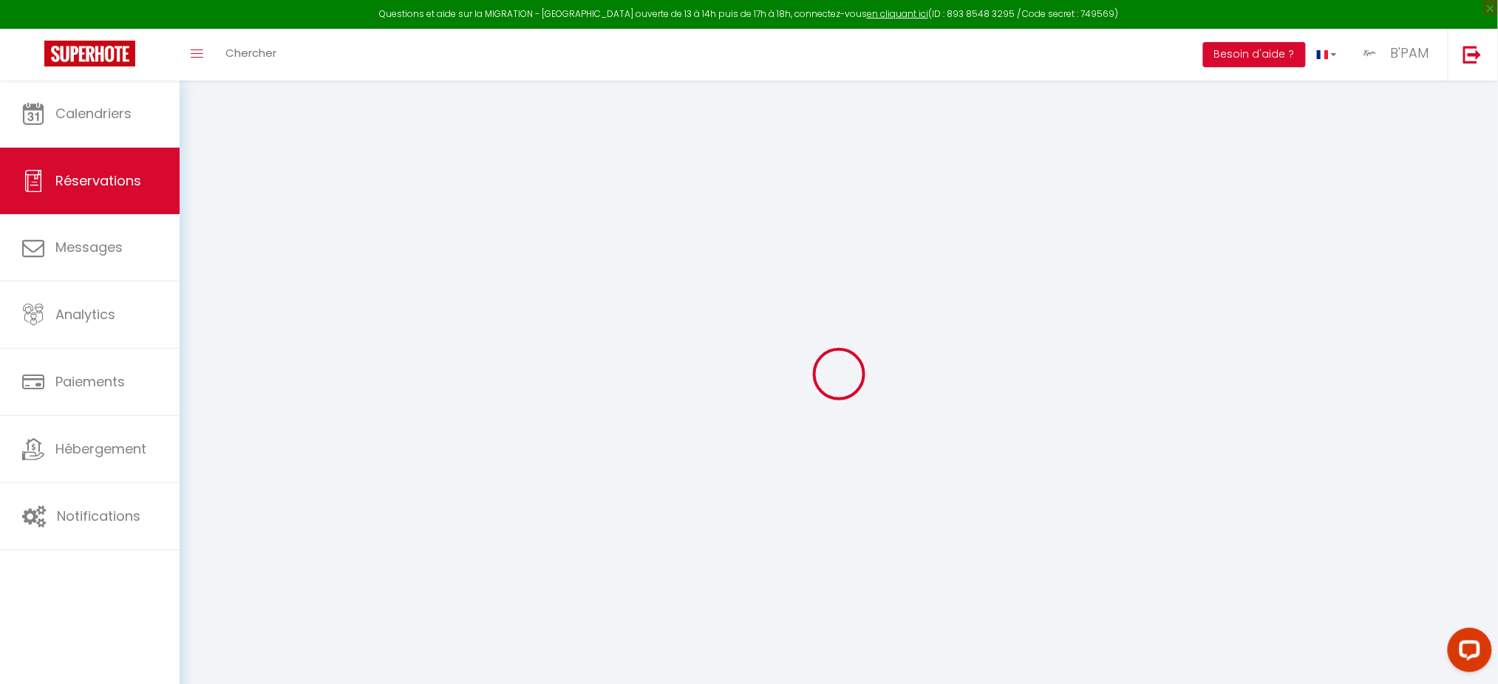
type input "[PERSON_NAME]"
type input "lodde"
type input "[EMAIL_ADDRESS][DOMAIN_NAME]"
type input "[PHONE_NUMBER]"
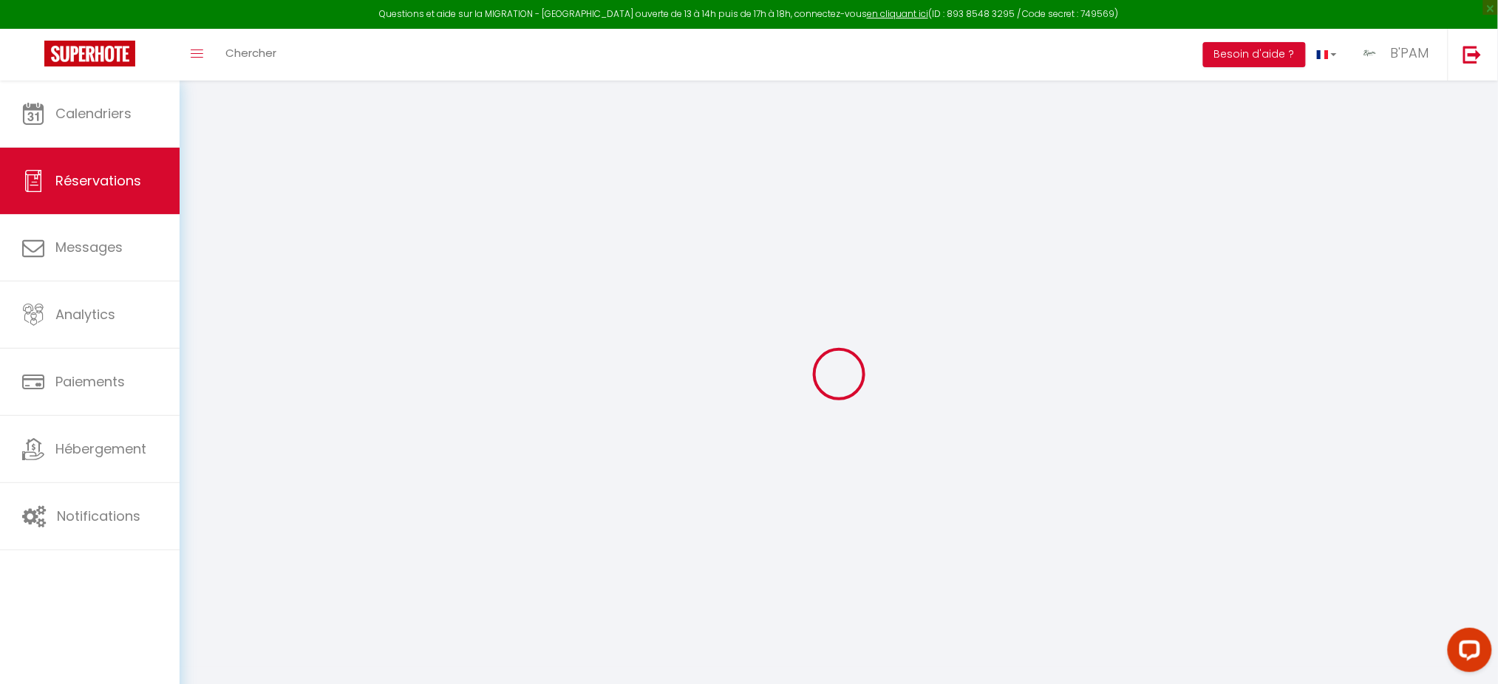
type input "95600"
type input "[STREET_ADDRESS][GEOGRAPHIC_DATA]"
type input "EAUBONNE"
select select "FR"
type input "116.85"
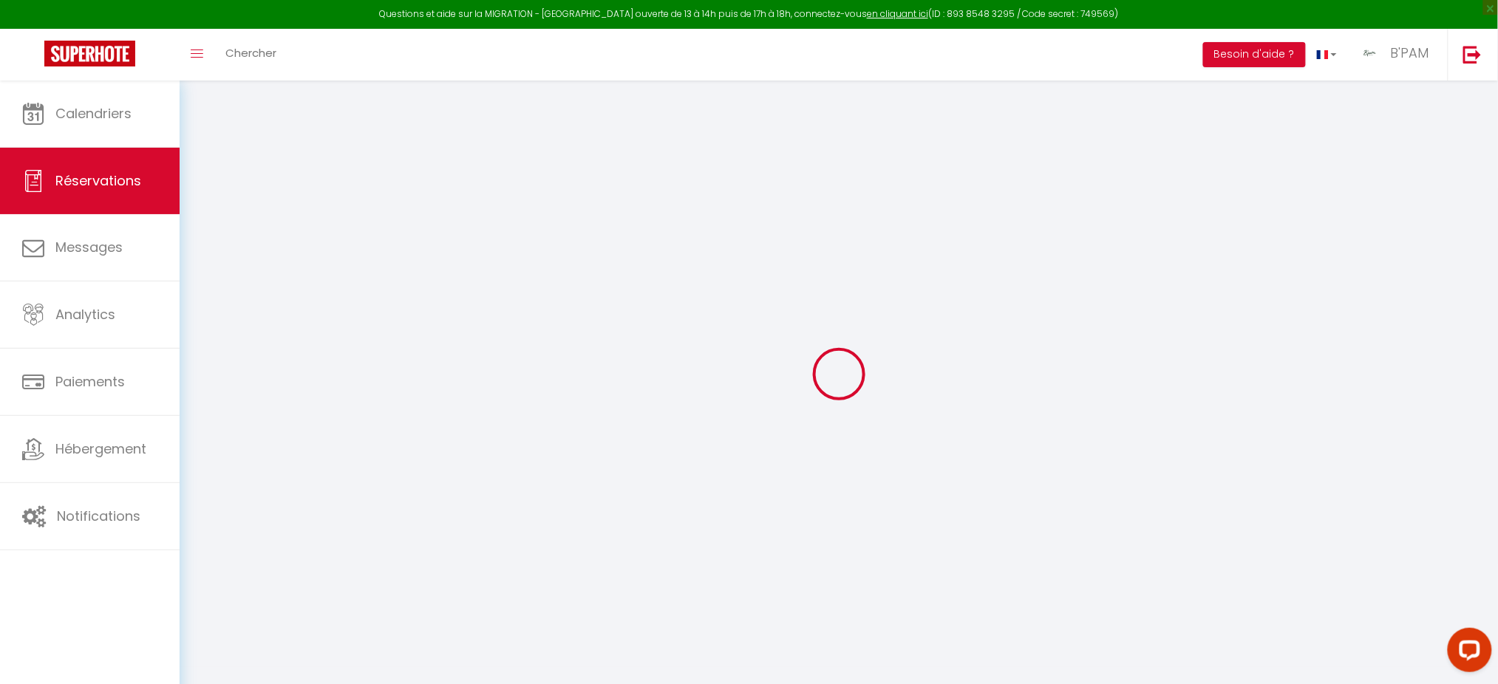
type input "11.36"
select select "45800"
select select "1"
select select
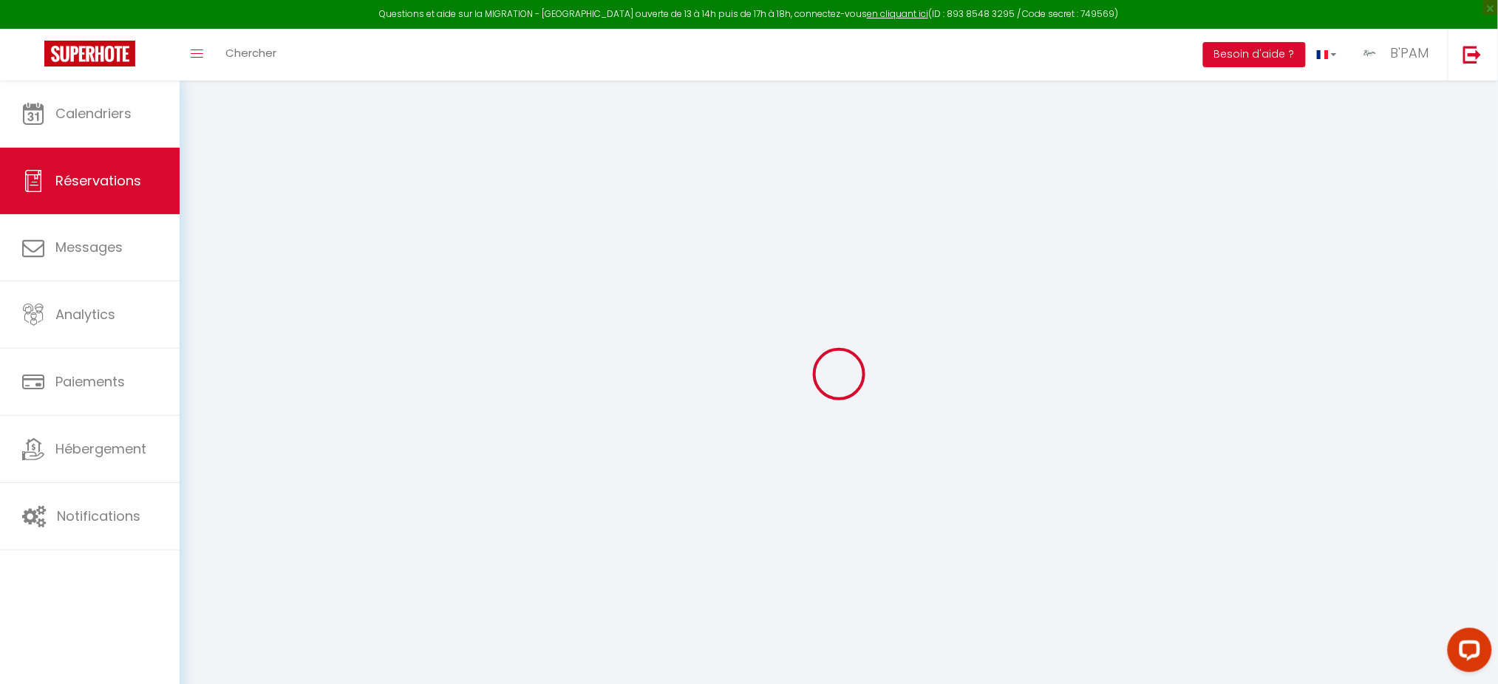
type input "4"
select select "12"
select select
type input "654"
checkbox input "false"
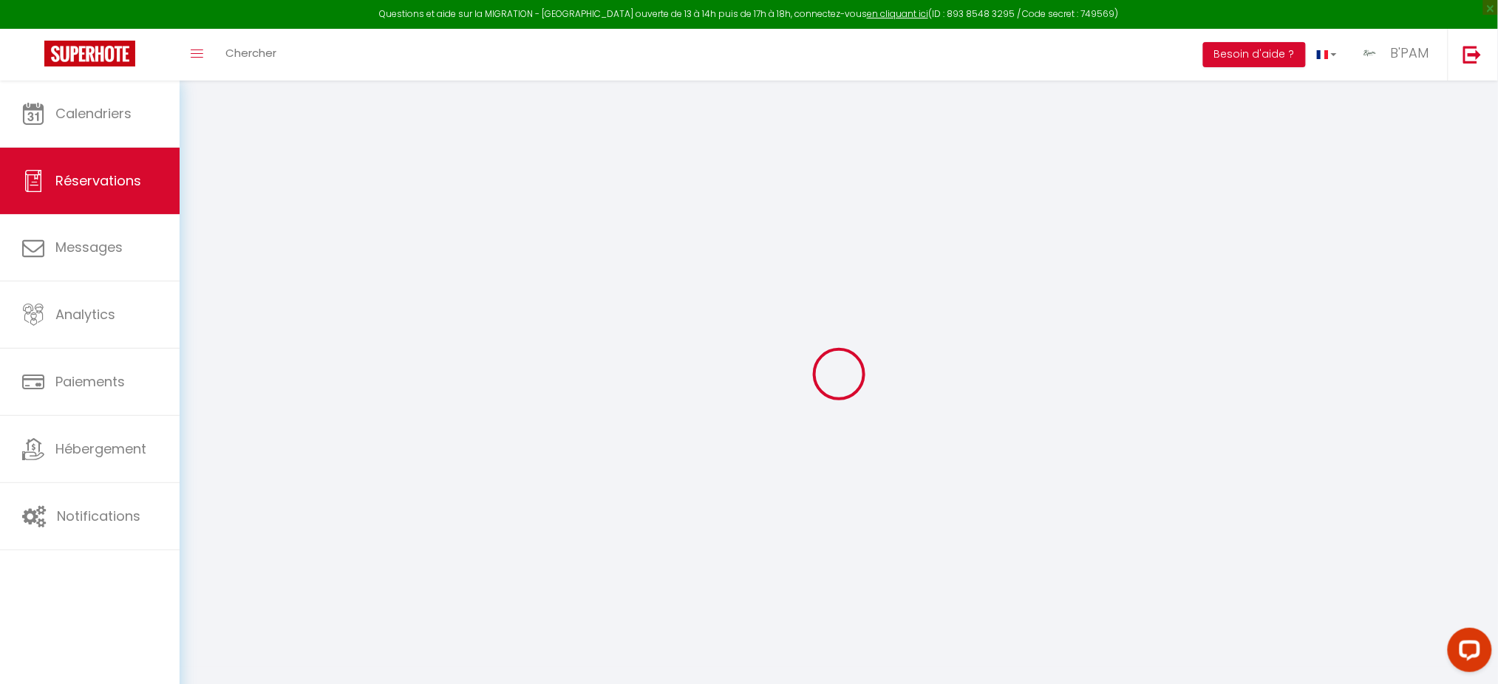
type input "0"
select select "2"
type input "125"
type input "0"
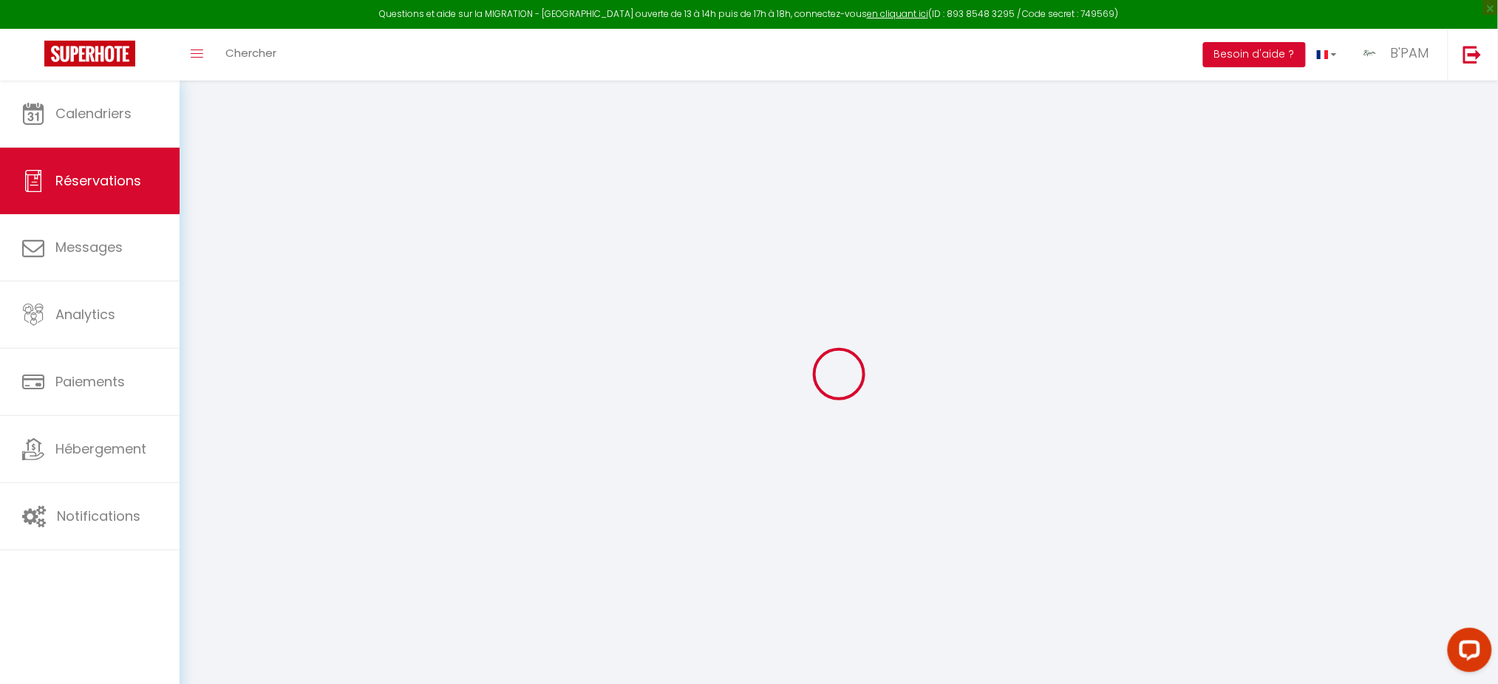
select select
select select "14"
checkbox input "false"
select select
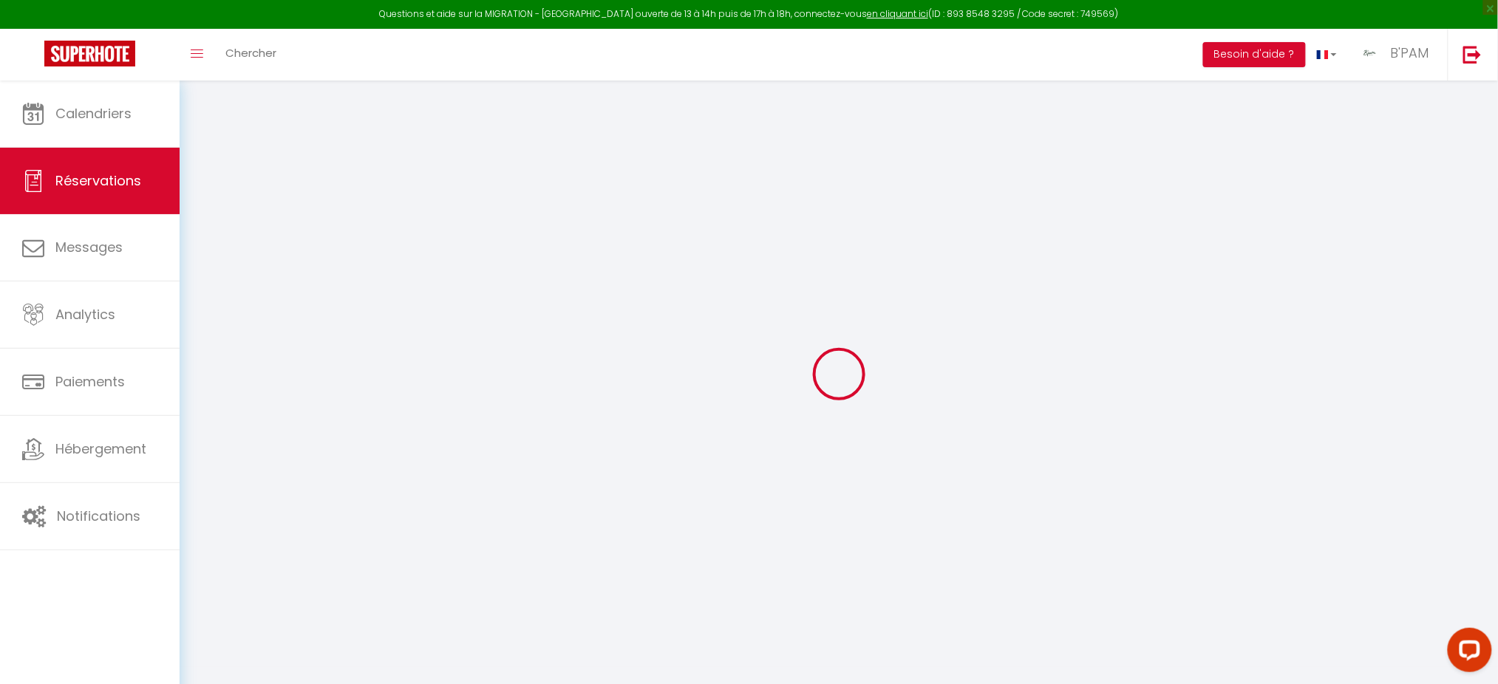
select select
checkbox input "false"
select select
checkbox input "false"
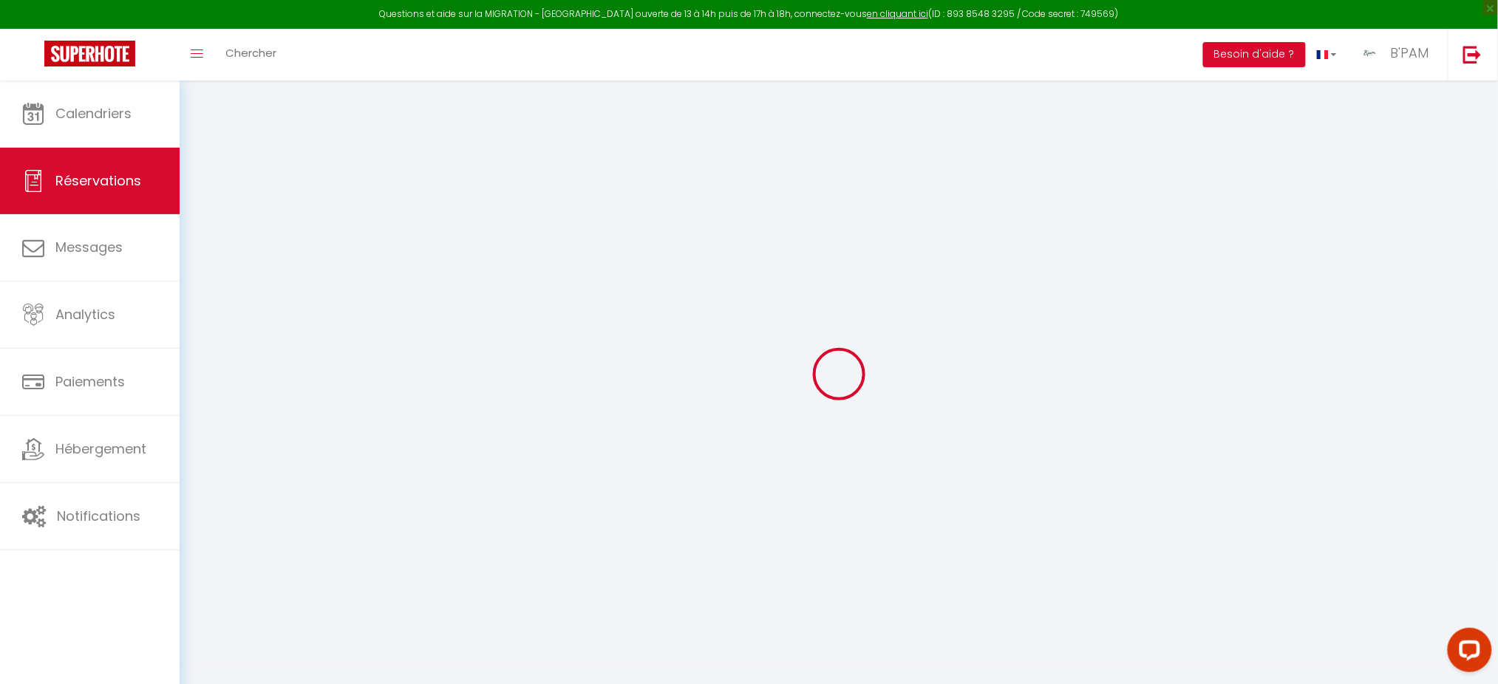
type 😊0 "1 Couple, et deux amies , pas d'enfant"
type 🌟1 "** THIS RESERVATION HAS BEEN PRE-PAID ** Reservation has a cancellation grace p…"
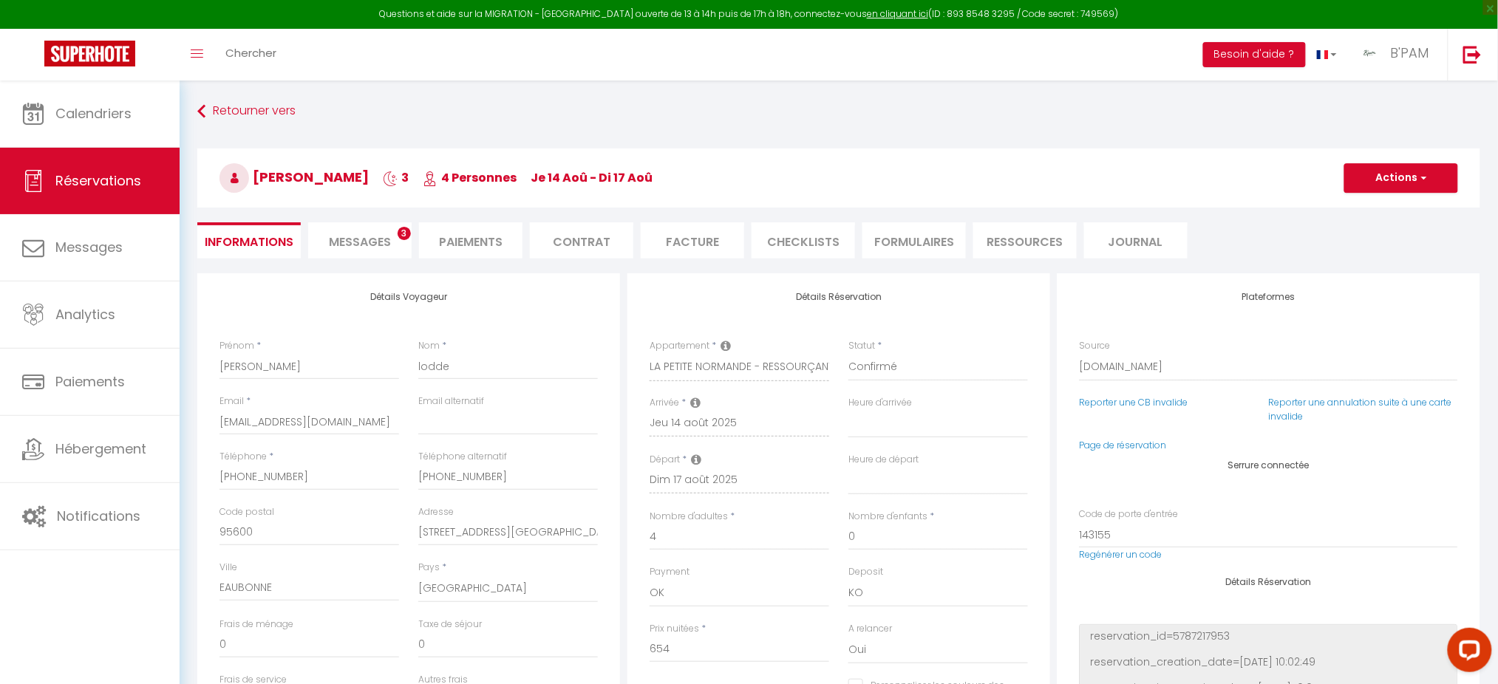
type input "125"
type input "32.7"
select select
checkbox input "false"
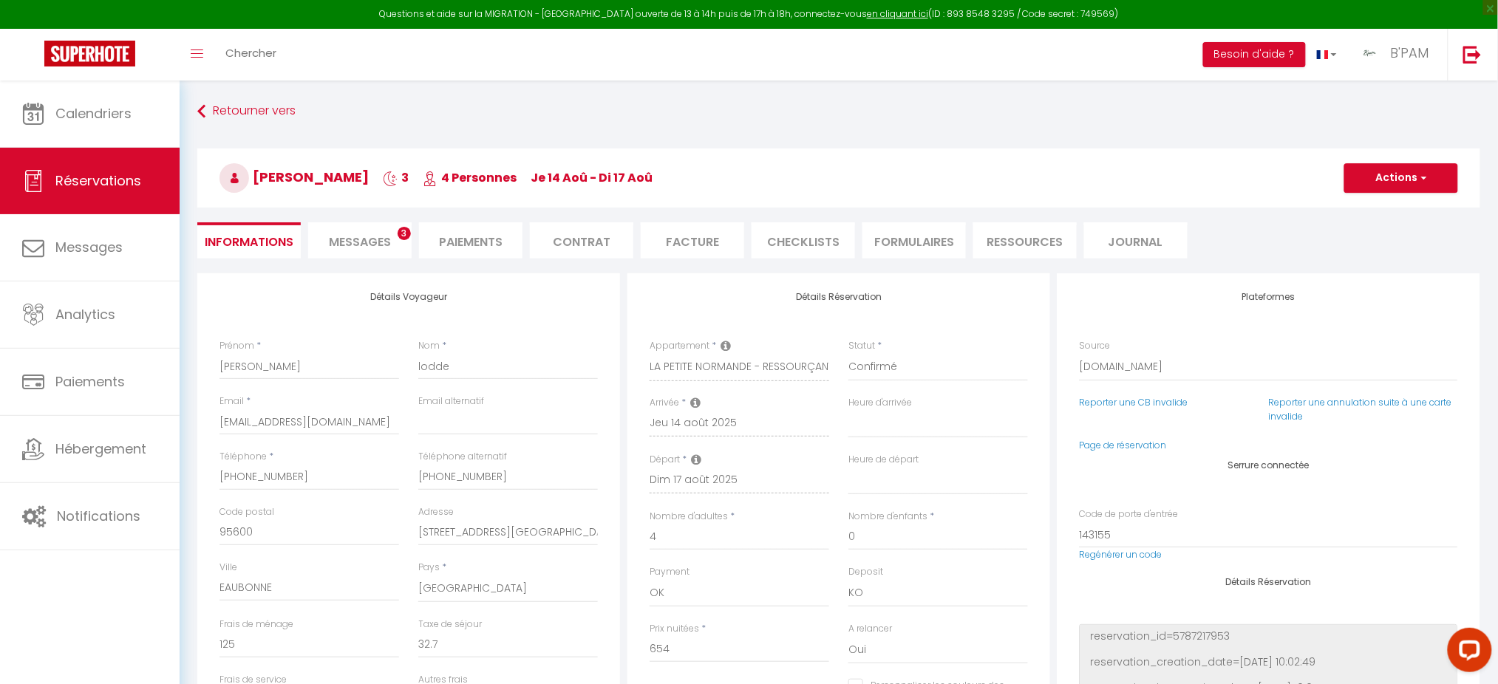
select select "19:30"
select select "11:00"
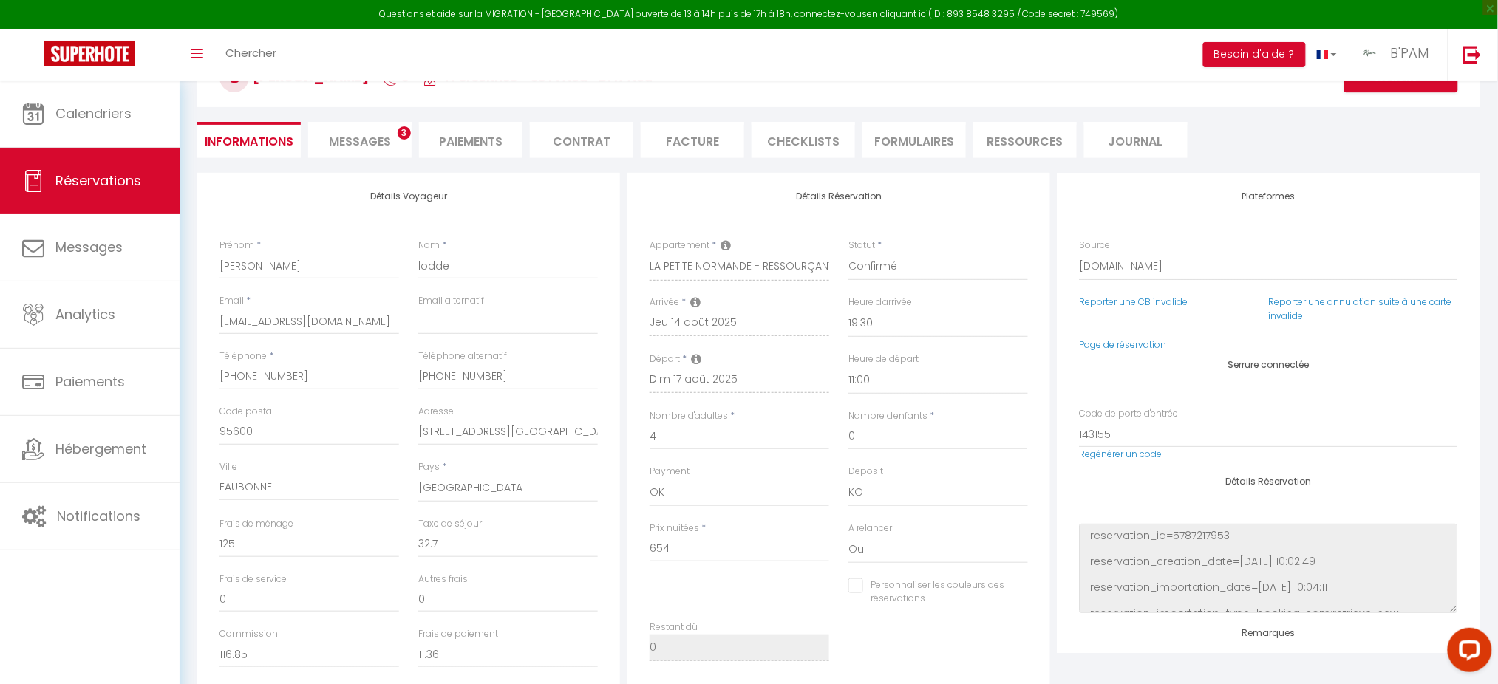
scroll to position [110, 0]
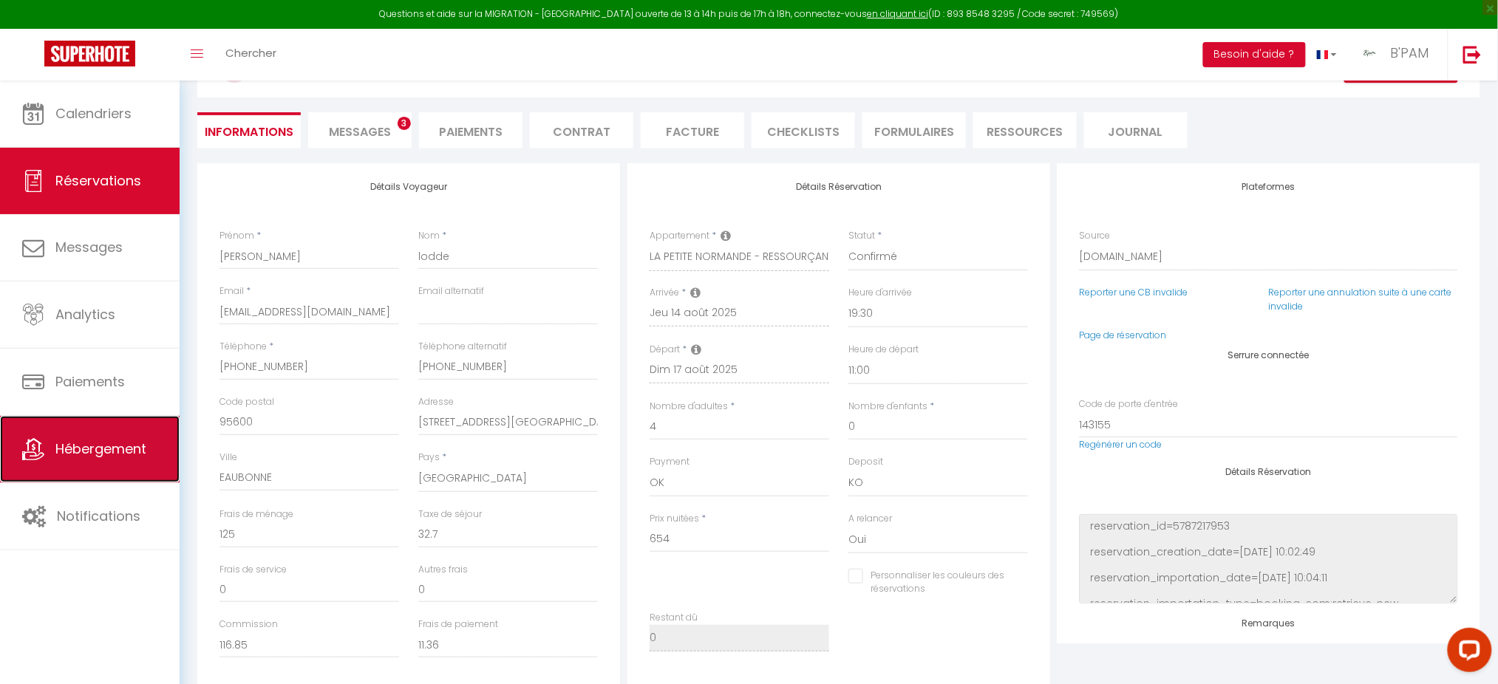
click at [145, 469] on link "Hébergement" at bounding box center [90, 449] width 180 height 67
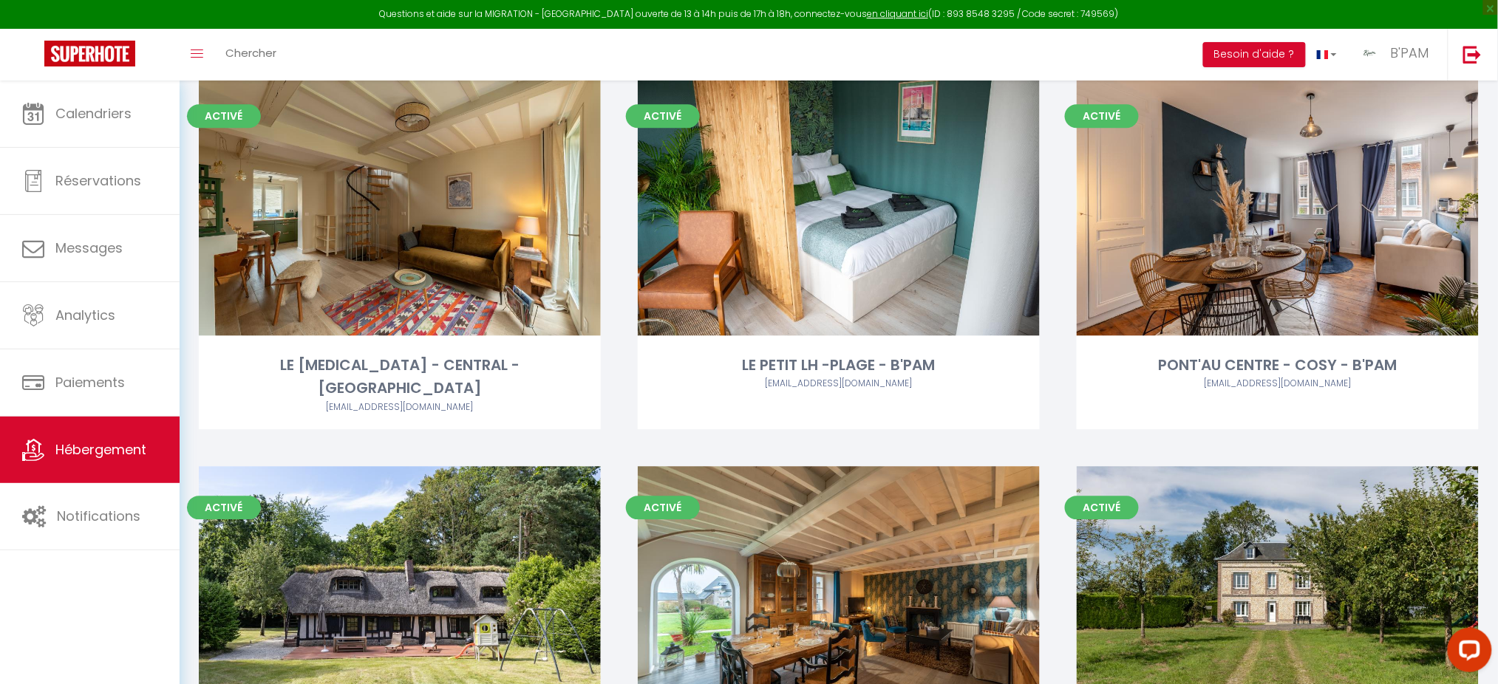
scroll to position [1658, 0]
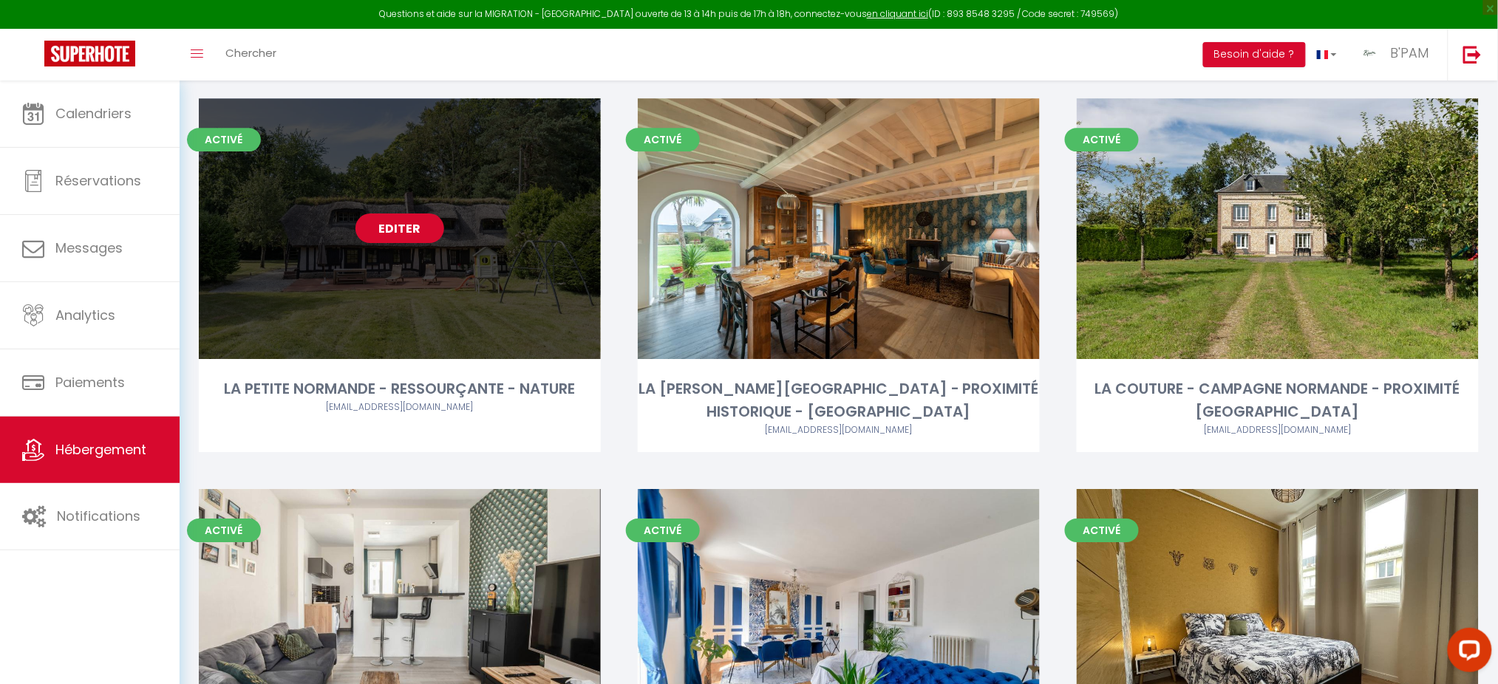
click at [423, 214] on link "Editer" at bounding box center [399, 229] width 89 height 30
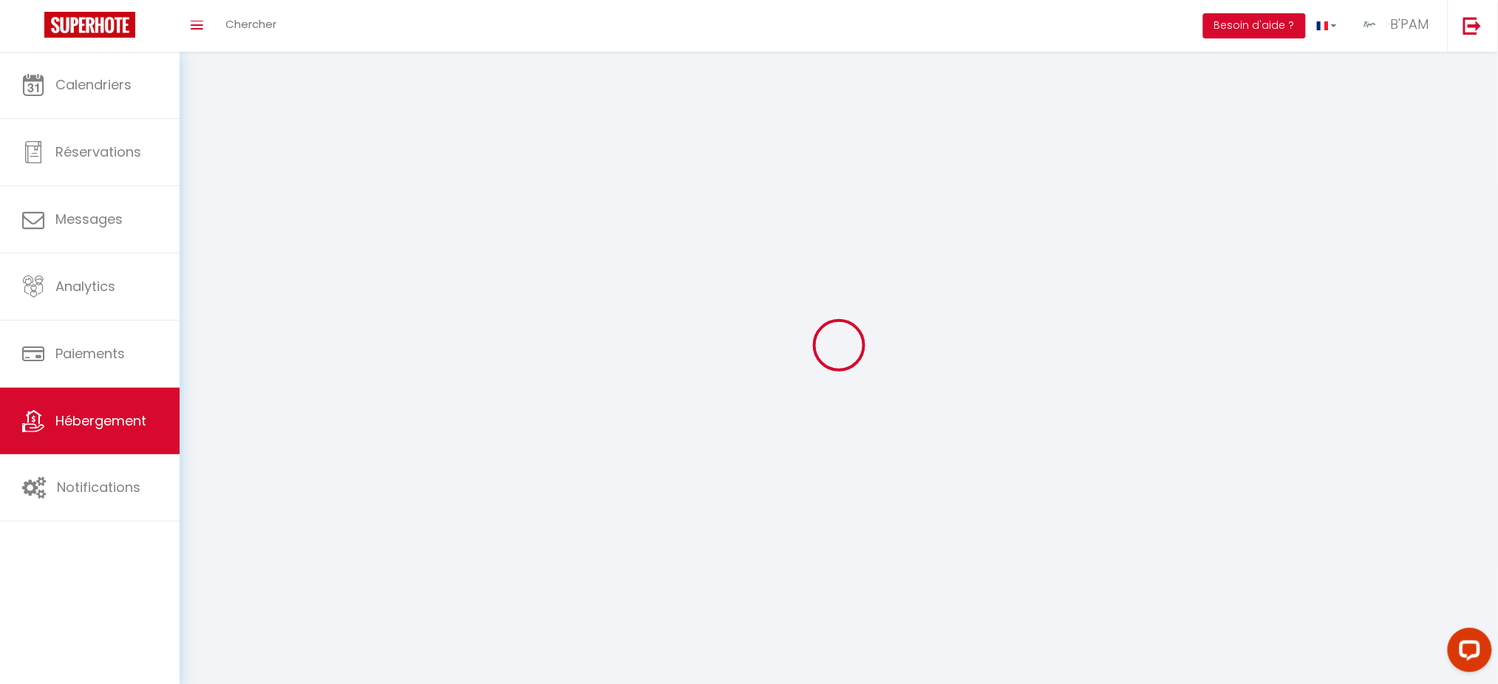
select select "28"
select select
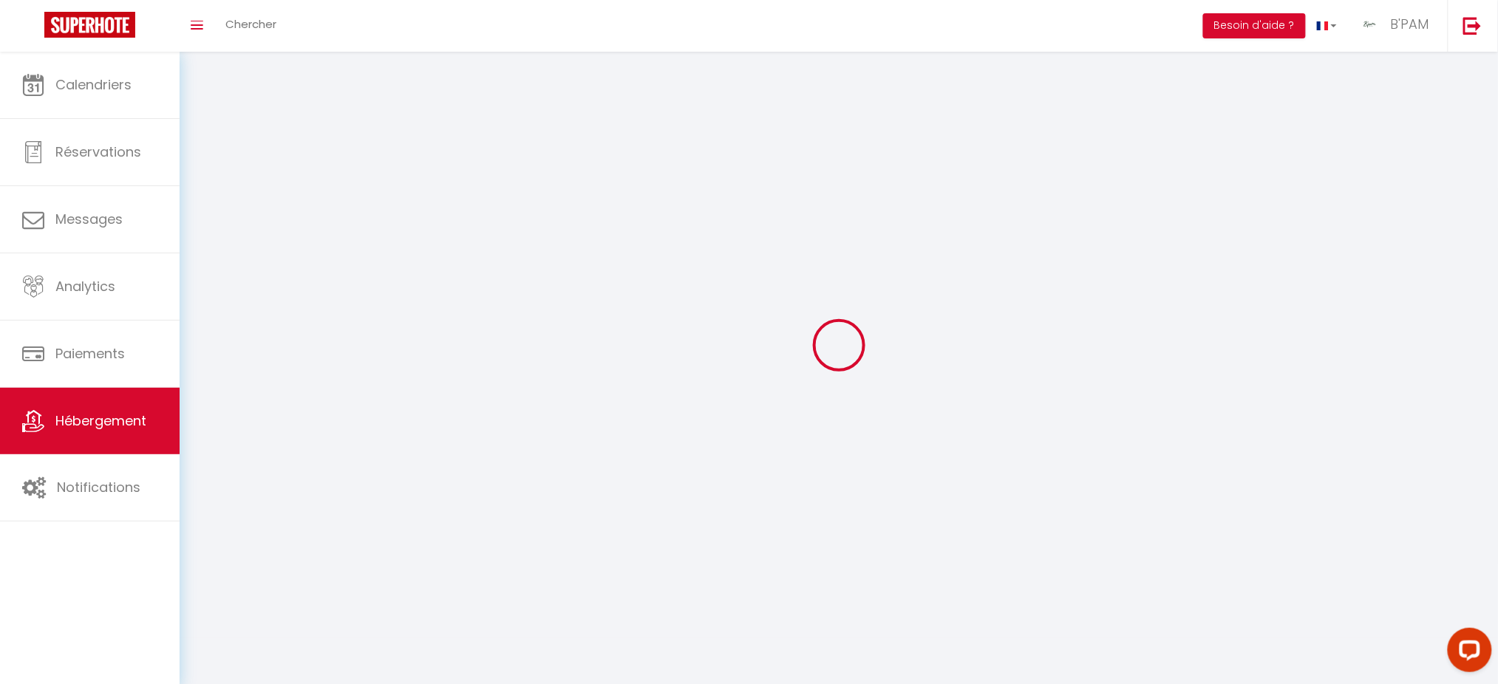
select select
checkbox input "false"
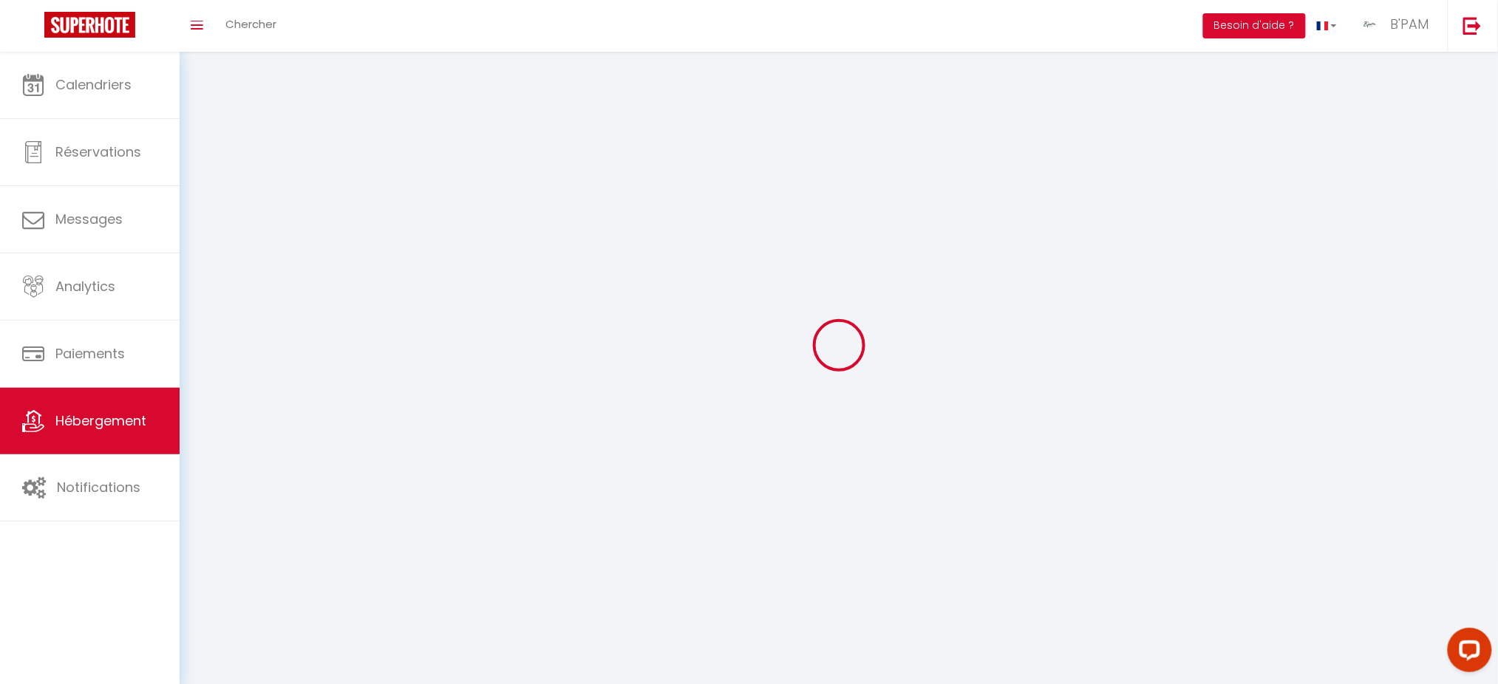
select select
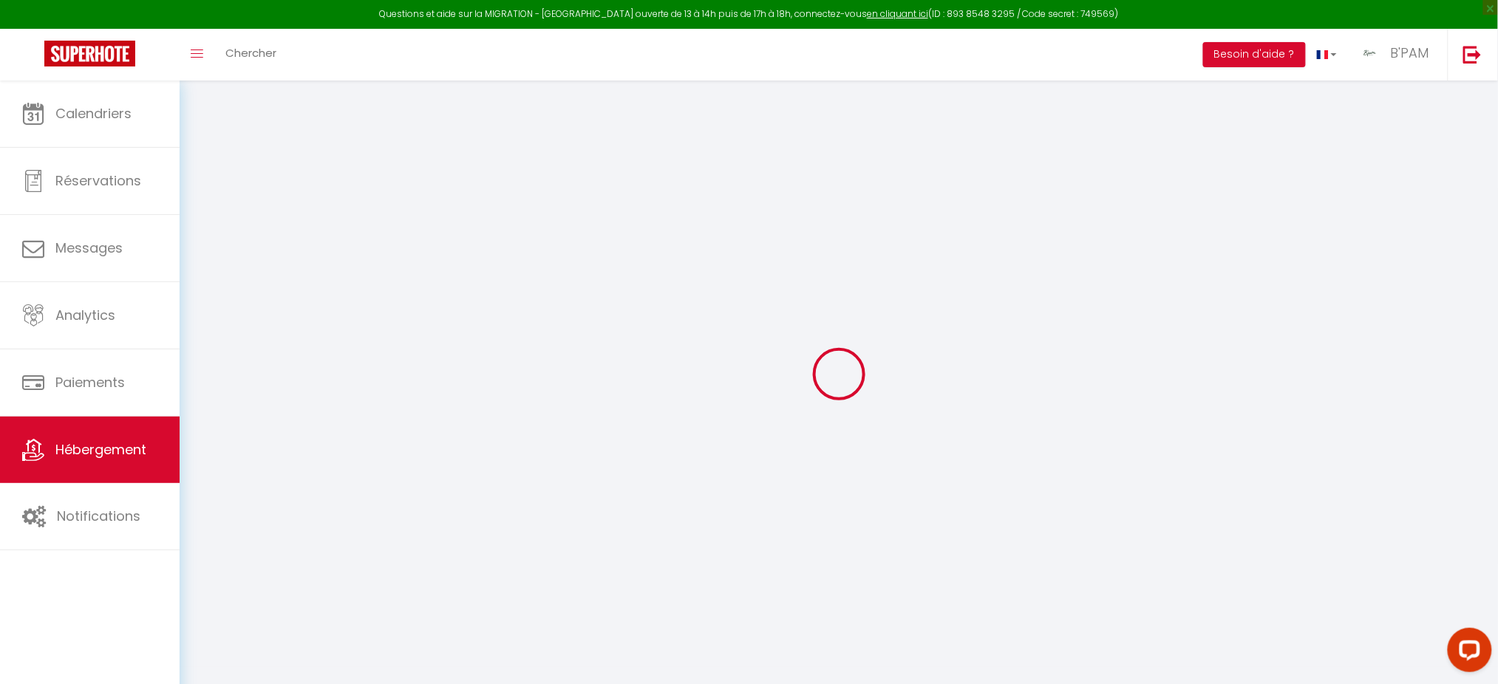
select select
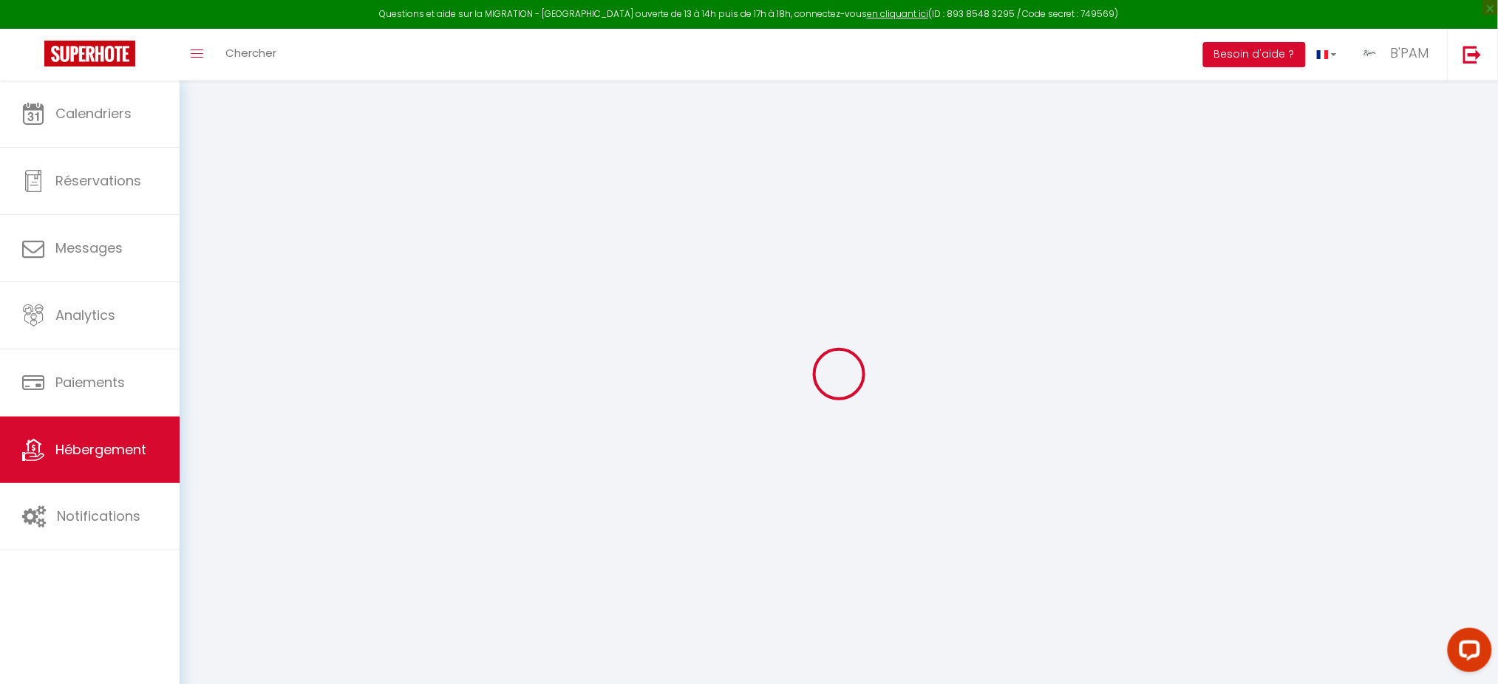
select select
checkbox input "false"
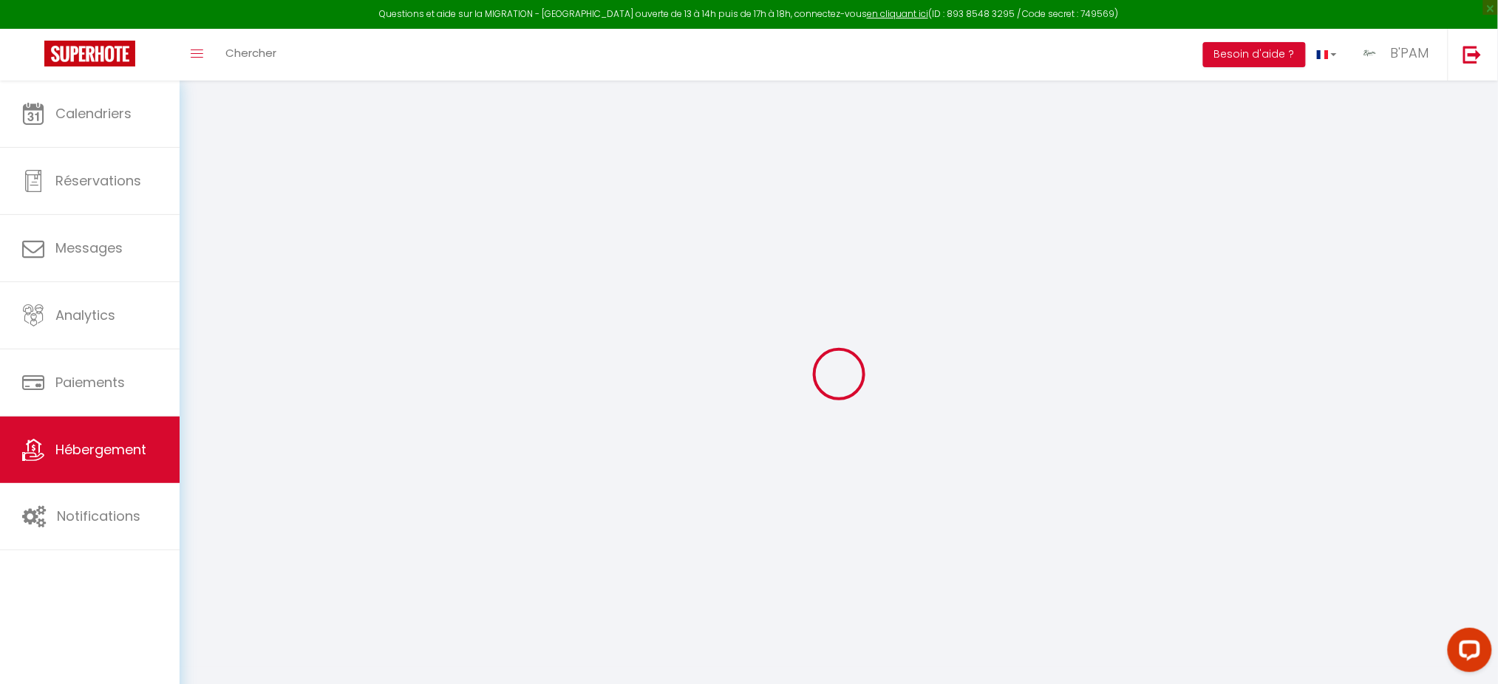
select select
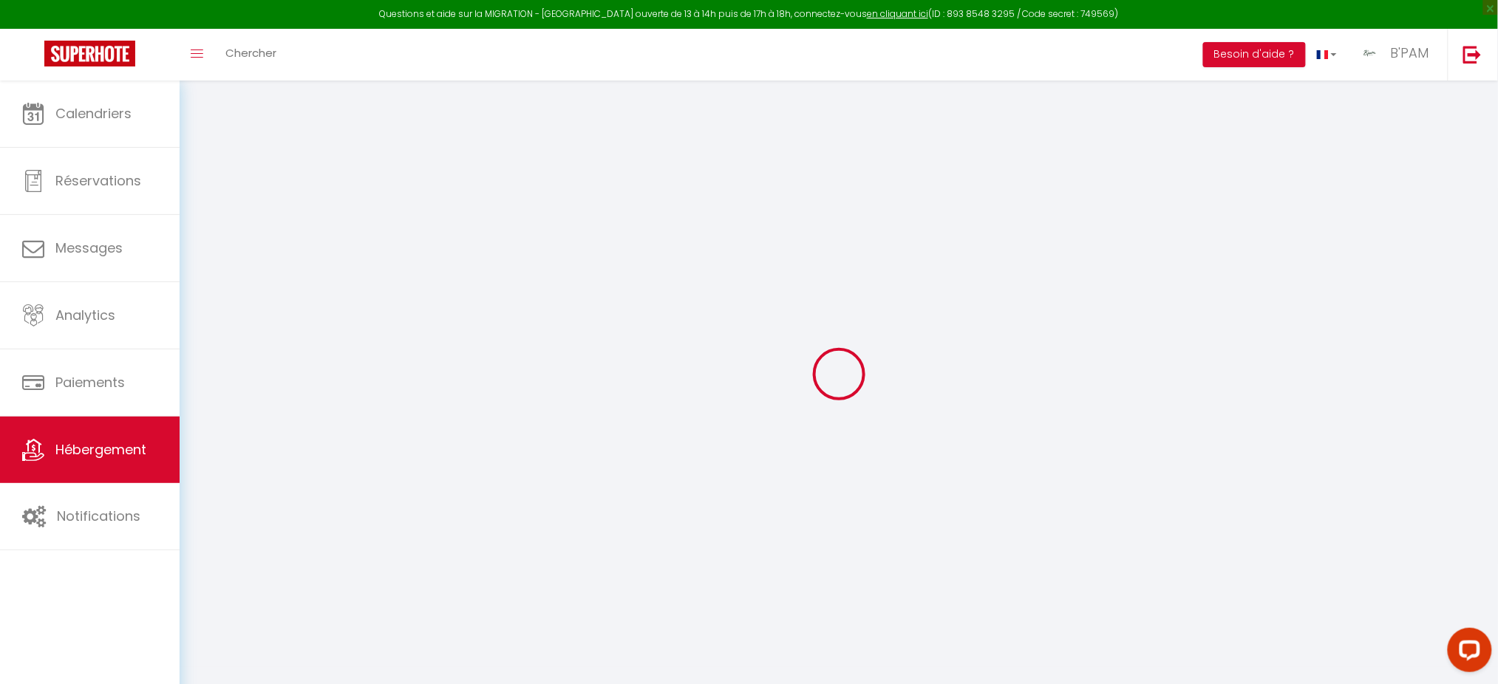
select select
checkbox input "false"
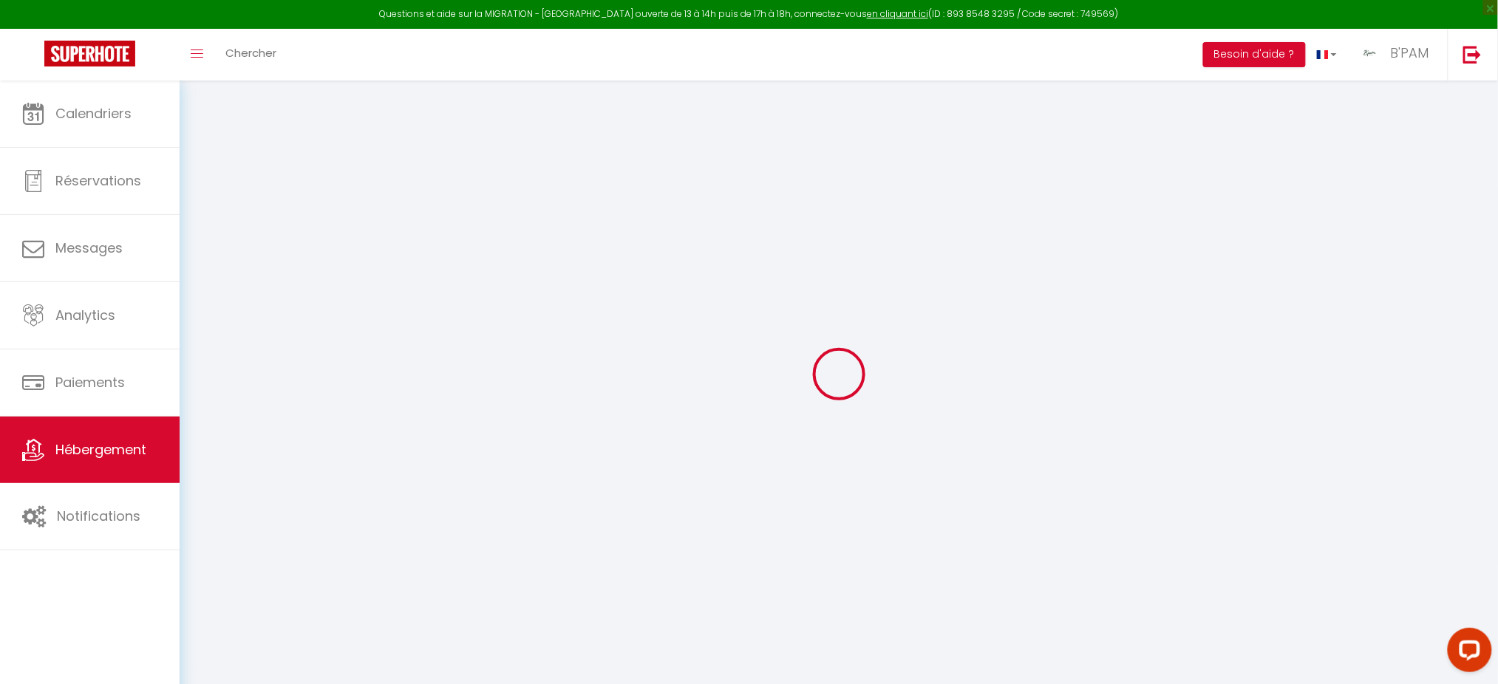
checkbox input "false"
select select
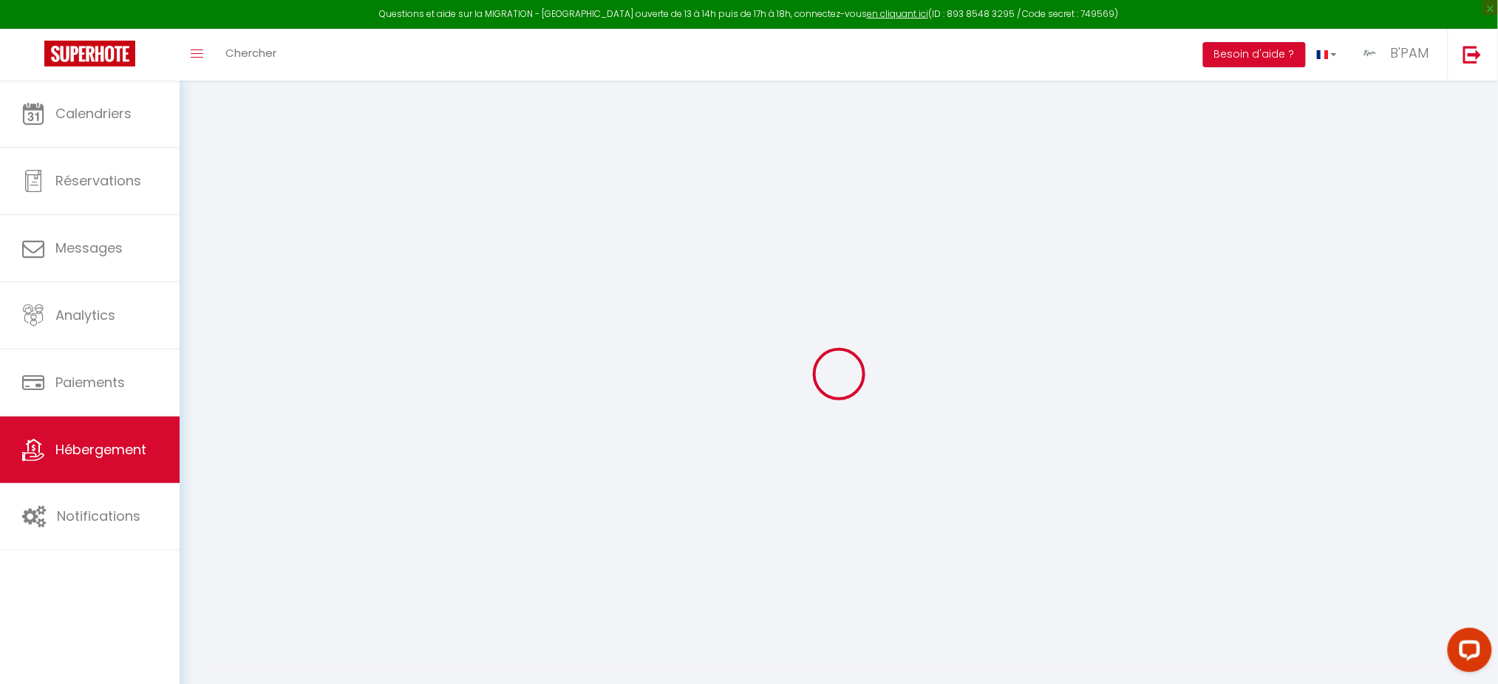
select select
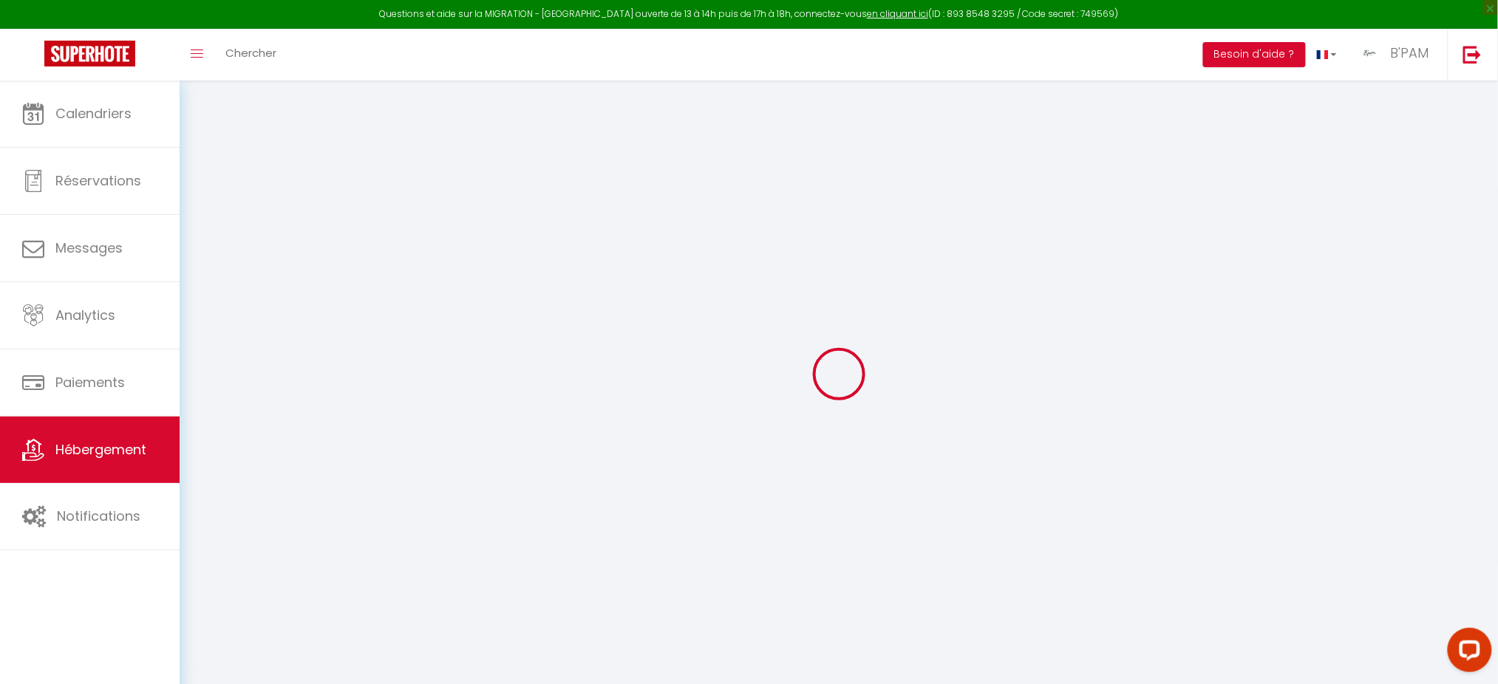
checkbox input "false"
select select
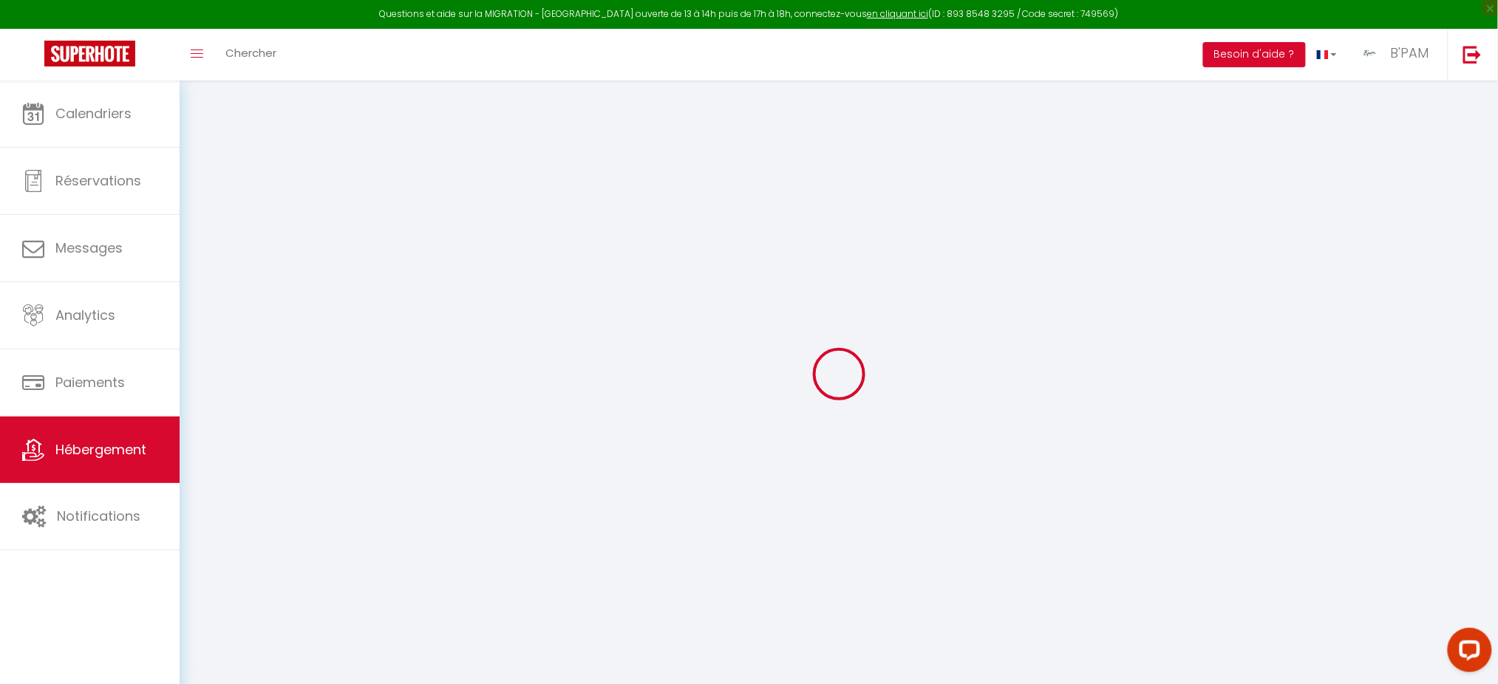
select select
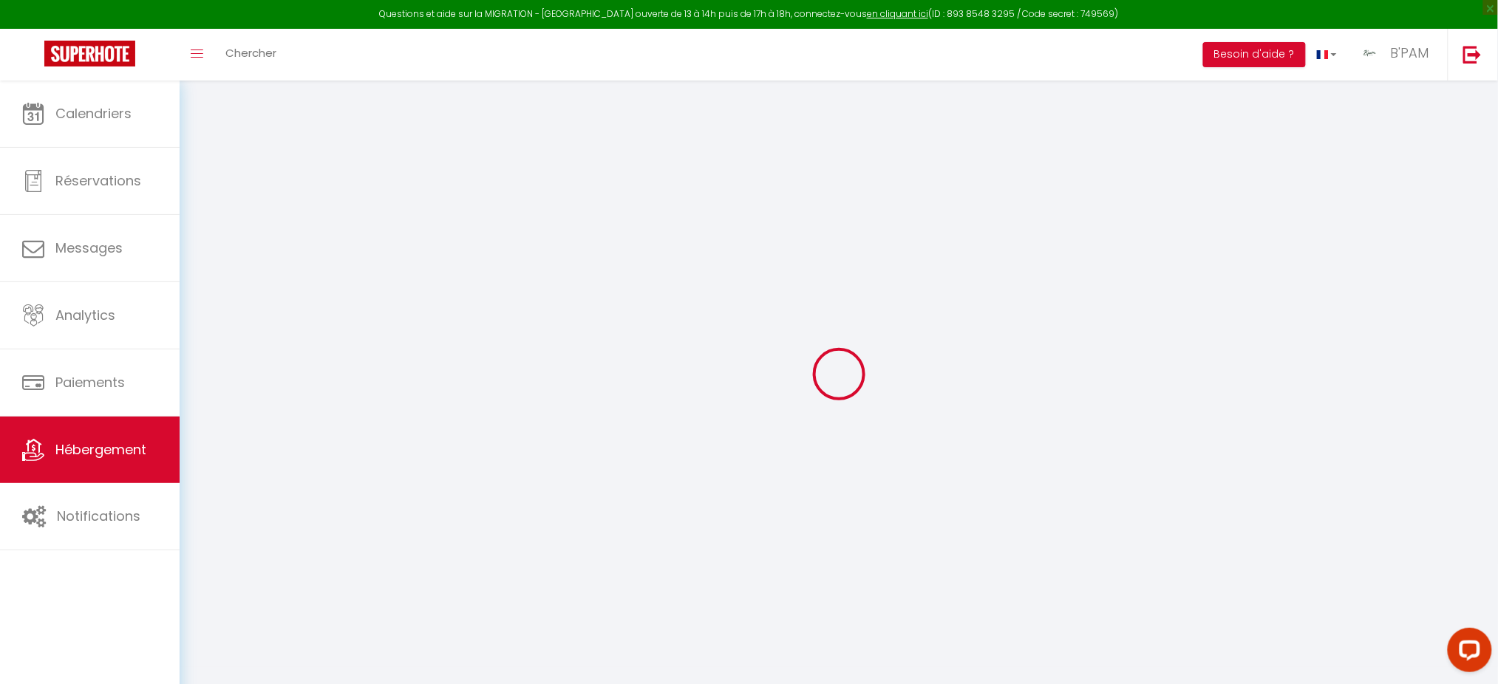
select select
checkbox input "false"
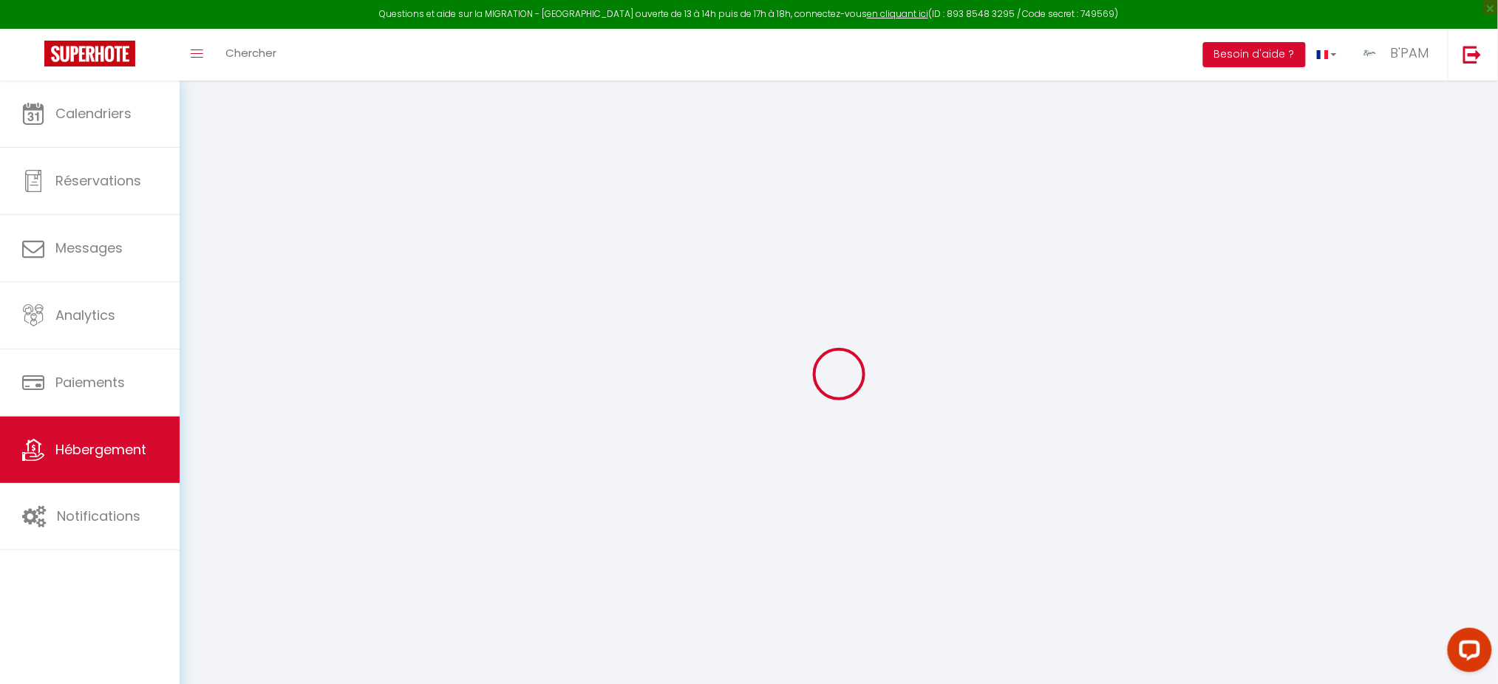
checkbox input "false"
select select
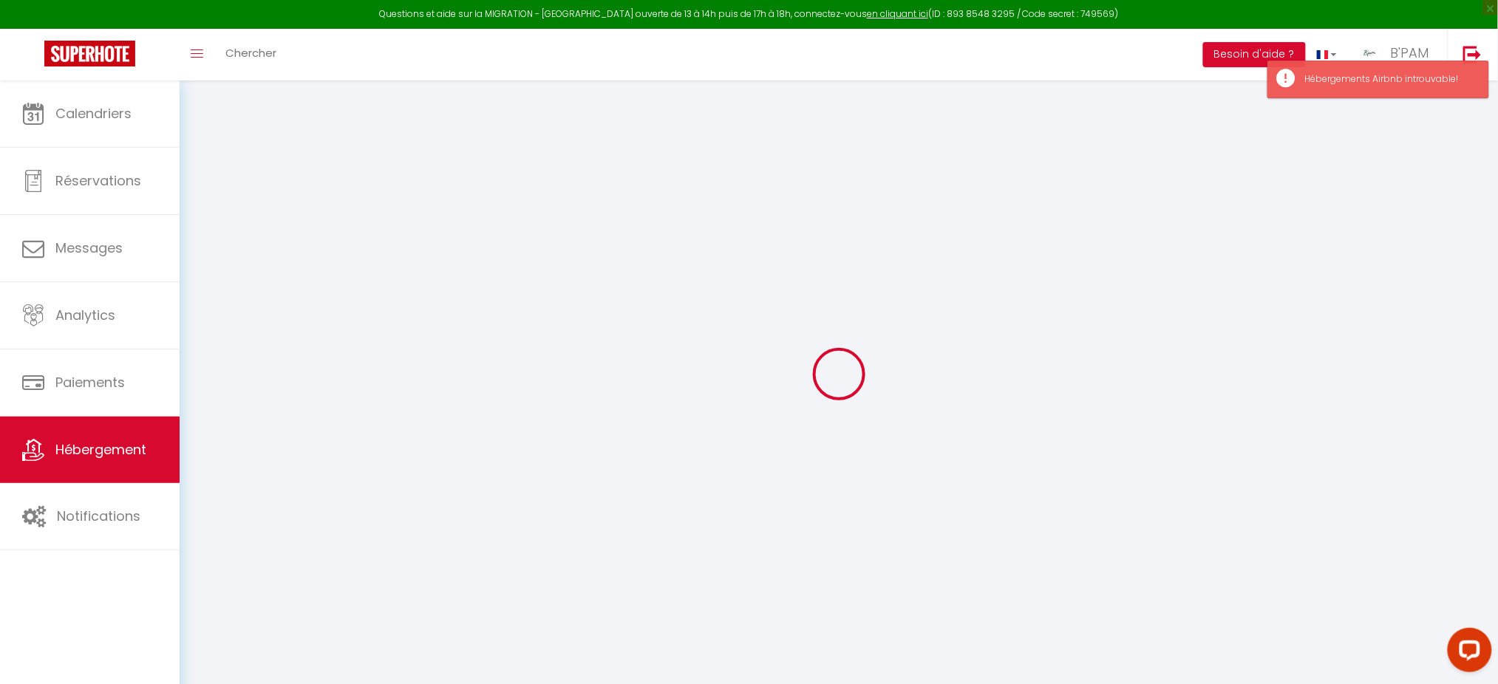
select select
checkbox input "false"
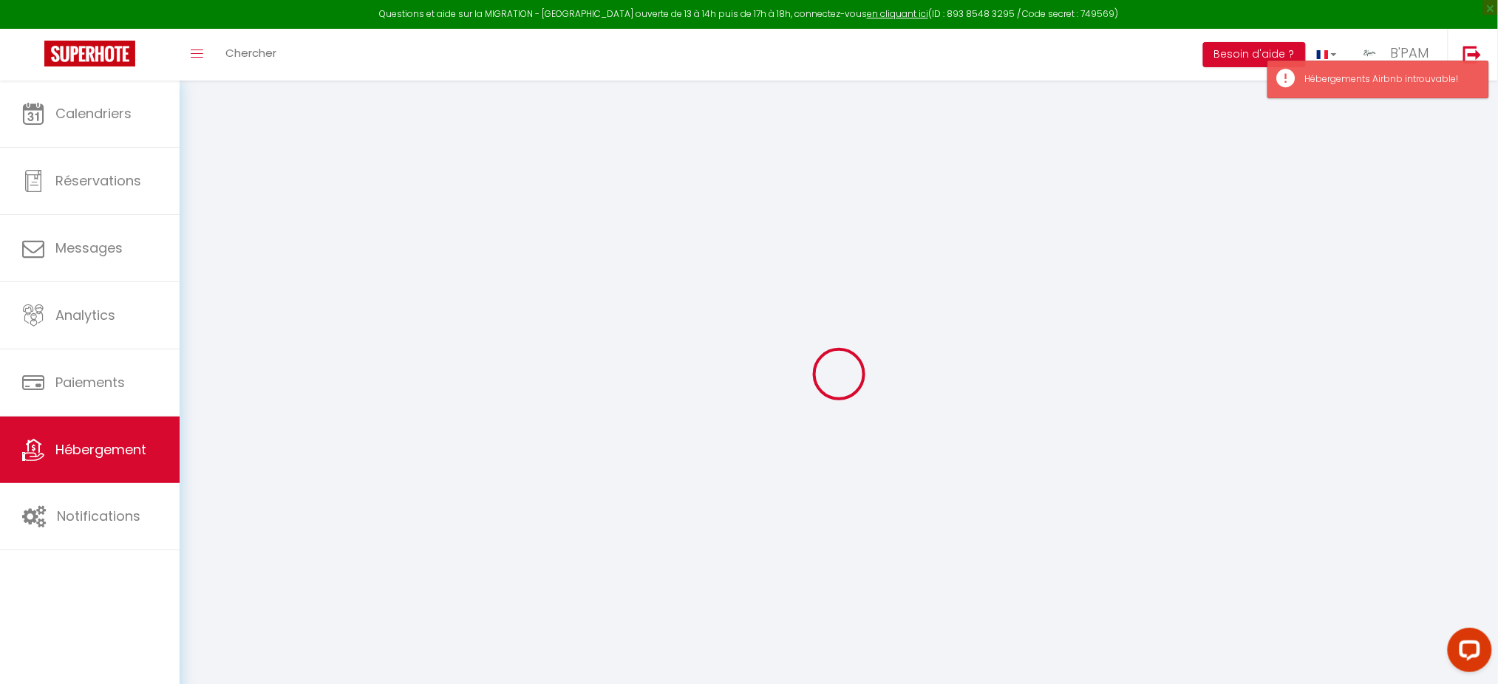
checkbox input "false"
select select
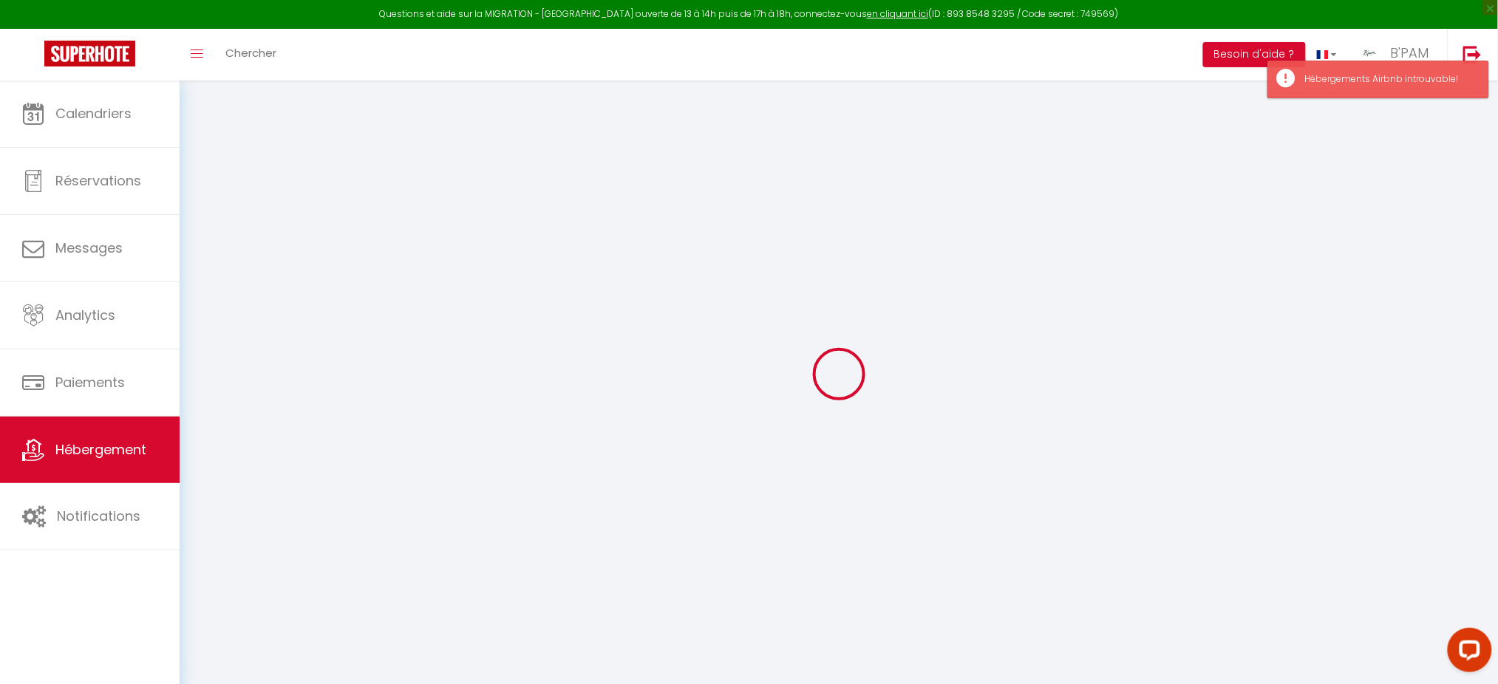
type input "LA PETITE NORMANDE - RESSOURÇANTE - NATURE"
type input "[PERSON_NAME]"
type input "[STREET_ADDRESS][PERSON_NAME]"
type input "94210"
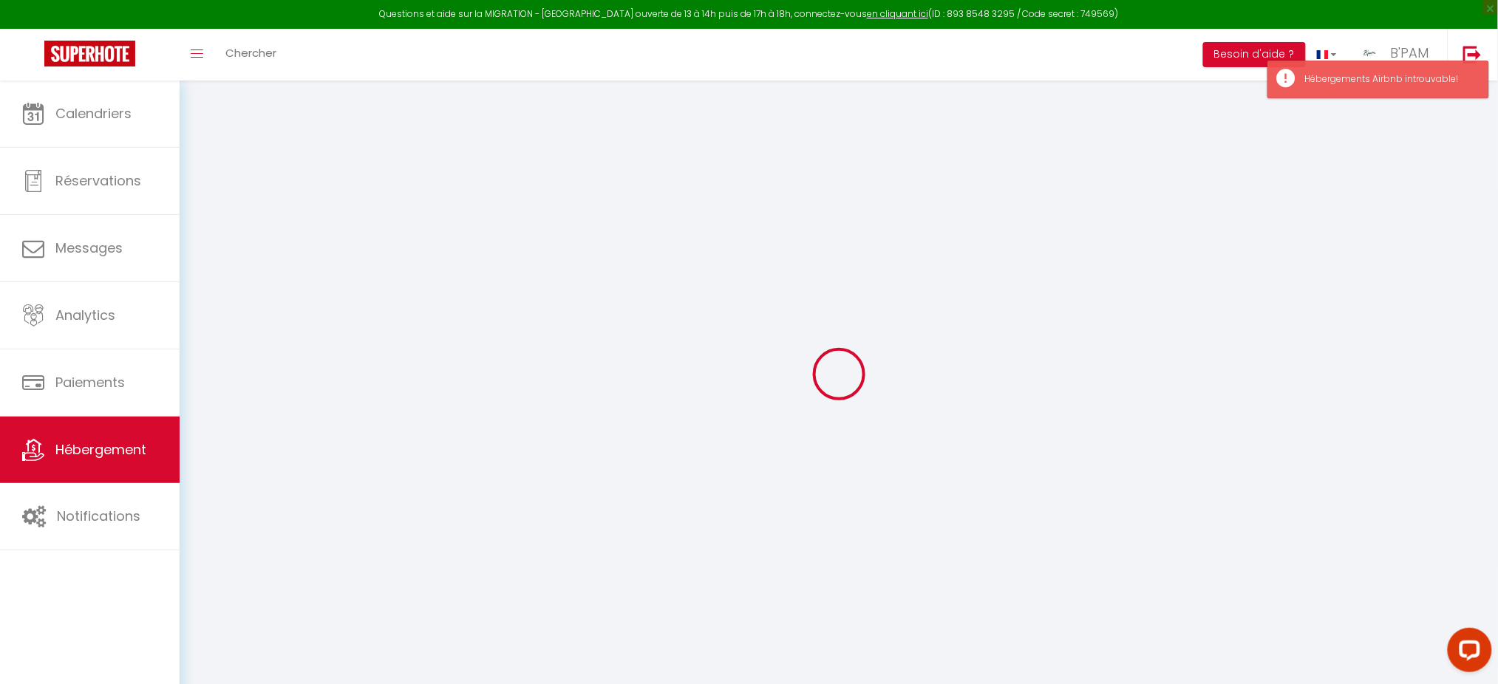
type input "[GEOGRAPHIC_DATA]"
select select "houses"
select select "7"
select select "4"
select select "3"
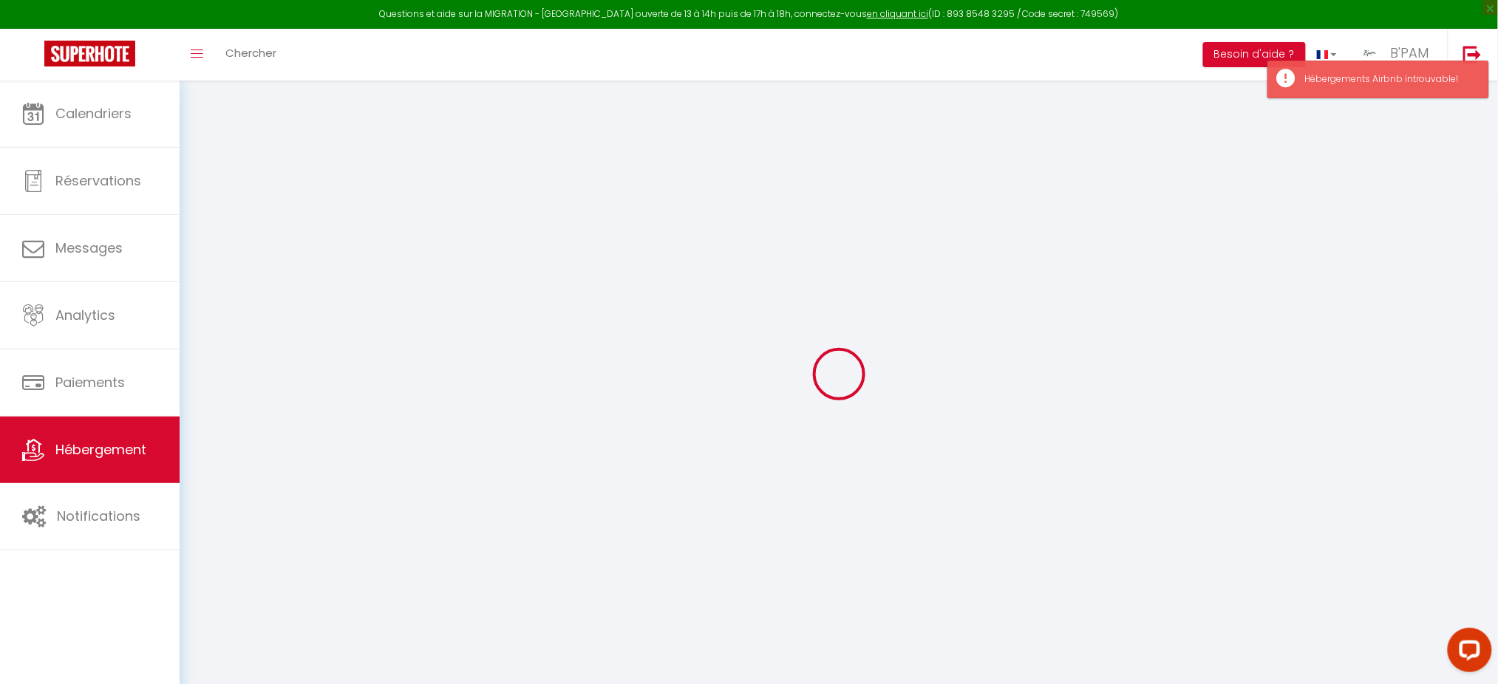
type input "70"
type input "12"
type input "125"
type input "800"
select select
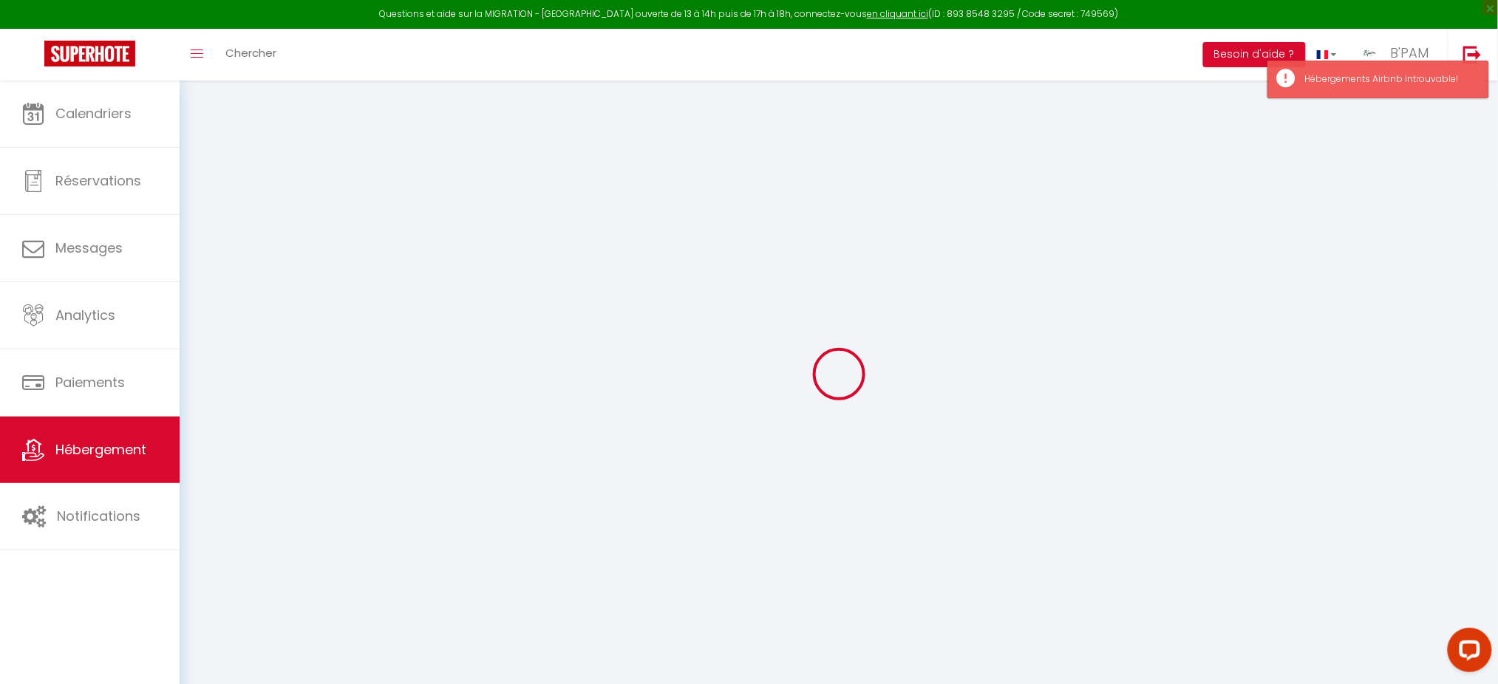
select select
type input "[STREET_ADDRESS][PERSON_NAME]"
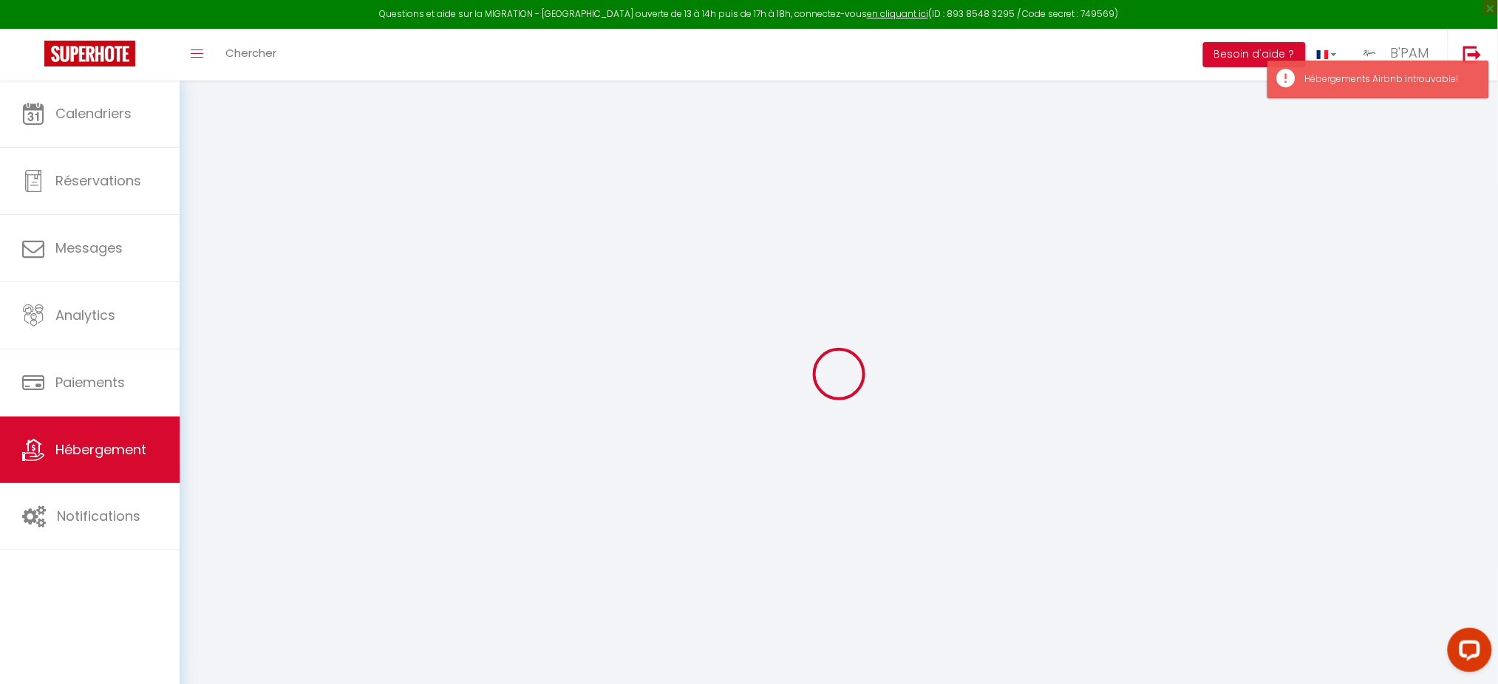
type input "27210"
type input "Foulbec"
type input "[EMAIL_ADDRESS][DOMAIN_NAME]"
select select "8901"
checkbox input "false"
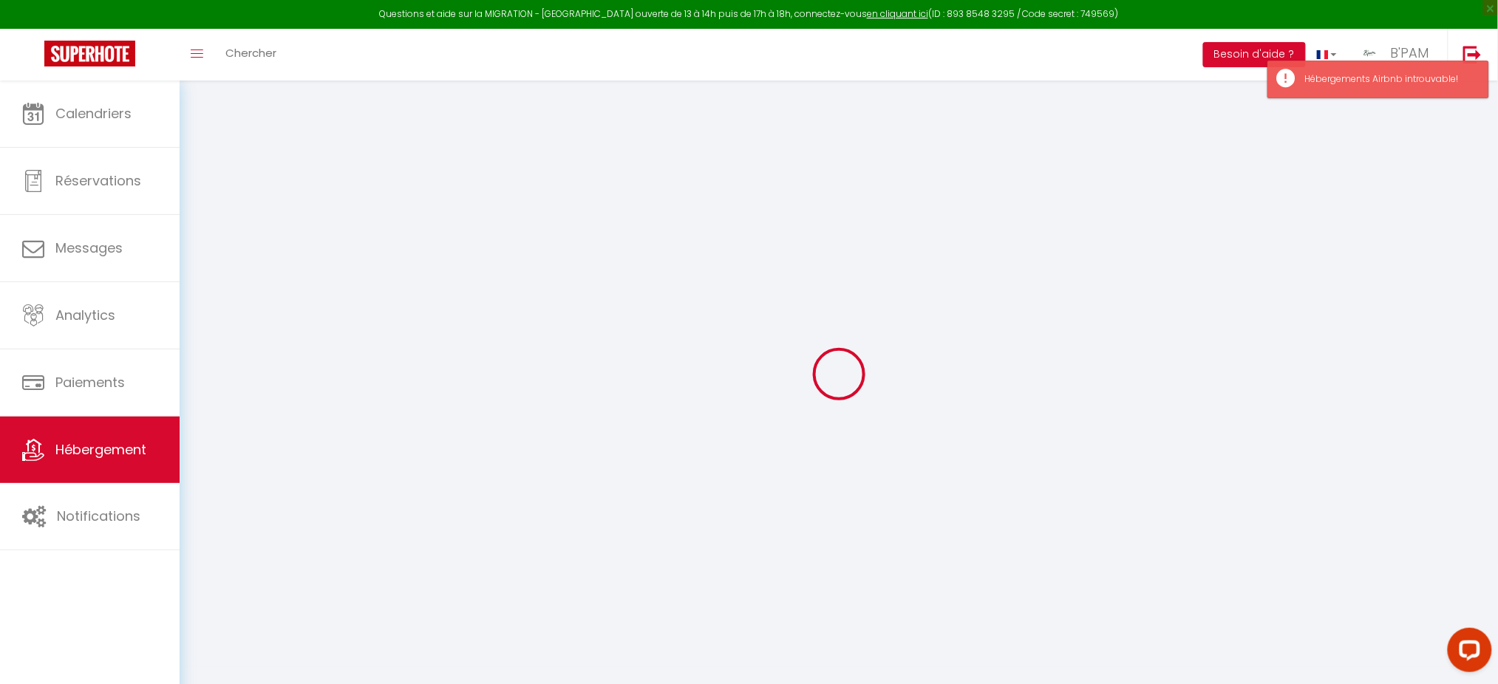
checkbox input "true"
type input "25"
type input "125"
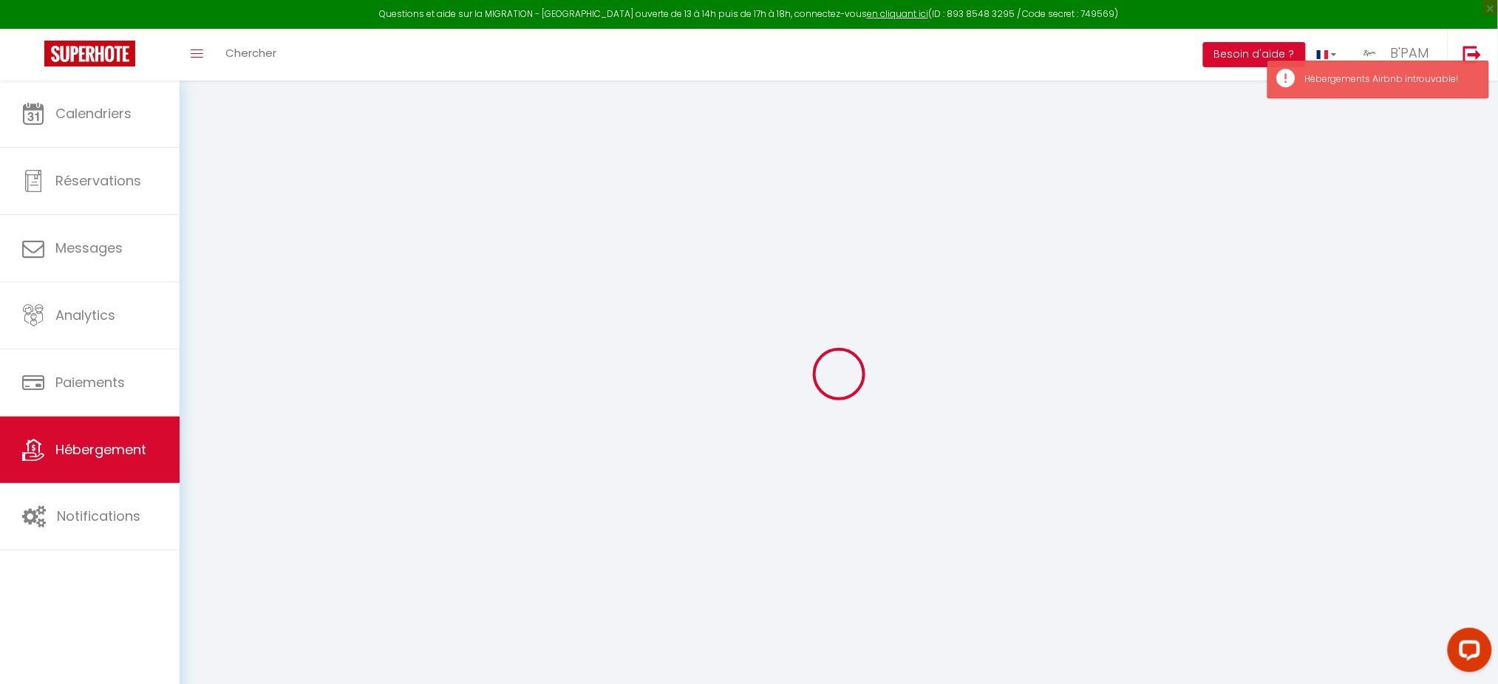
type input "0"
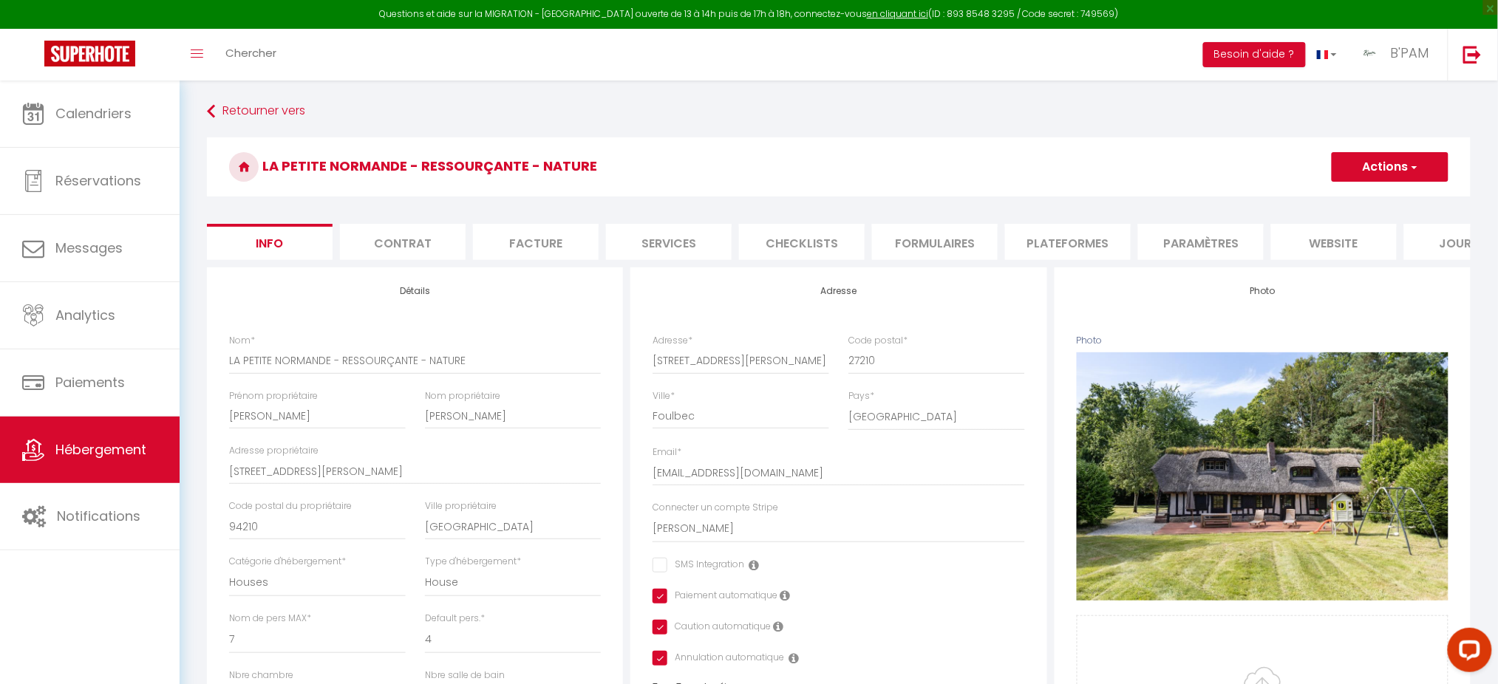
scroll to position [6, 0]
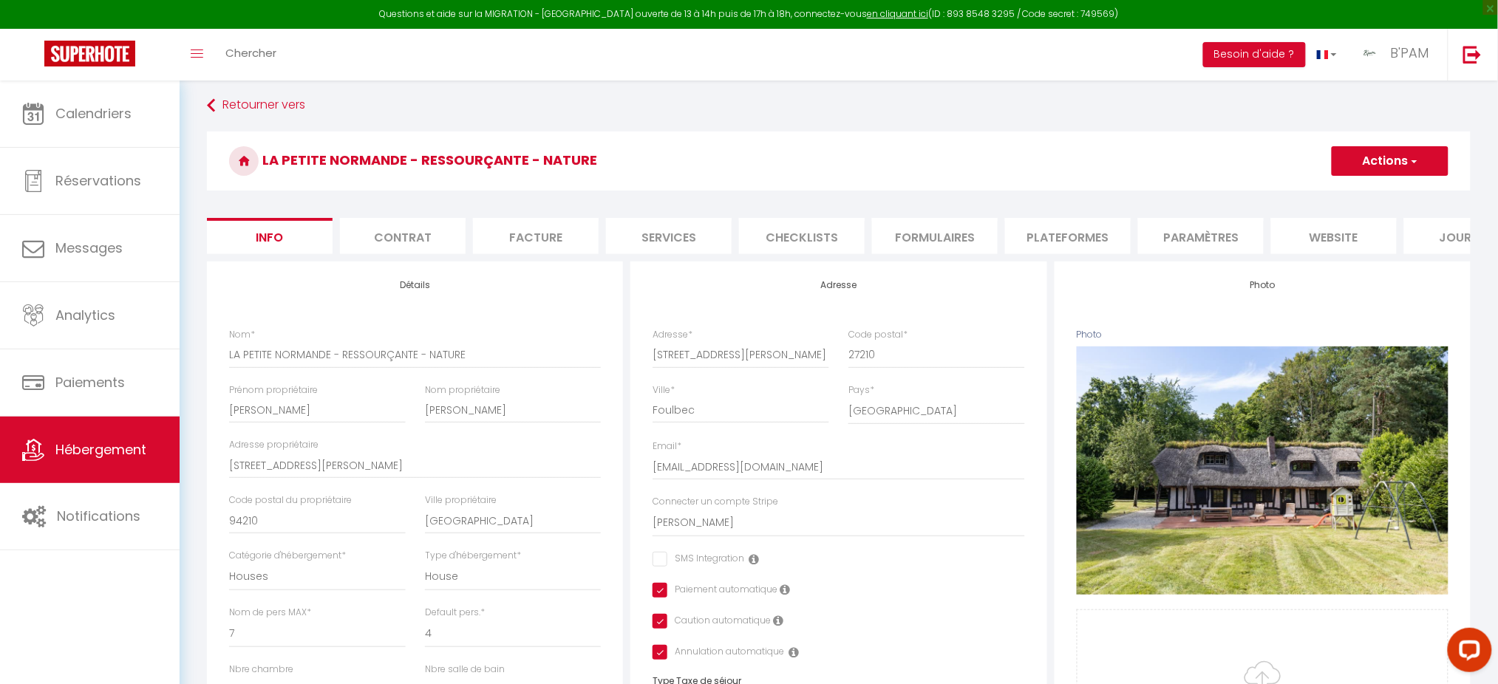
click at [1046, 236] on li "Plateformes" at bounding box center [1068, 236] width 126 height 36
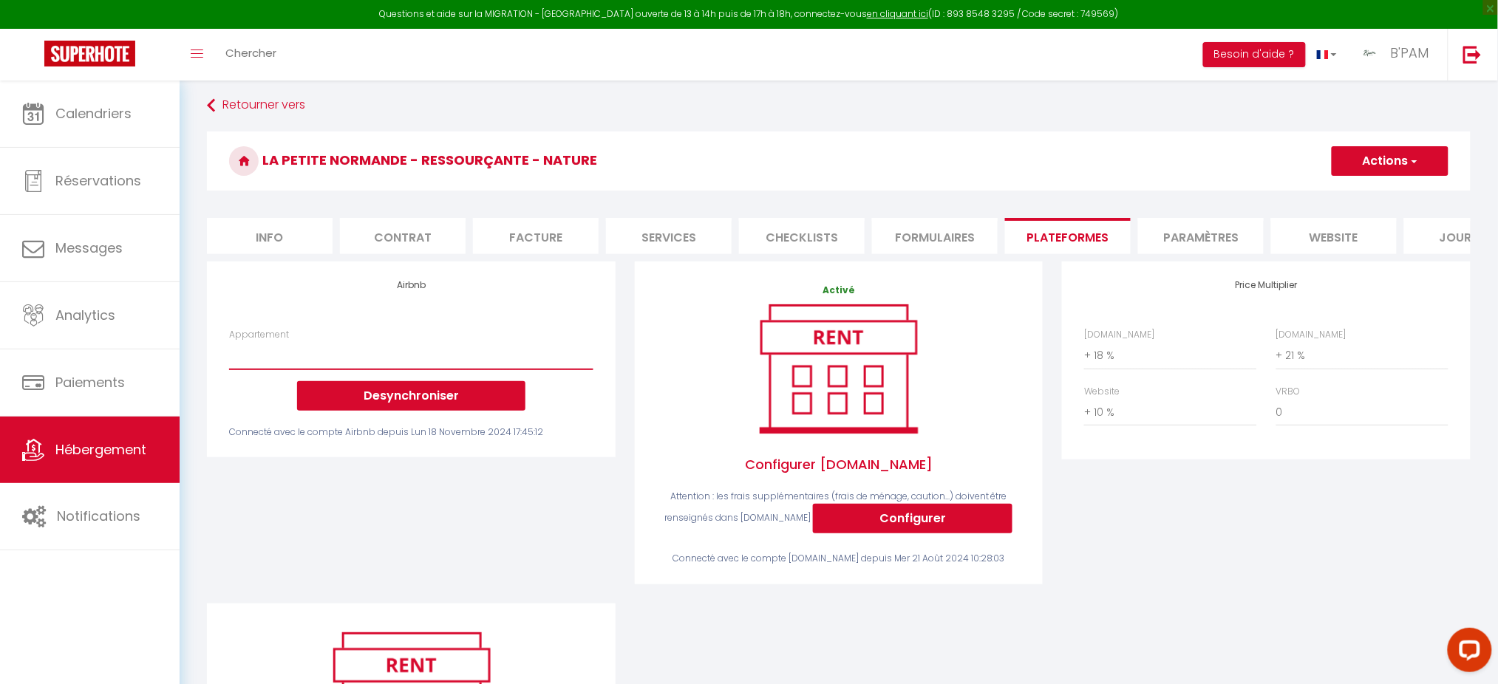
click at [539, 370] on select "Appartement" at bounding box center [411, 355] width 364 height 28
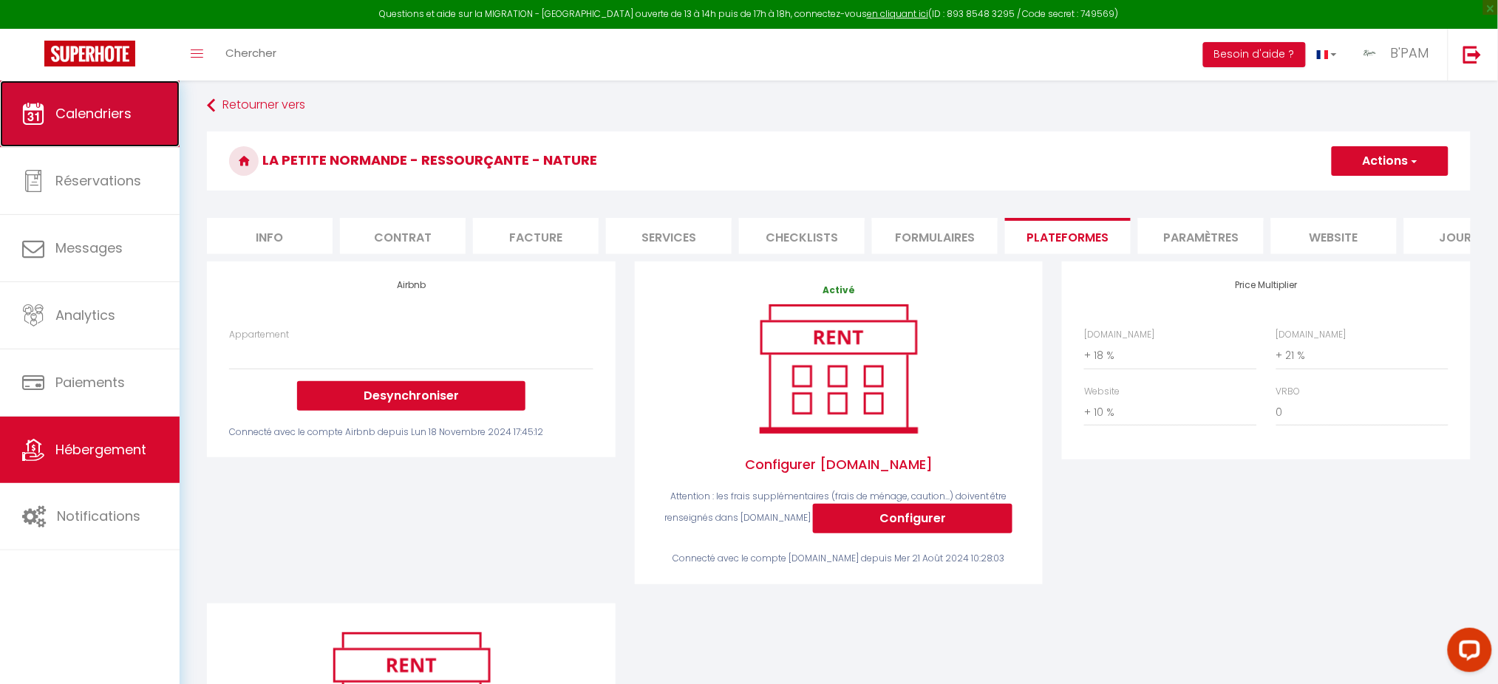
click at [99, 126] on link "Calendriers" at bounding box center [90, 114] width 180 height 67
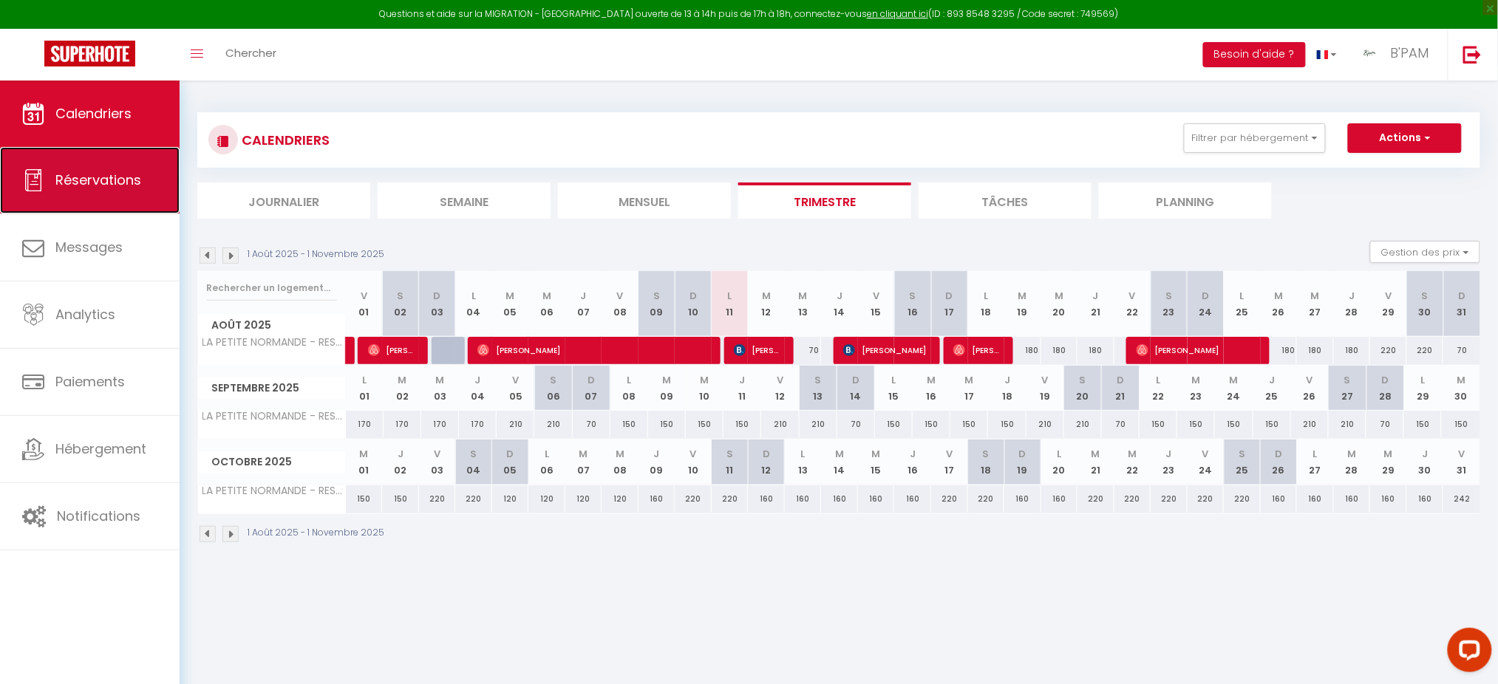
click at [112, 180] on span "Réservations" at bounding box center [98, 180] width 86 height 18
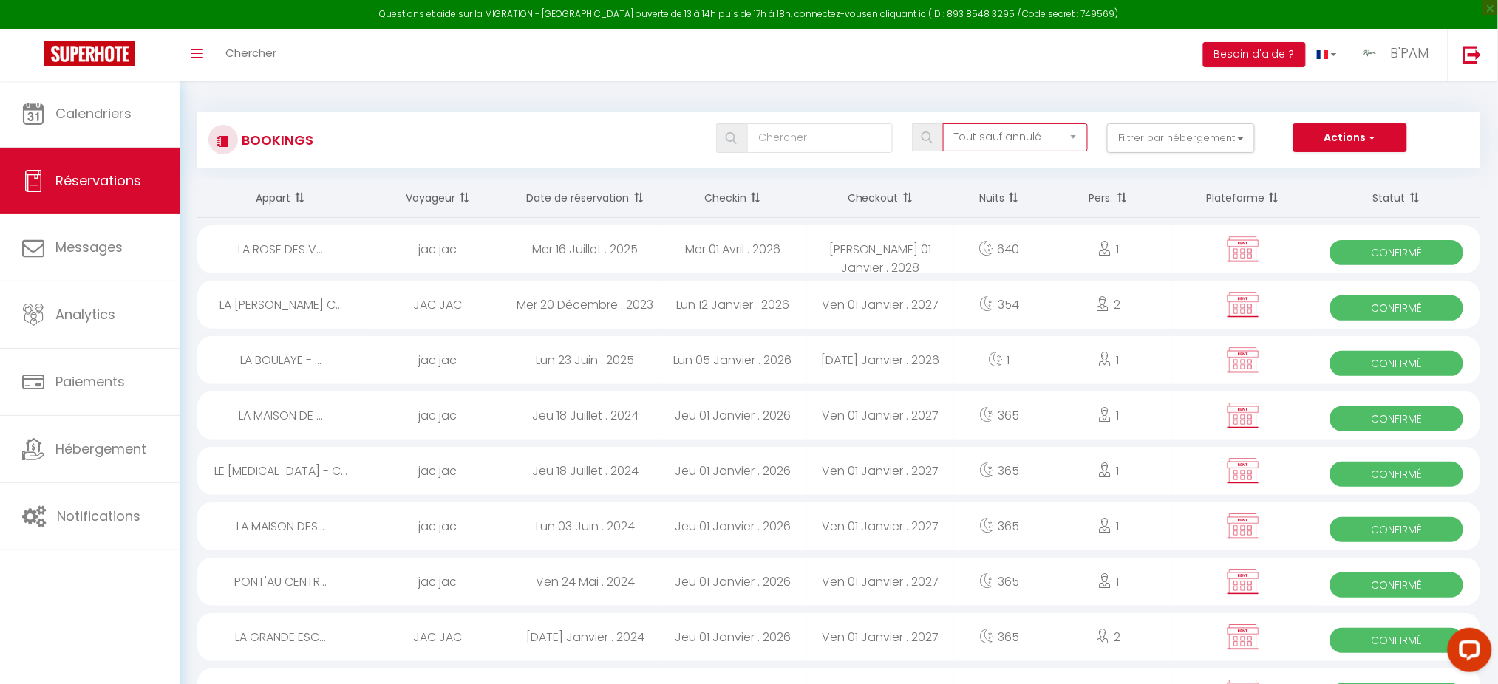
click at [1044, 142] on select "Tous les statuts Annulé Confirmé Non Confirmé Tout sauf annulé No Show Request" at bounding box center [1015, 137] width 145 height 28
click at [945, 123] on select "Tous les statuts Annulé Confirmé Non Confirmé Tout sauf annulé No Show Request" at bounding box center [1015, 137] width 145 height 28
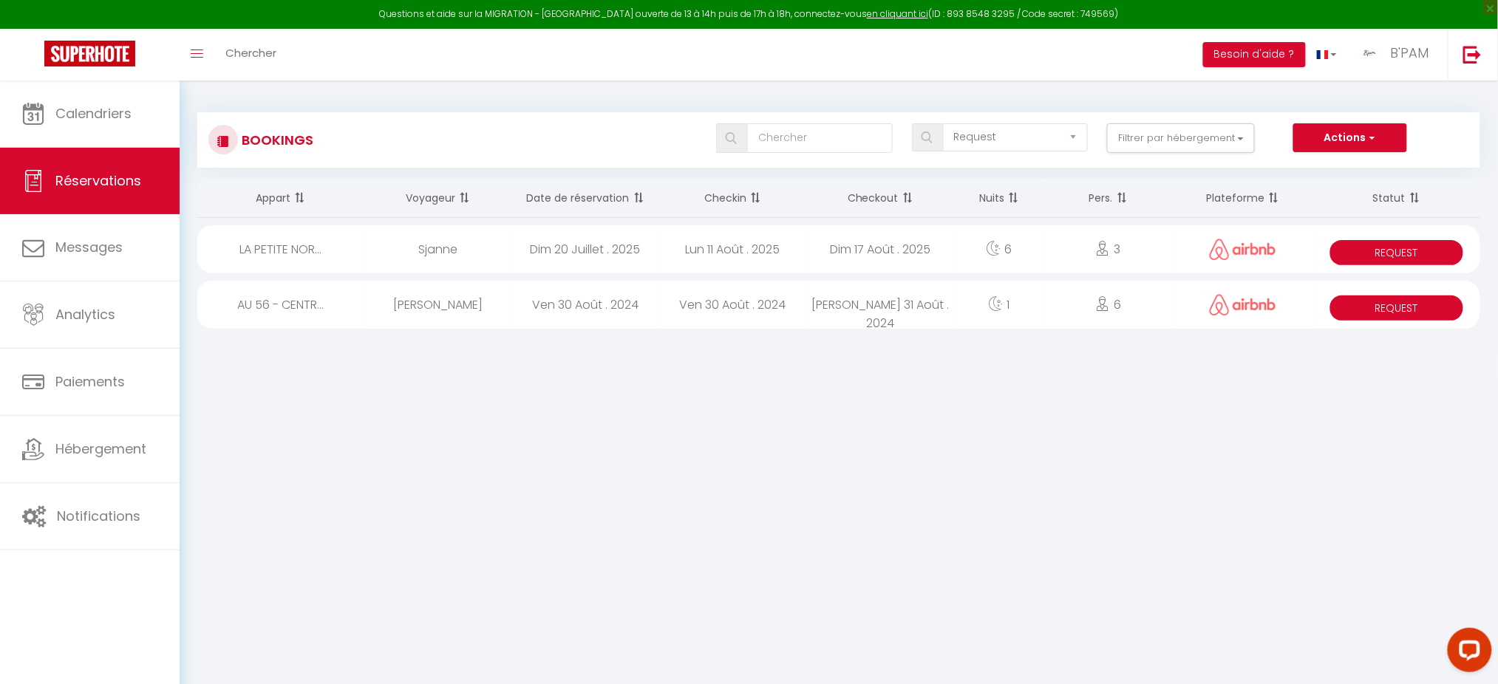
click at [463, 247] on div "Sjanne" at bounding box center [438, 249] width 148 height 48
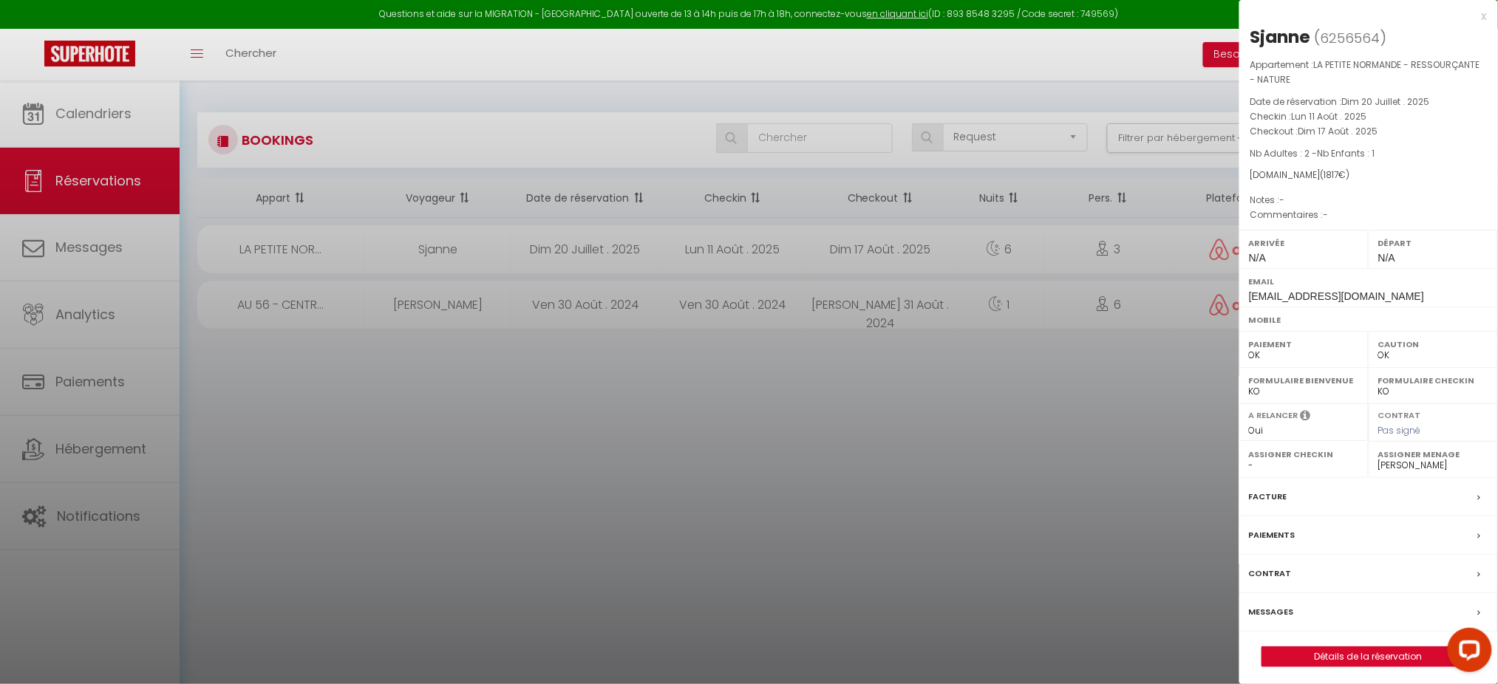
click at [1278, 616] on label "Messages" at bounding box center [1271, 613] width 45 height 16
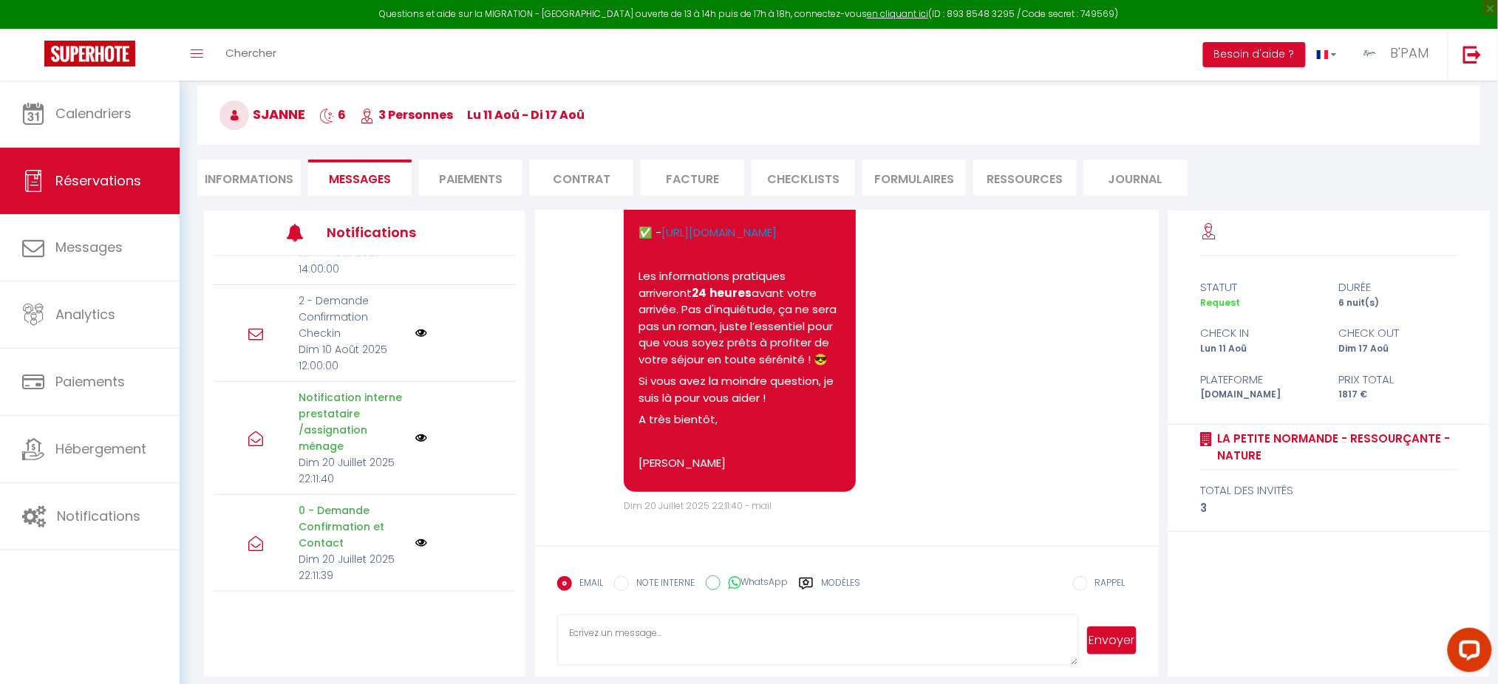
scroll to position [80, 0]
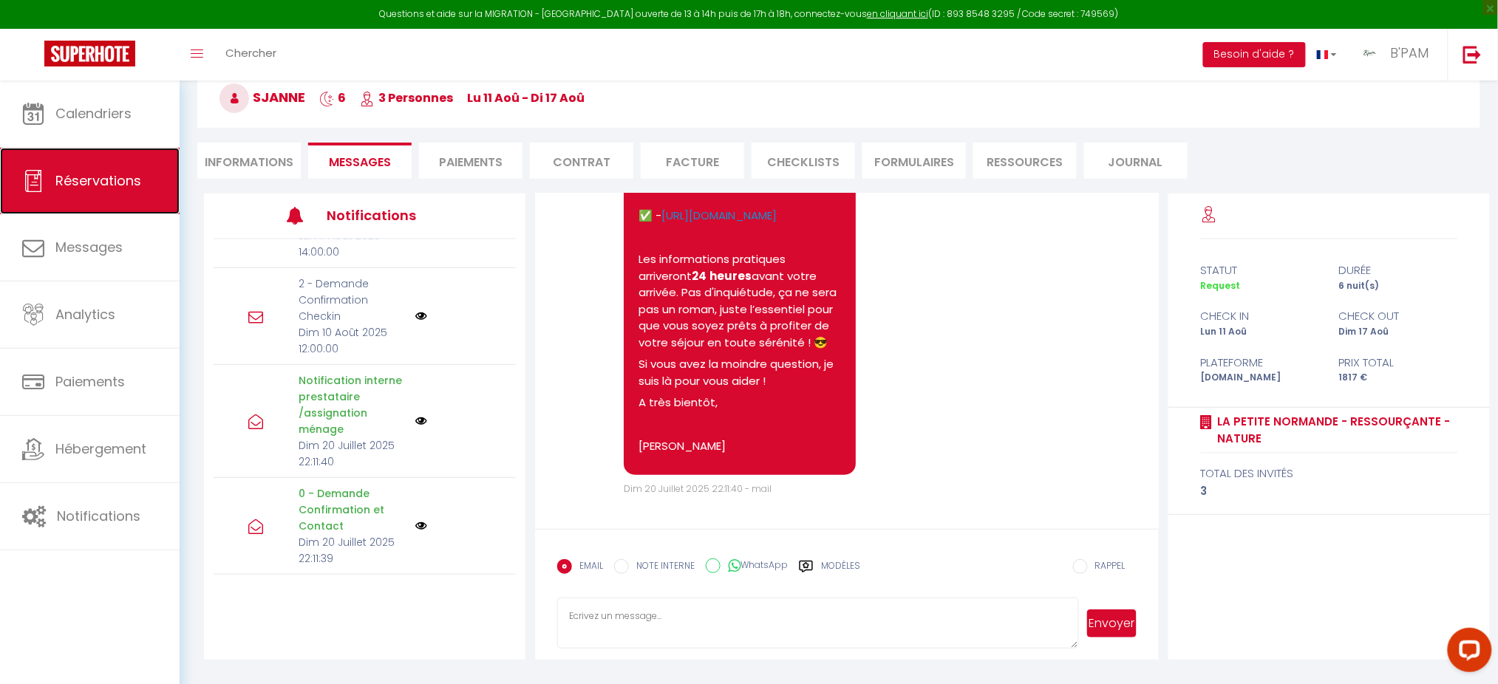
click at [50, 190] on link "Réservations" at bounding box center [90, 181] width 180 height 67
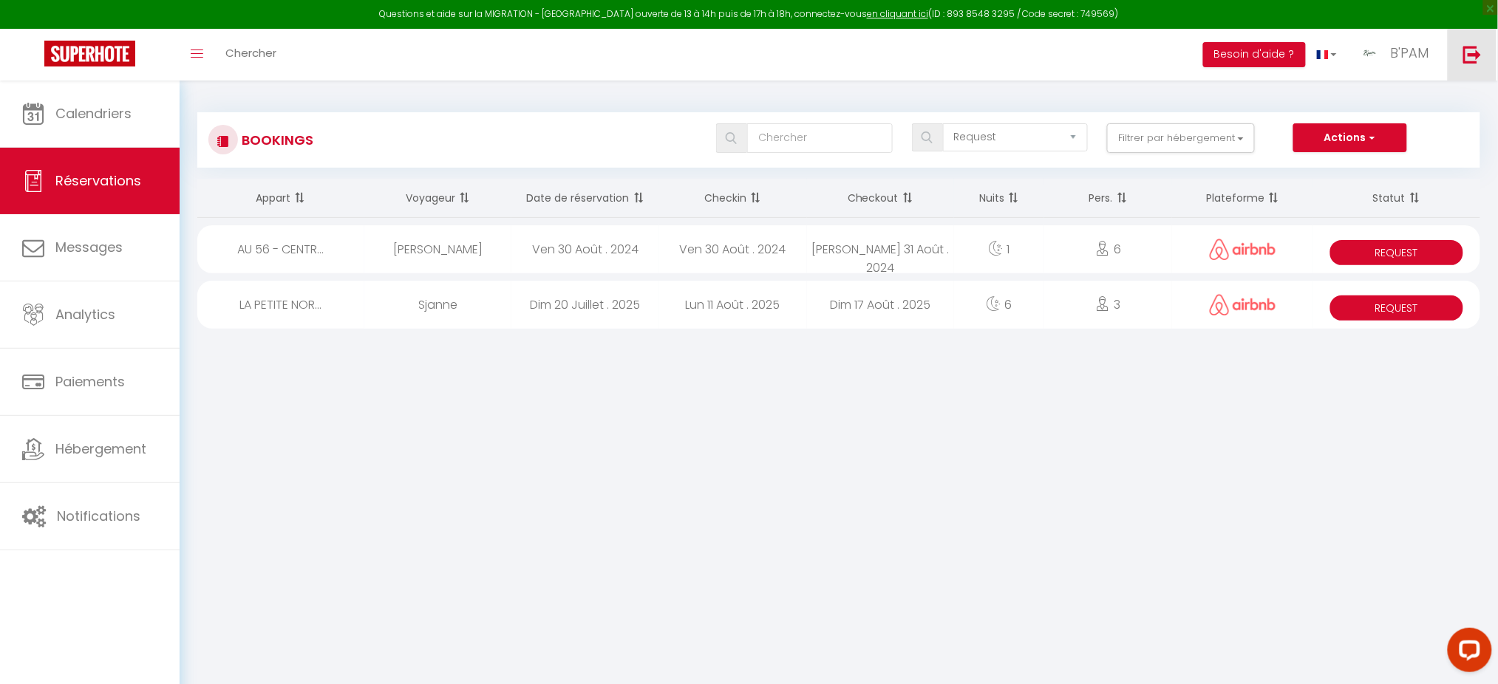
click at [1455, 66] on link at bounding box center [1472, 55] width 49 height 52
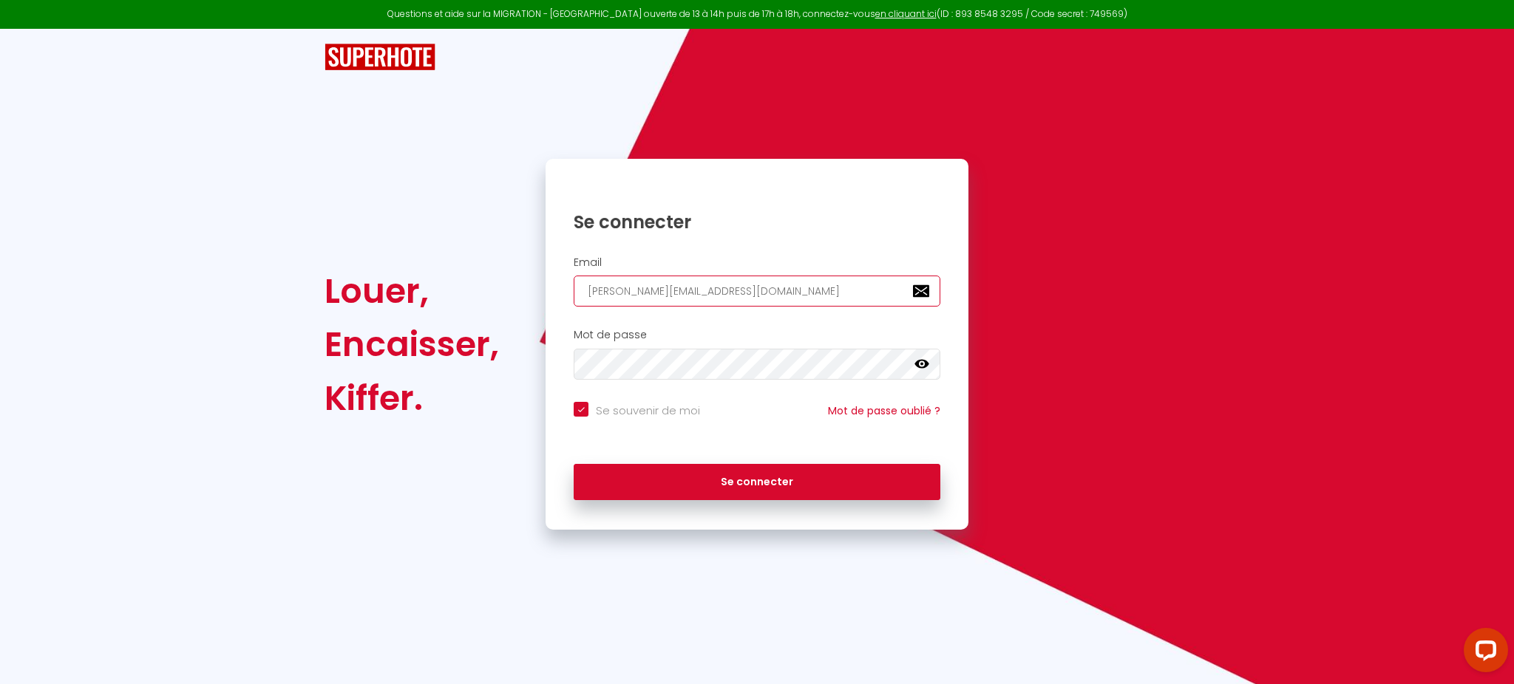
click at [754, 293] on input "[PERSON_NAME][EMAIL_ADDRESS][DOMAIN_NAME]" at bounding box center [756, 291] width 367 height 31
paste input "[EMAIL_ADDRESS]"
click at [754, 293] on input "[EMAIL_ADDRESS][DOMAIN_NAME]" at bounding box center [756, 291] width 367 height 31
click at [573, 464] on button "Se connecter" at bounding box center [756, 482] width 367 height 37
